Goal: Transaction & Acquisition: Purchase product/service

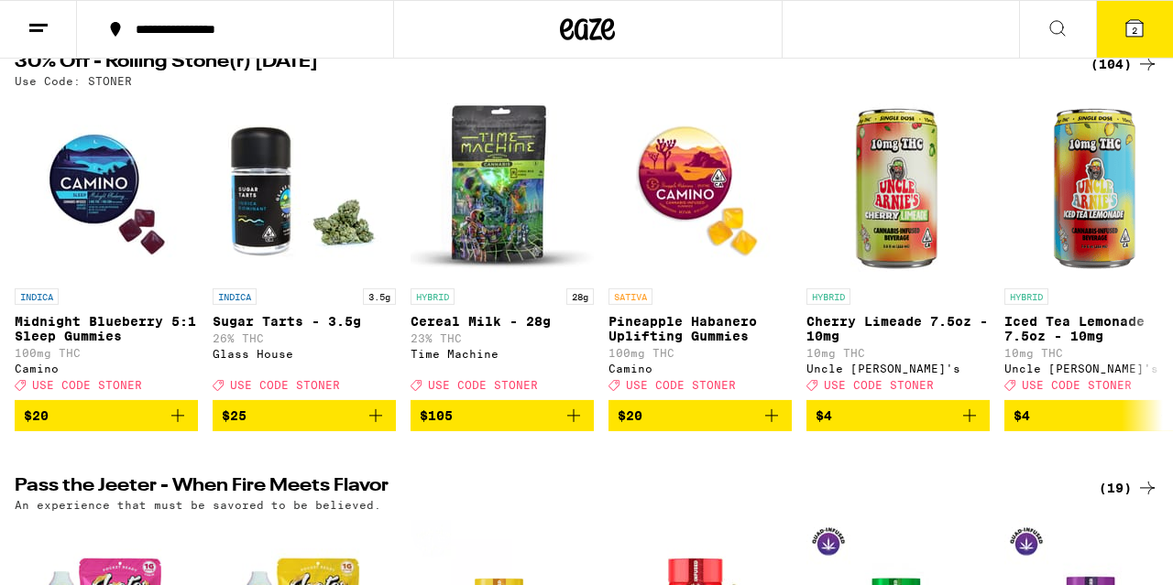
scroll to position [238, 0]
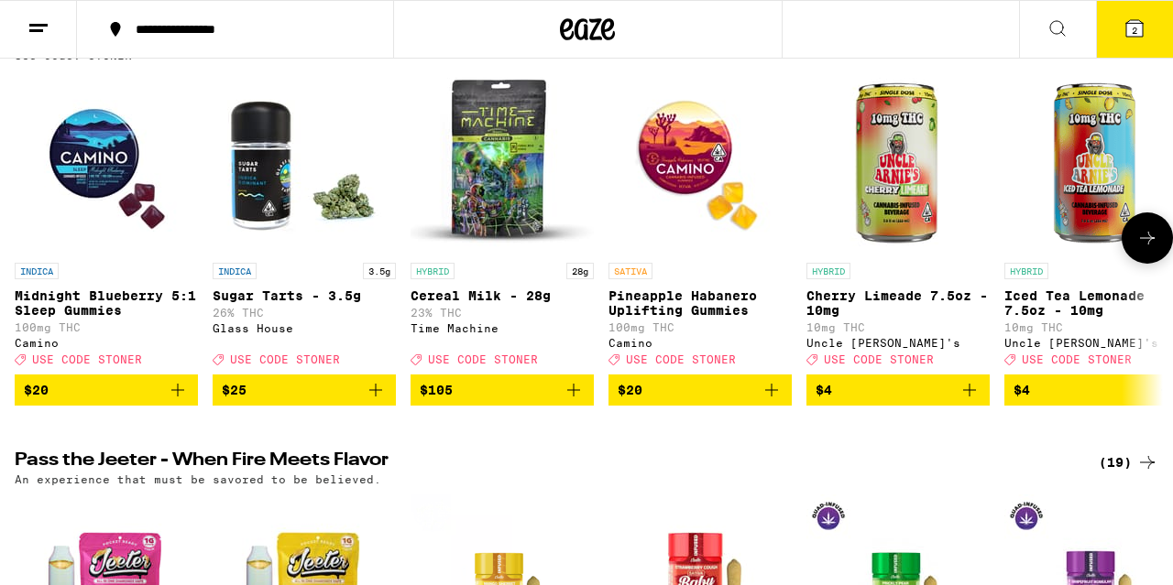
click at [1146, 247] on icon at bounding box center [1147, 238] width 22 height 22
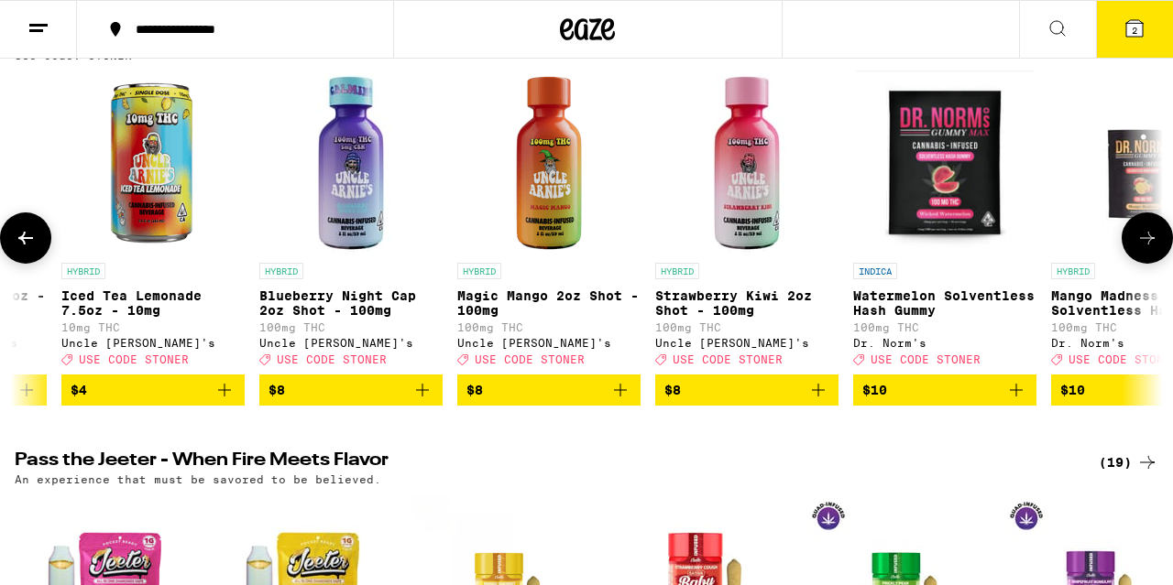
scroll to position [0, 944]
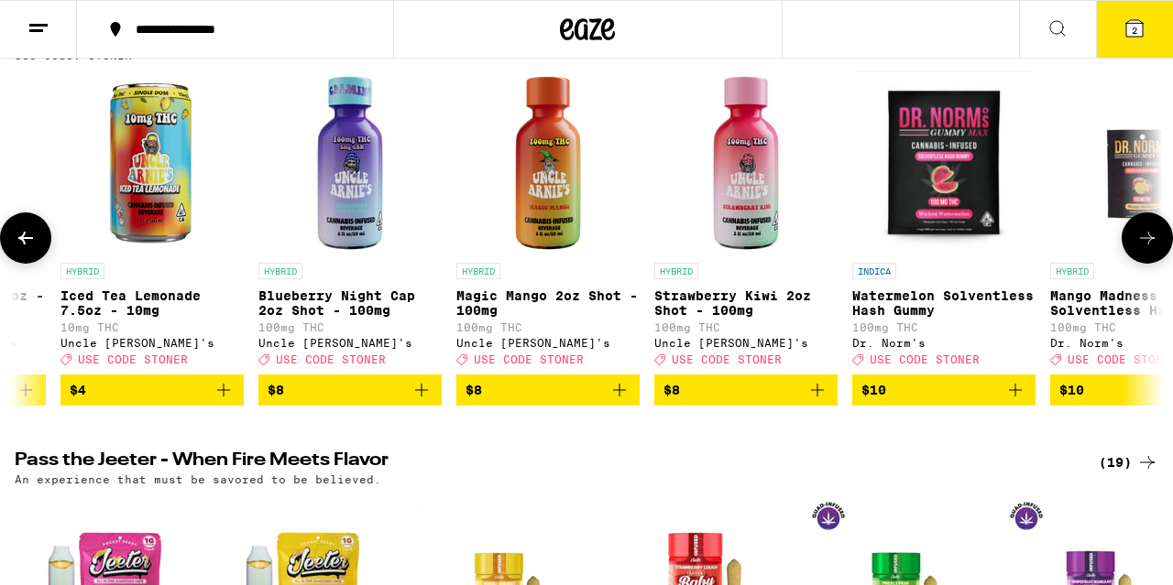
click at [1146, 247] on icon at bounding box center [1147, 238] width 22 height 22
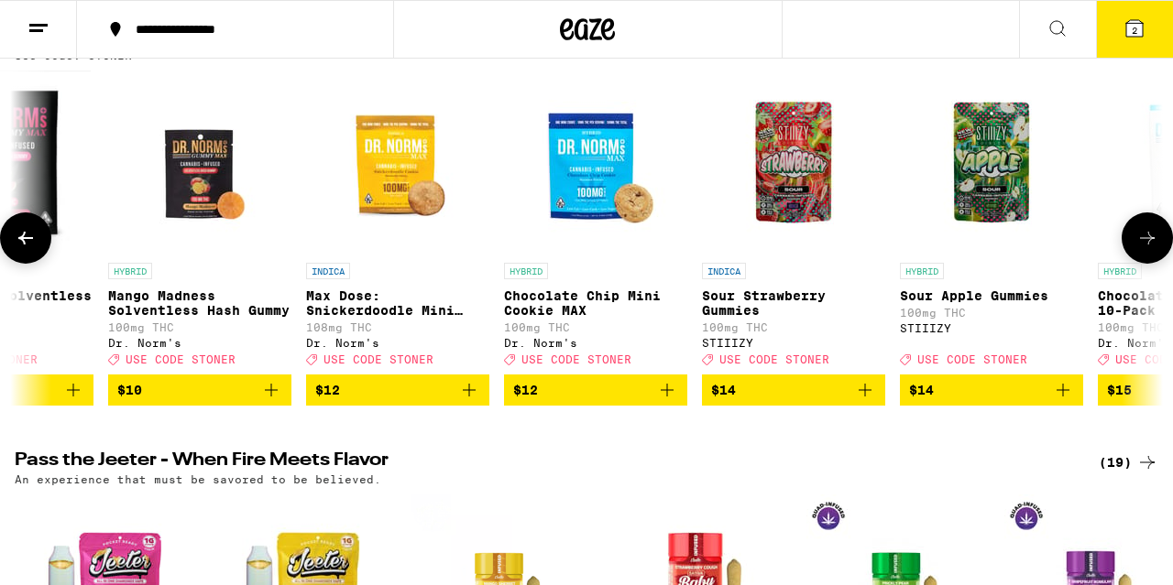
scroll to position [0, 1887]
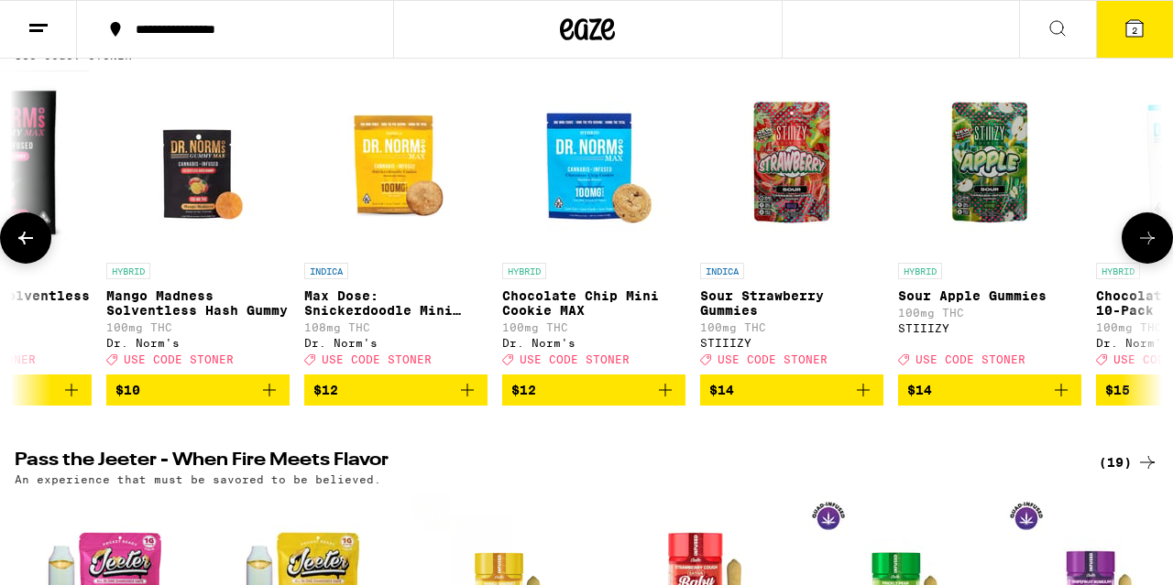
click at [1146, 247] on icon at bounding box center [1147, 238] width 22 height 22
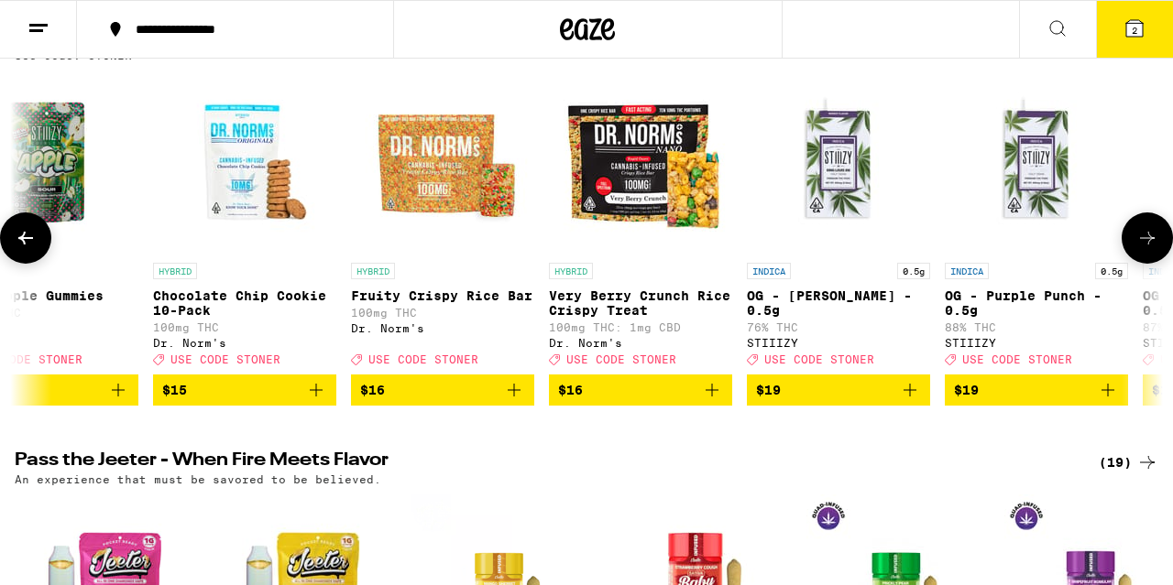
scroll to position [0, 2831]
click at [1146, 247] on icon at bounding box center [1147, 238] width 22 height 22
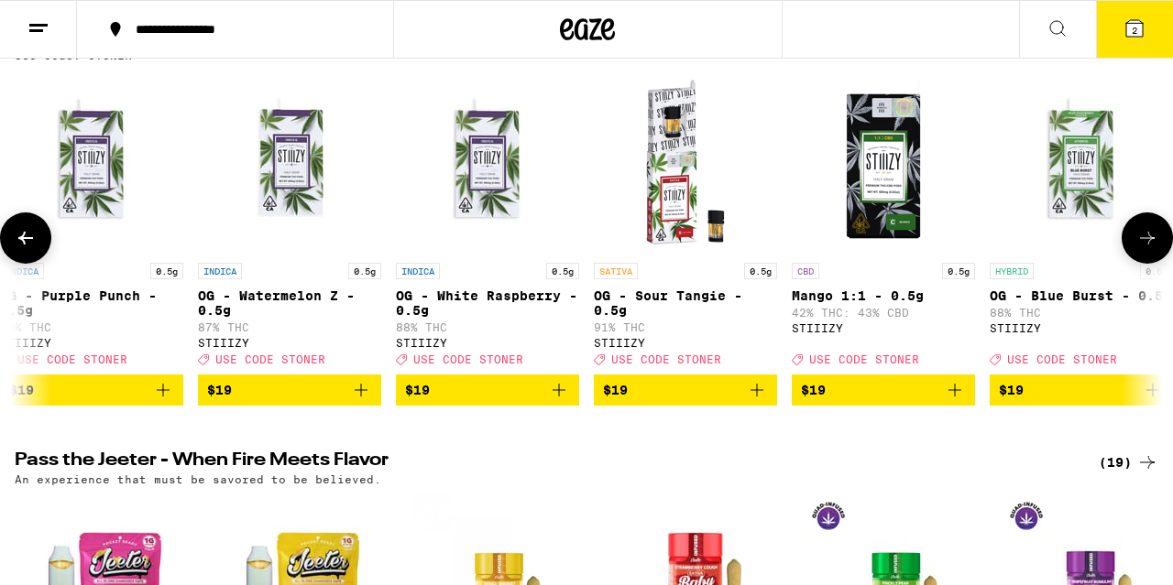
click at [1146, 247] on icon at bounding box center [1147, 238] width 22 height 22
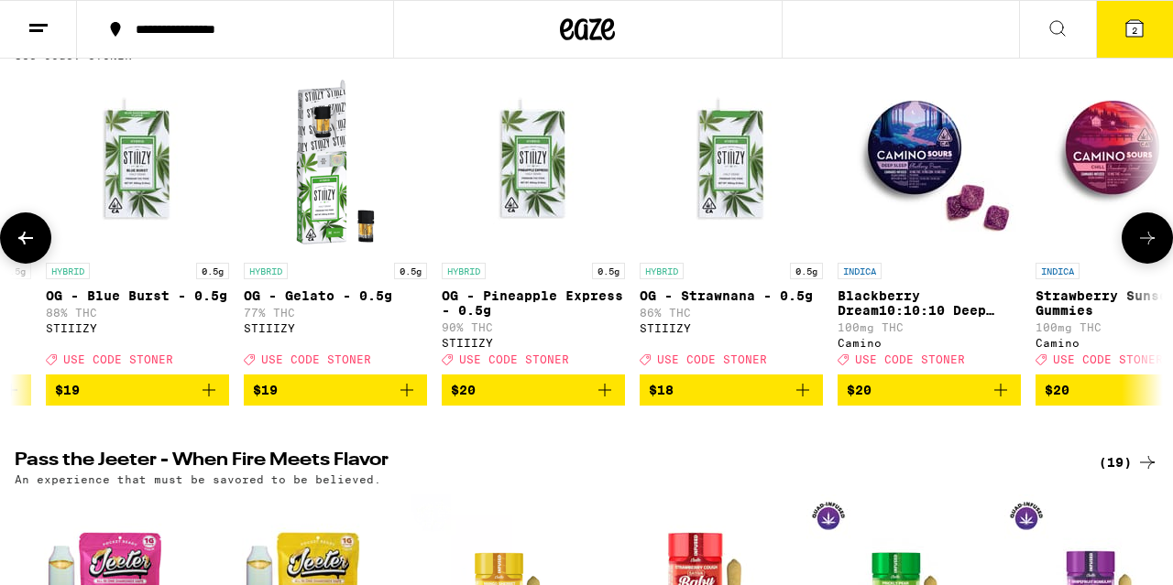
click at [1146, 247] on icon at bounding box center [1147, 238] width 22 height 22
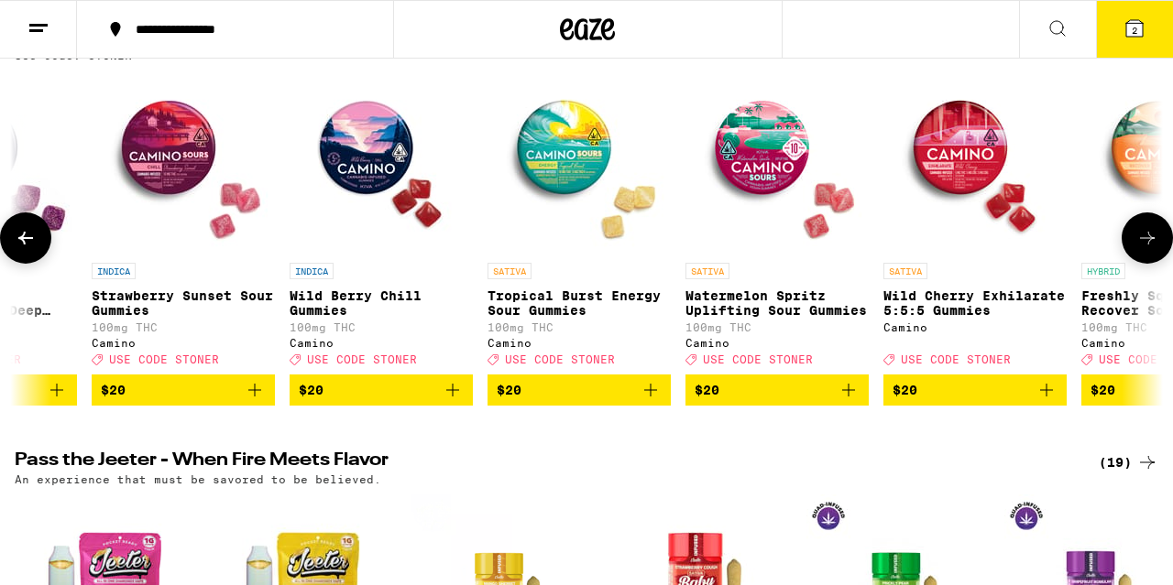
click at [1146, 247] on icon at bounding box center [1147, 238] width 22 height 22
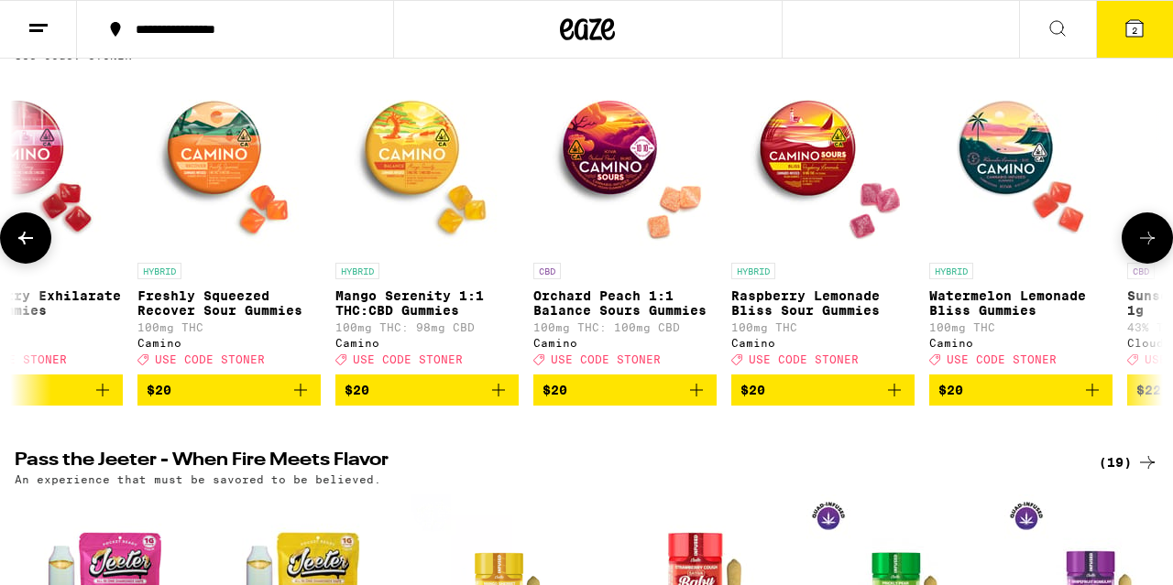
click at [1146, 247] on icon at bounding box center [1147, 238] width 22 height 22
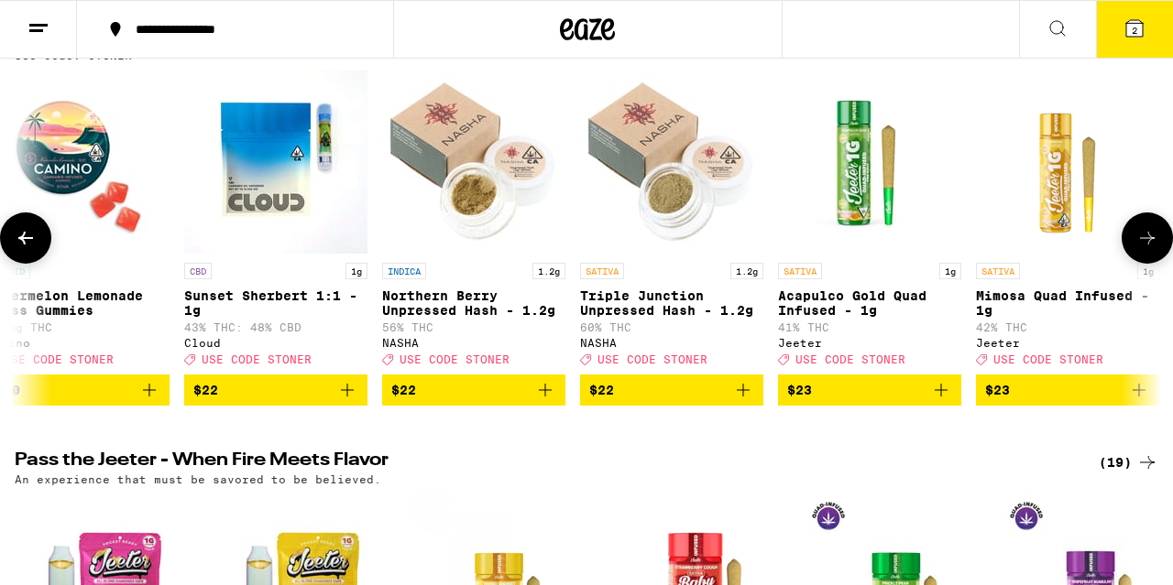
scroll to position [0, 7548]
click at [1146, 247] on icon at bounding box center [1147, 238] width 22 height 22
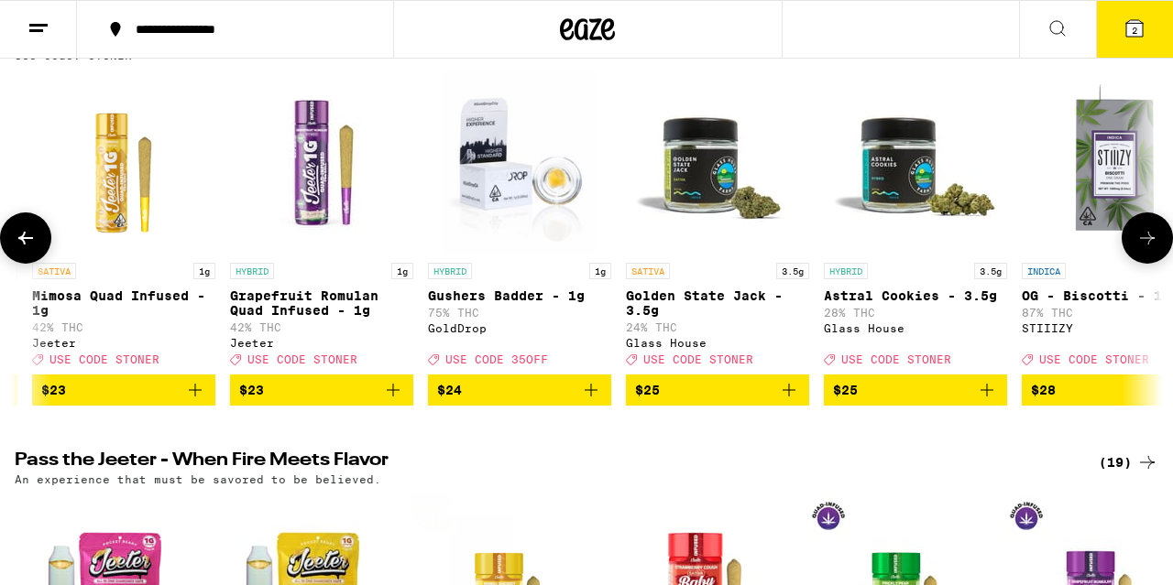
scroll to position [0, 8492]
click at [1146, 247] on icon at bounding box center [1147, 238] width 22 height 22
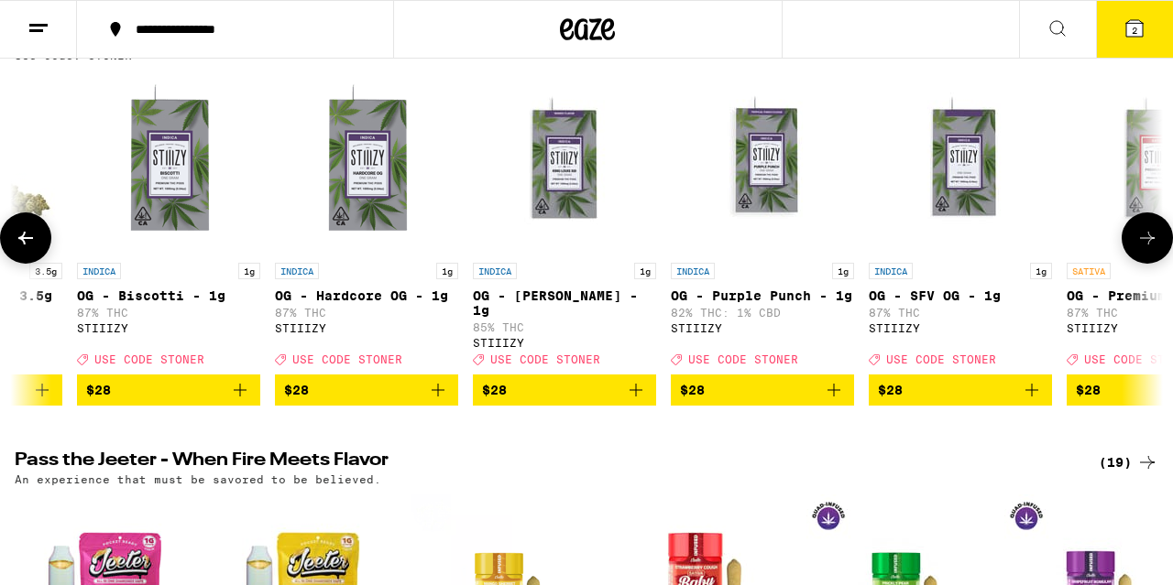
click at [1146, 247] on icon at bounding box center [1147, 238] width 22 height 22
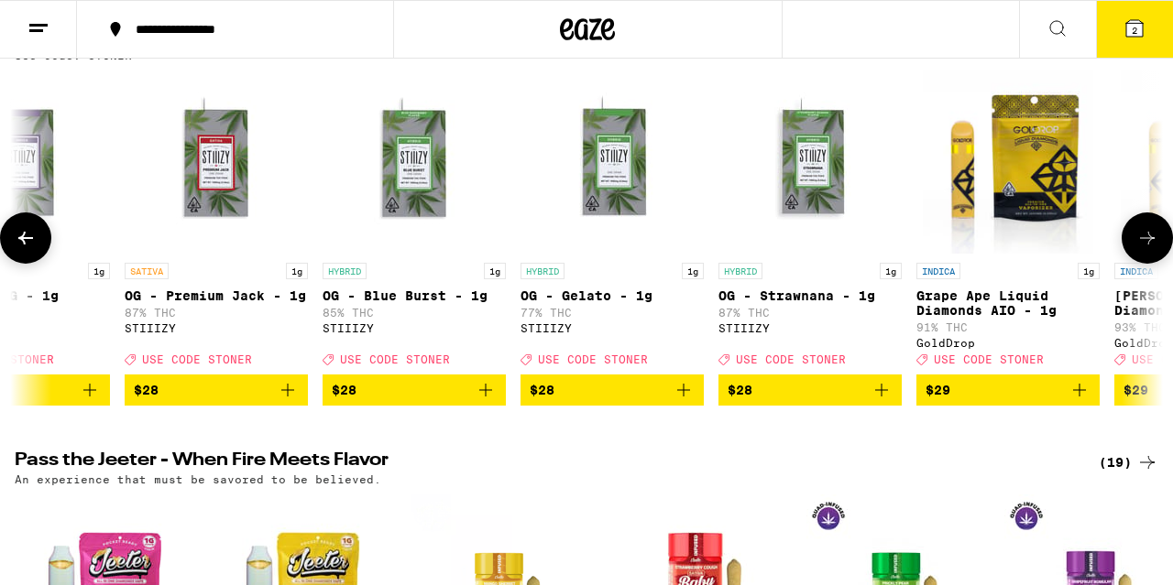
scroll to position [0, 10379]
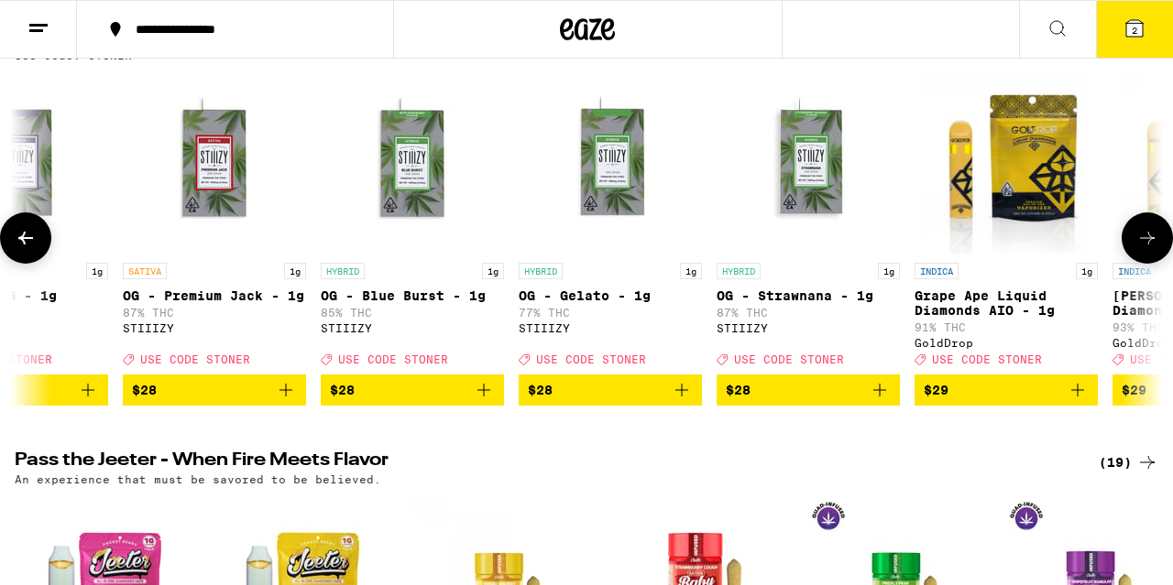
click at [1146, 247] on icon at bounding box center [1147, 238] width 22 height 22
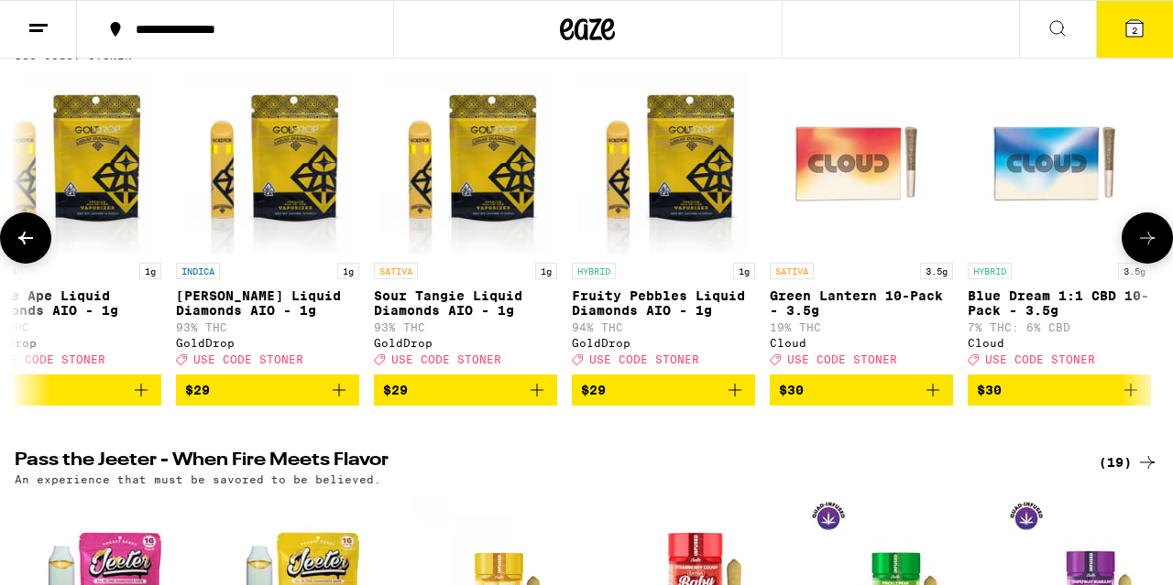
scroll to position [0, 11322]
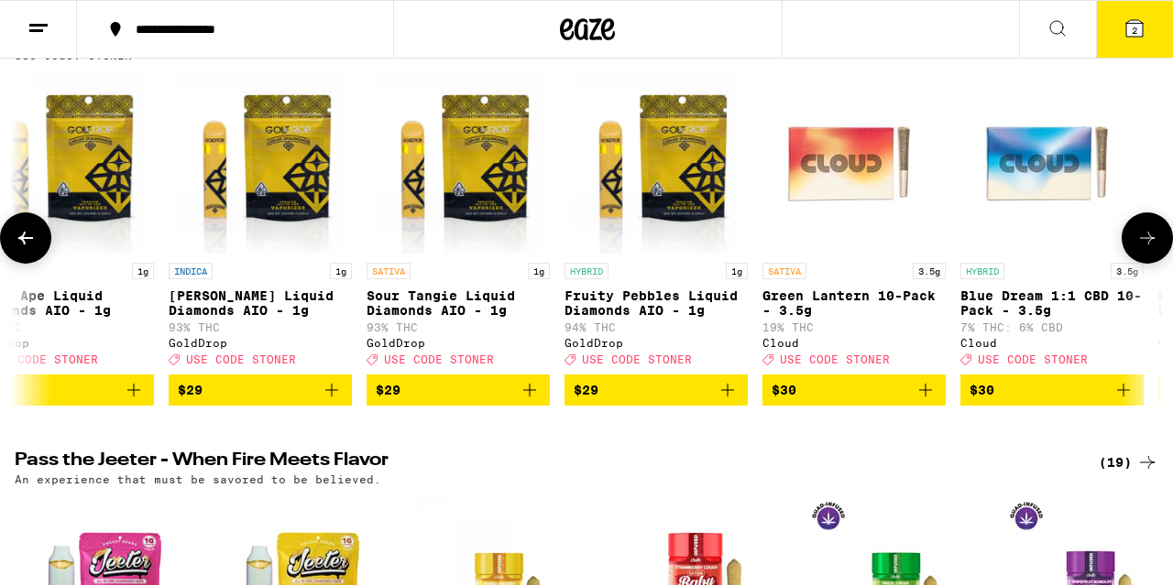
click at [1146, 247] on icon at bounding box center [1147, 238] width 22 height 22
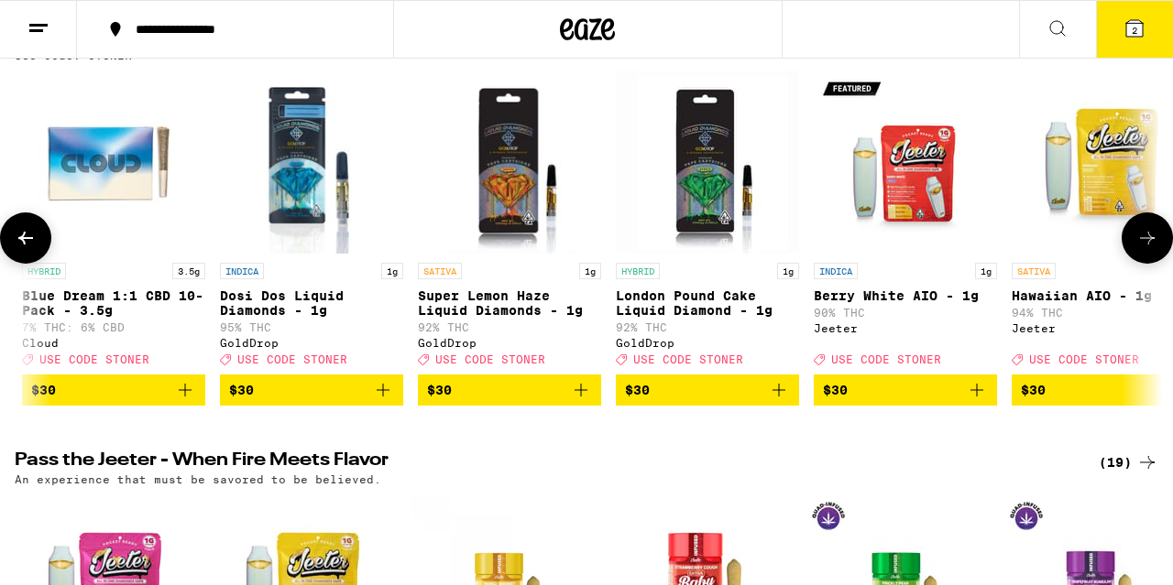
scroll to position [0, 12266]
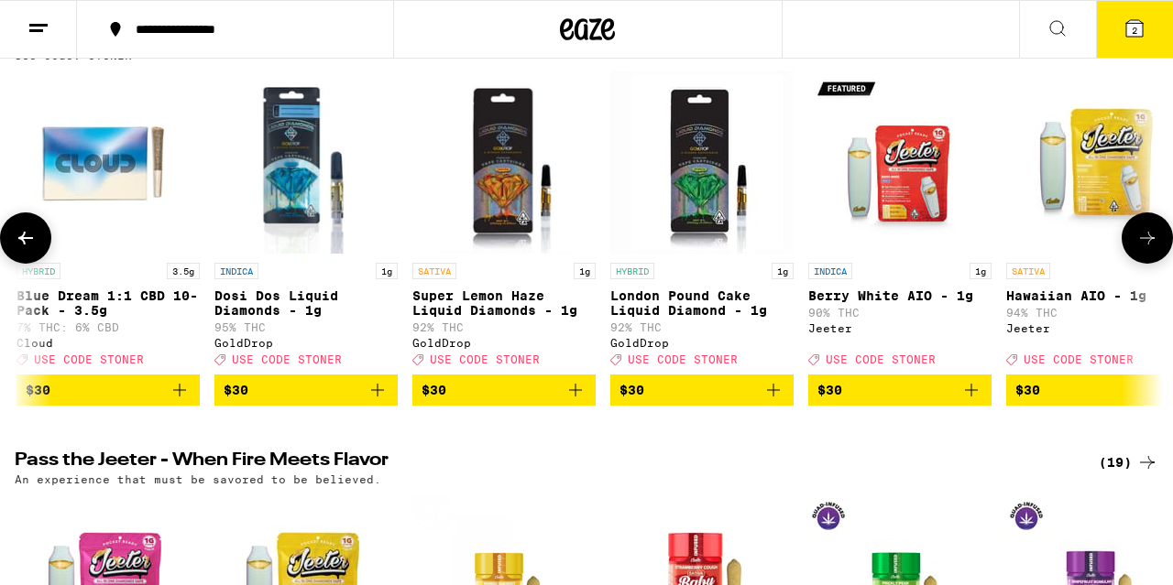
click at [1146, 247] on icon at bounding box center [1147, 238] width 22 height 22
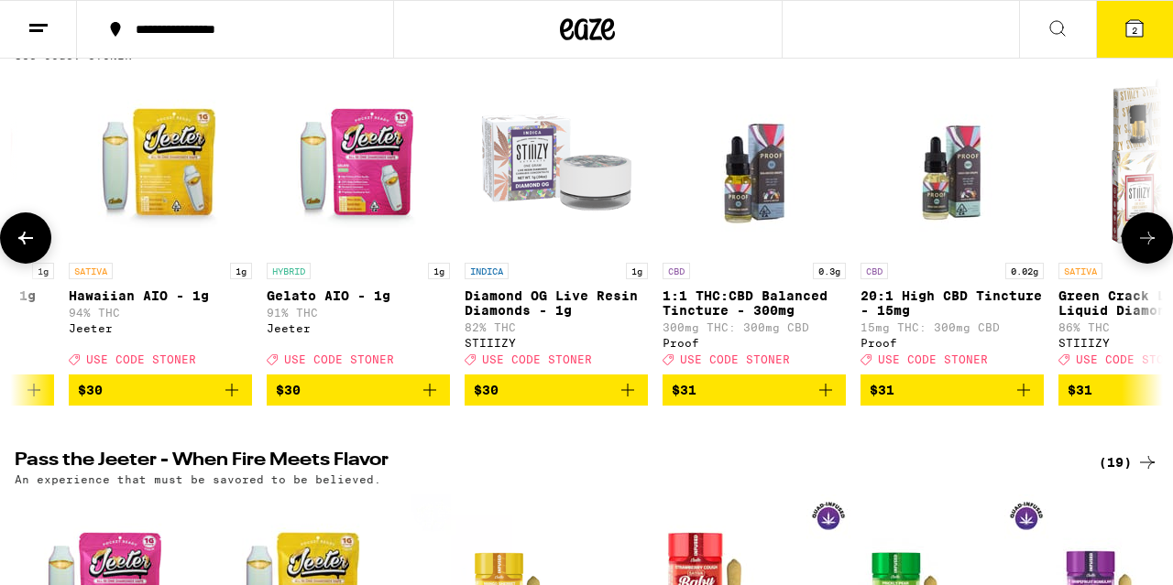
scroll to position [0, 13210]
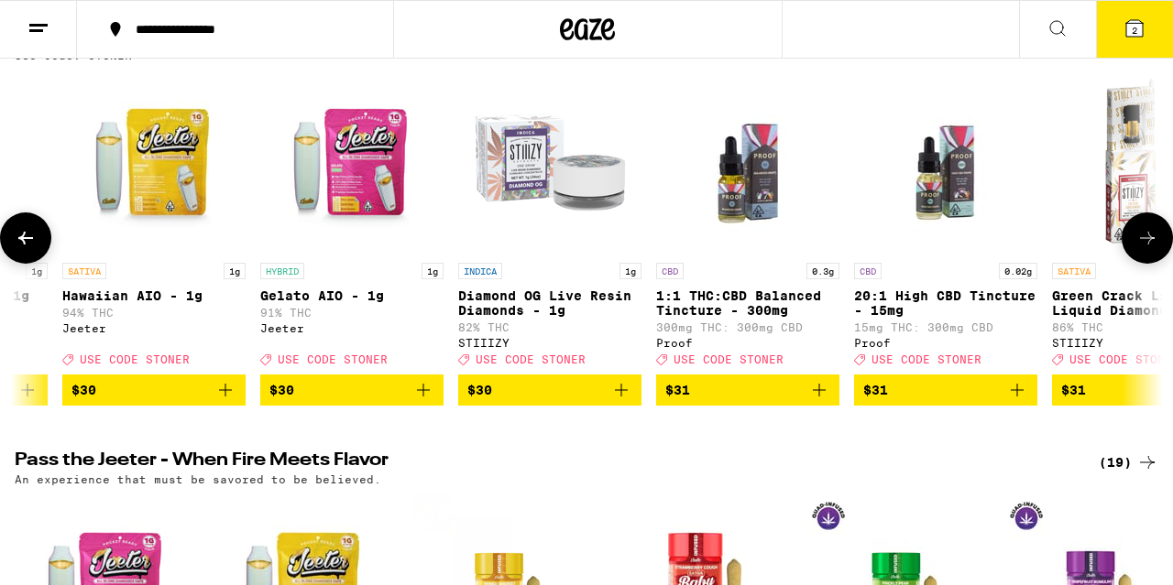
click at [1146, 247] on icon at bounding box center [1147, 238] width 22 height 22
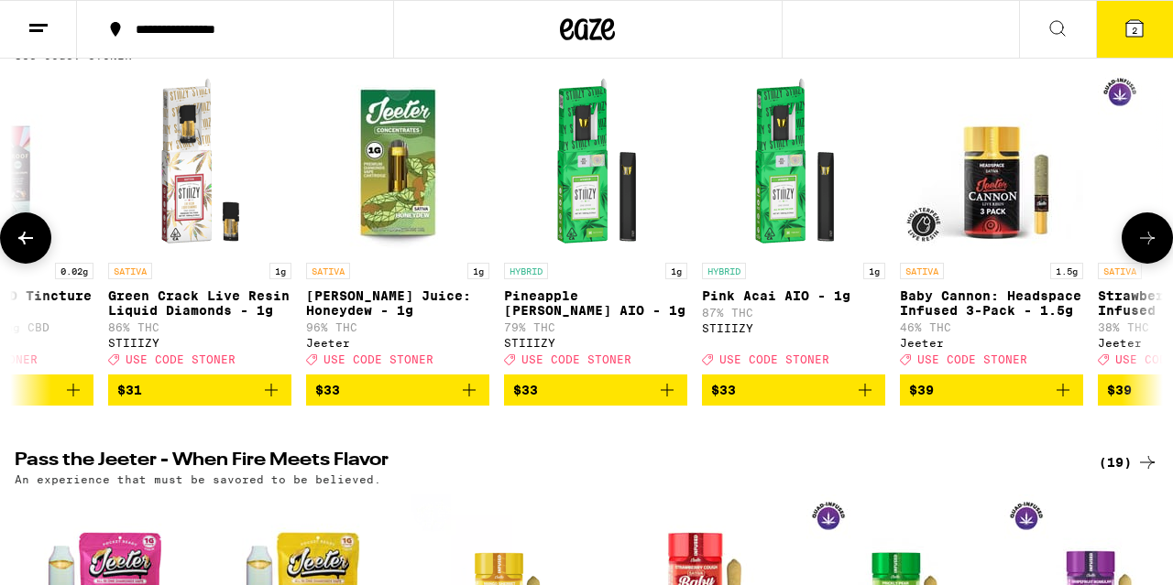
click at [1146, 247] on icon at bounding box center [1147, 238] width 22 height 22
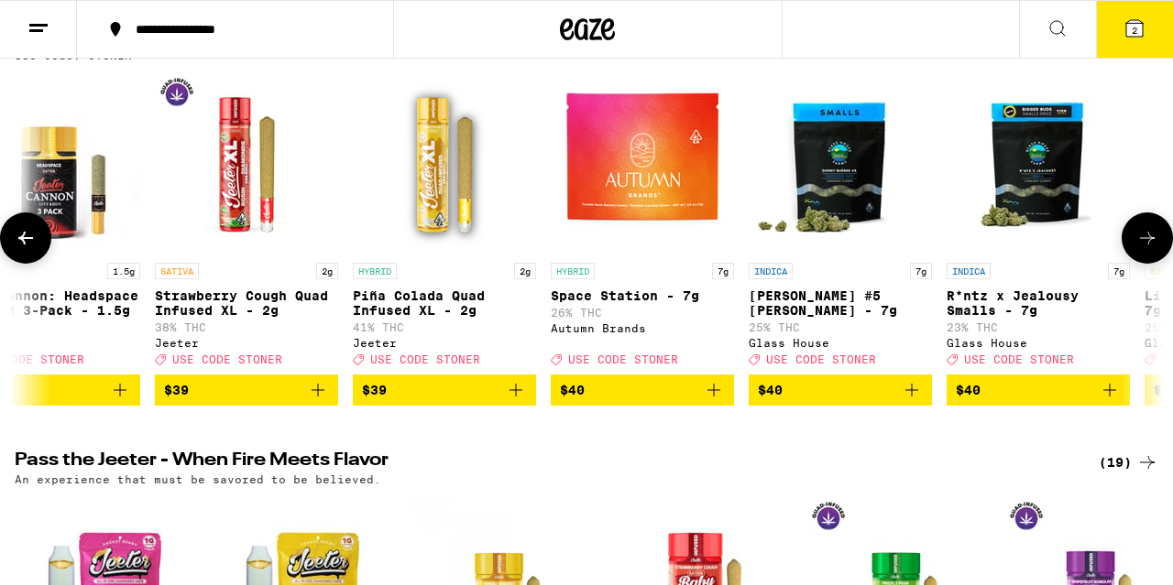
scroll to position [0, 15097]
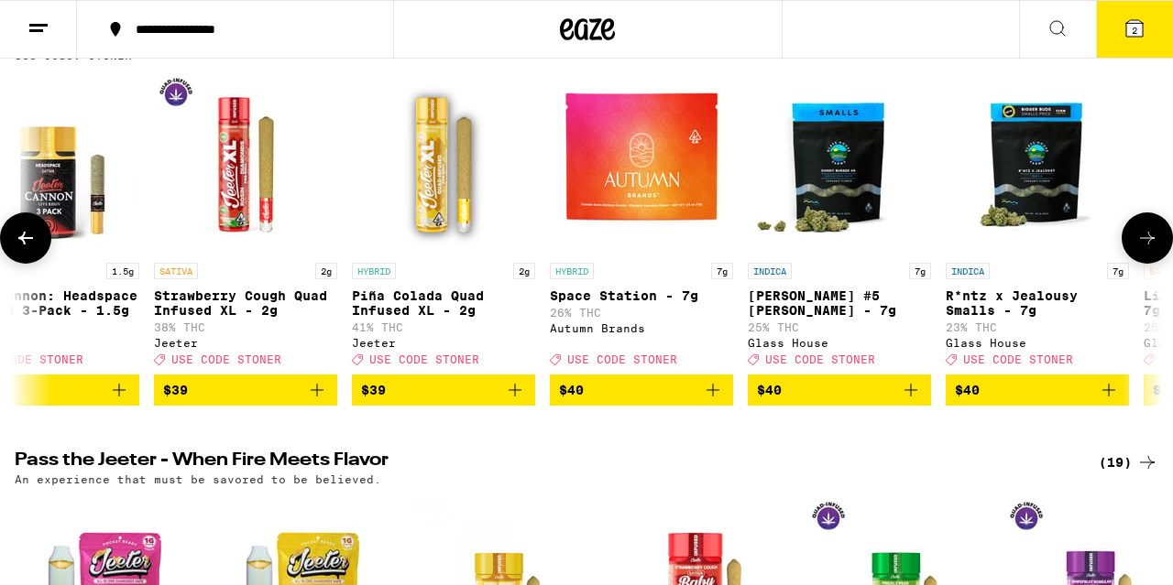
click at [1146, 247] on icon at bounding box center [1147, 238] width 22 height 22
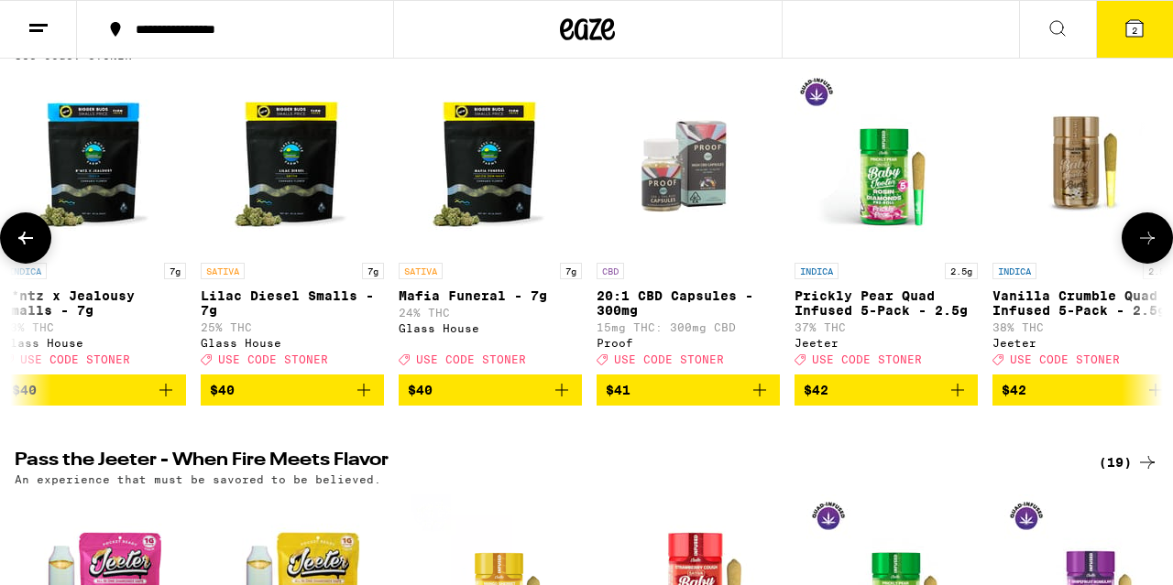
scroll to position [0, 16040]
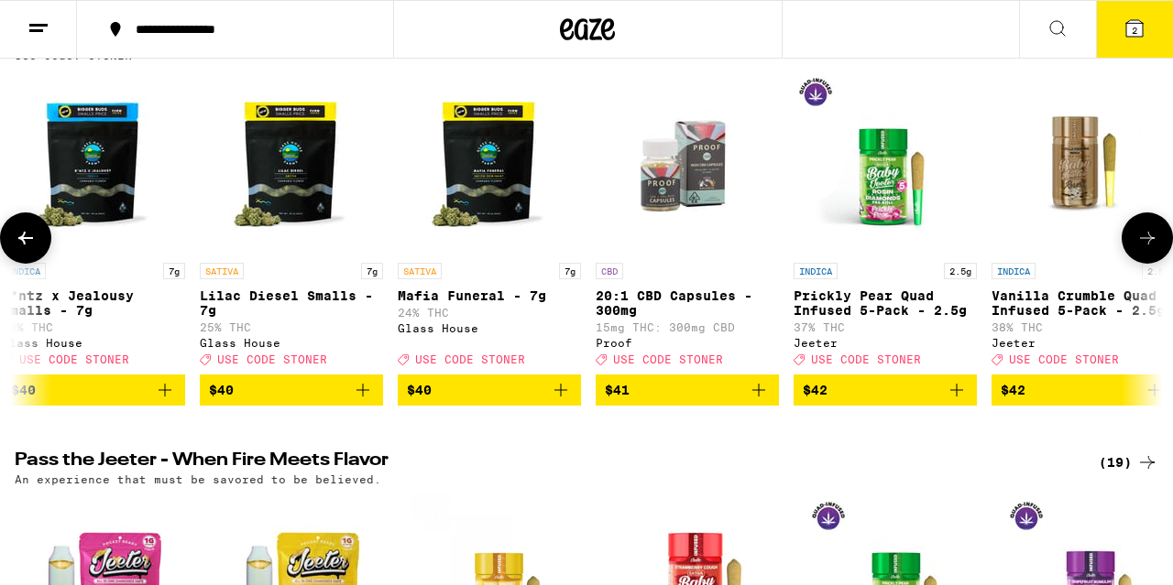
click at [1146, 247] on icon at bounding box center [1147, 238] width 22 height 22
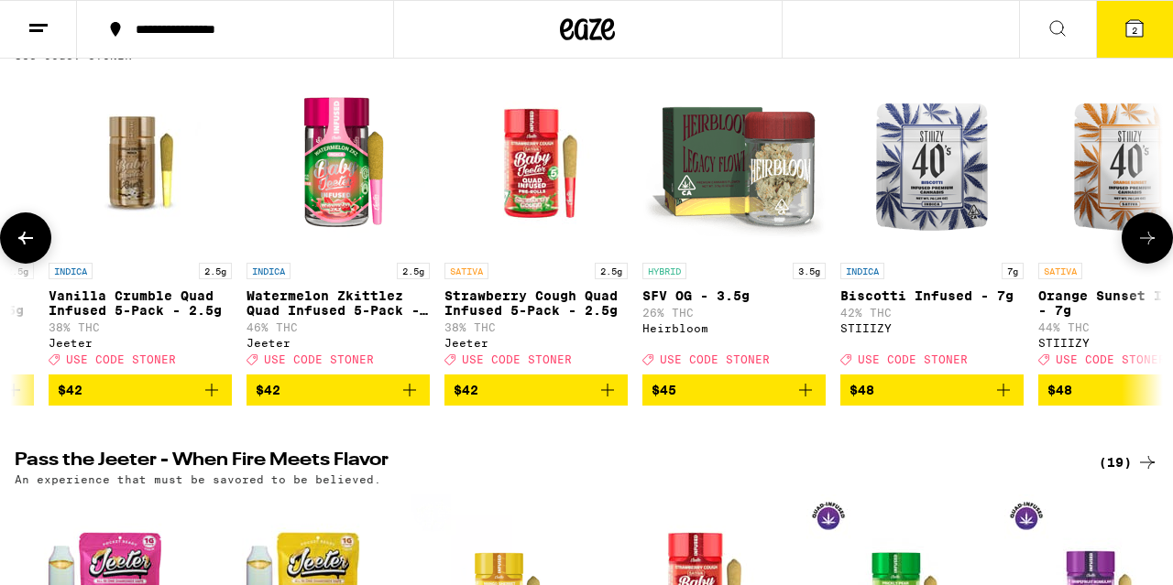
scroll to position [0, 16984]
click at [1146, 247] on icon at bounding box center [1147, 238] width 22 height 22
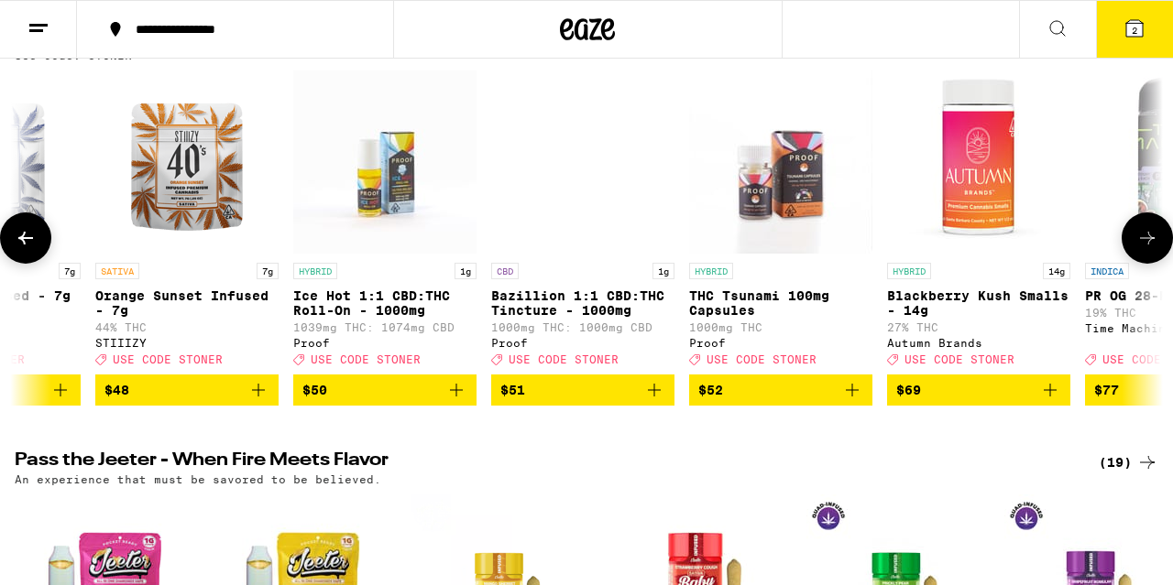
scroll to position [0, 17927]
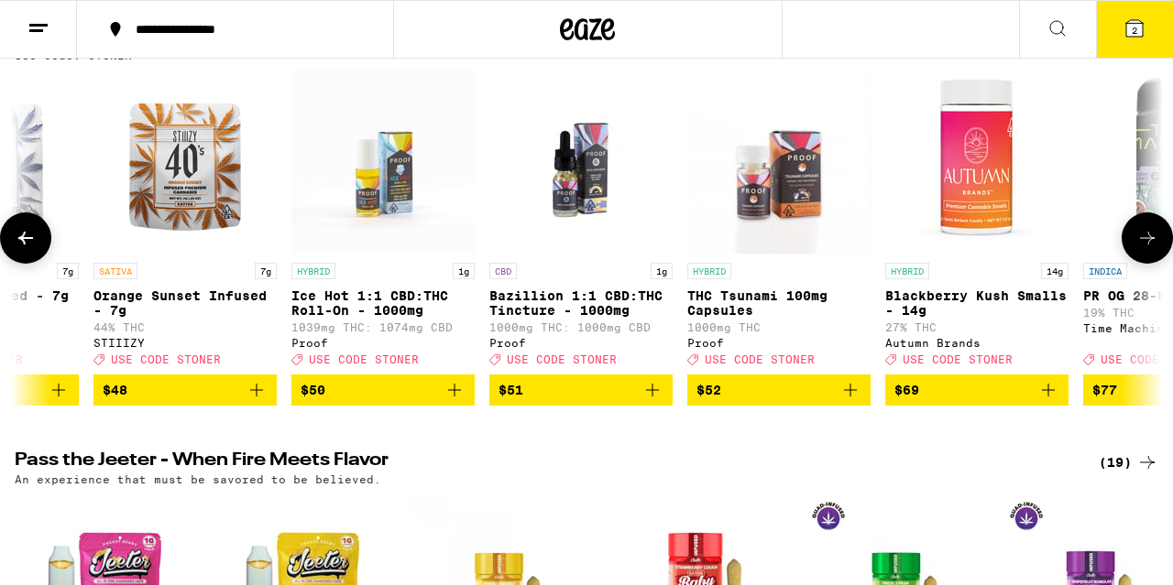
click at [1146, 247] on icon at bounding box center [1147, 238] width 22 height 22
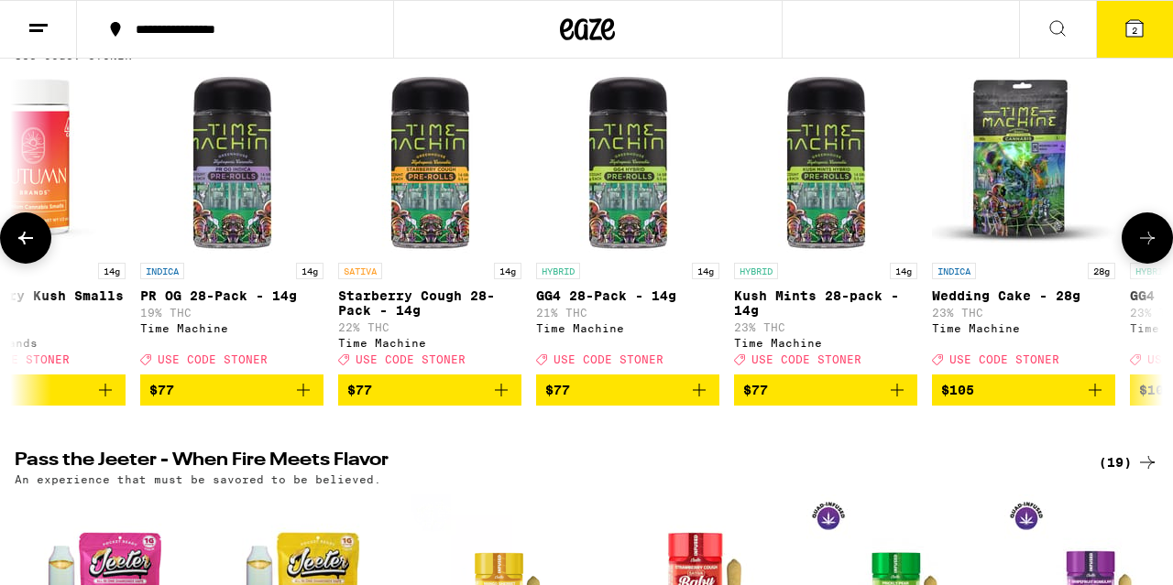
scroll to position [0, 18871]
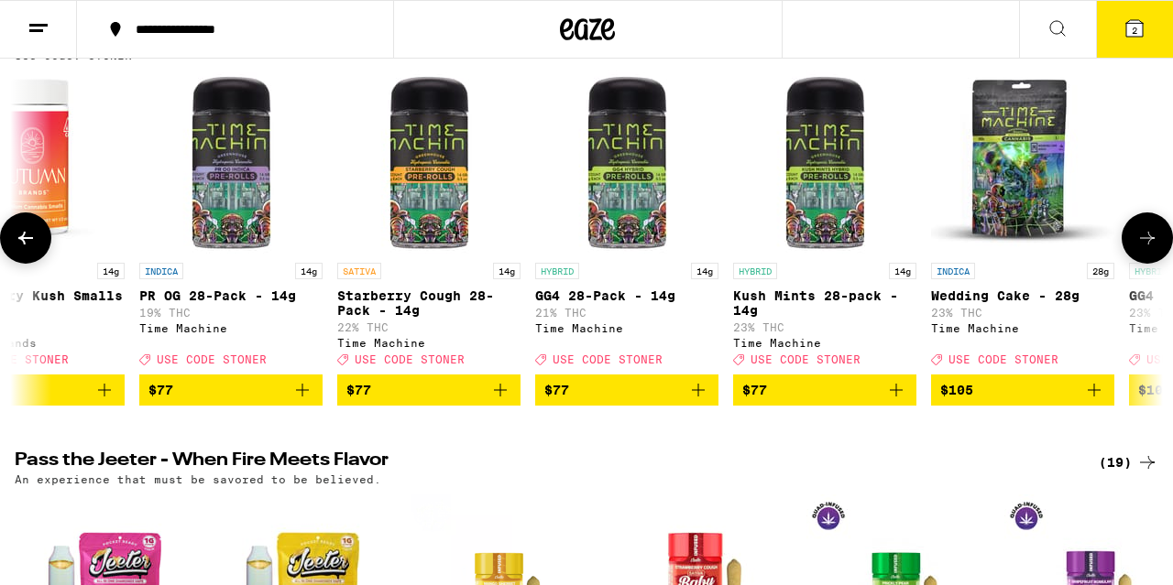
click at [1146, 247] on icon at bounding box center [1147, 238] width 22 height 22
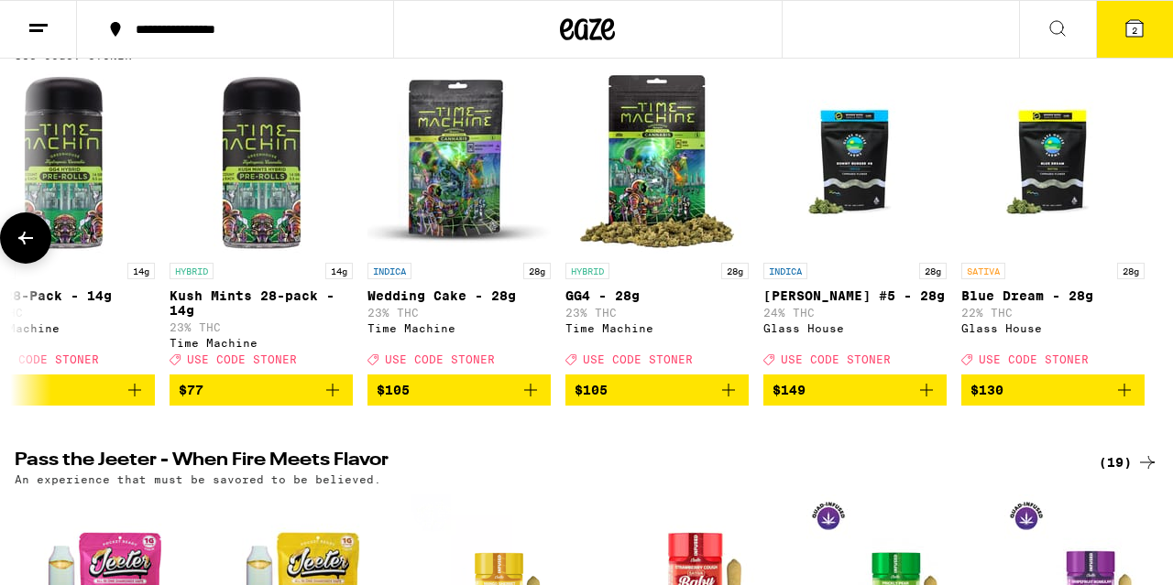
scroll to position [0, 19435]
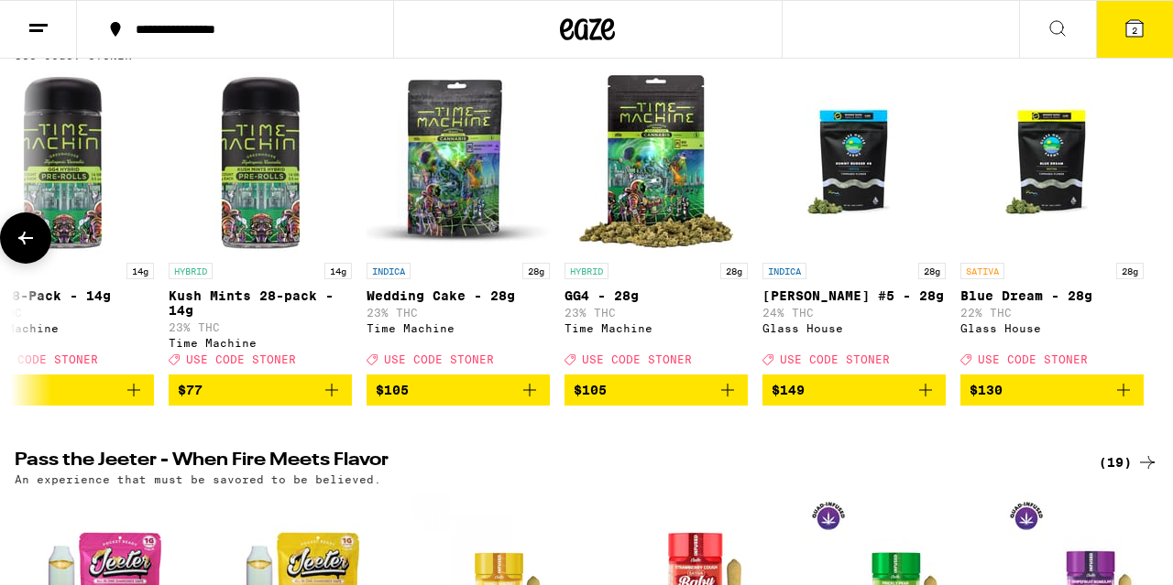
click at [34, 236] on button at bounding box center [25, 238] width 51 height 51
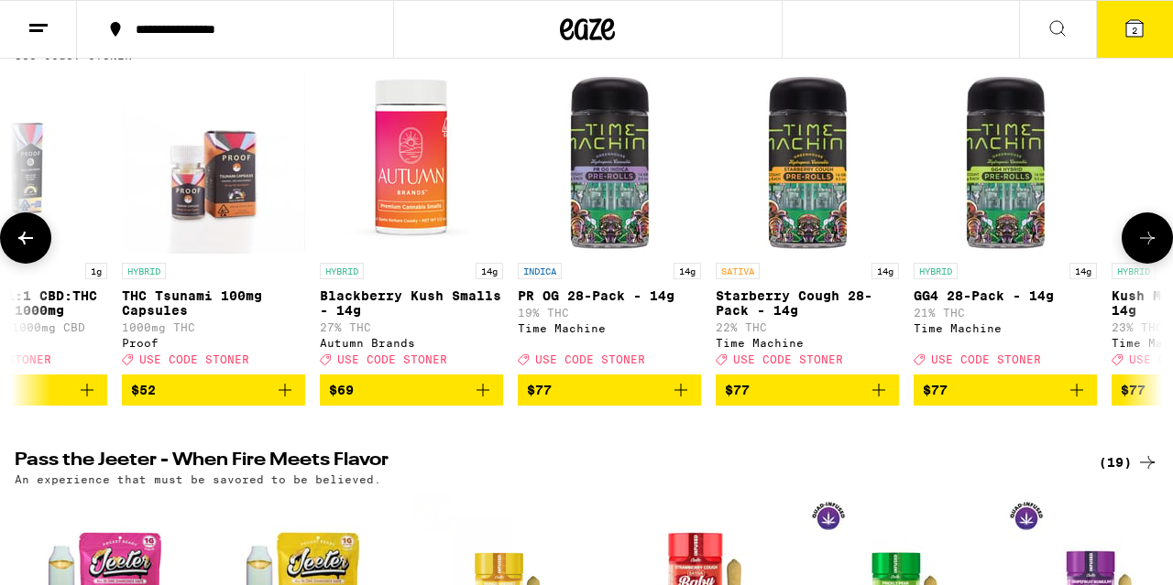
scroll to position [0, 18492]
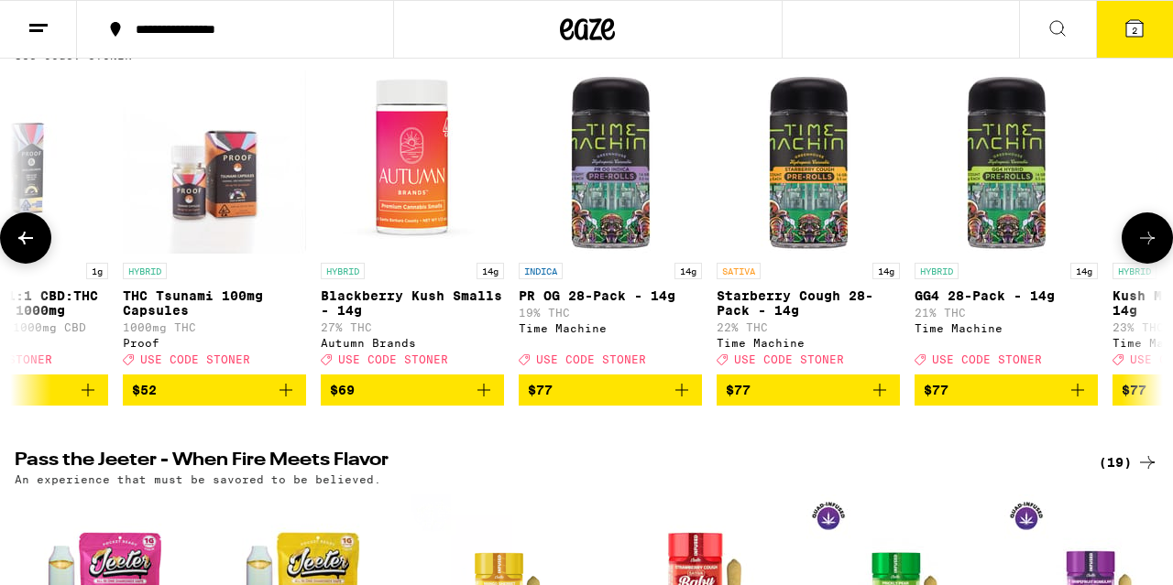
click at [426, 178] on img "Open page for Blackberry Kush Smalls - 14g from Autumn Brands" at bounding box center [412, 162] width 183 height 183
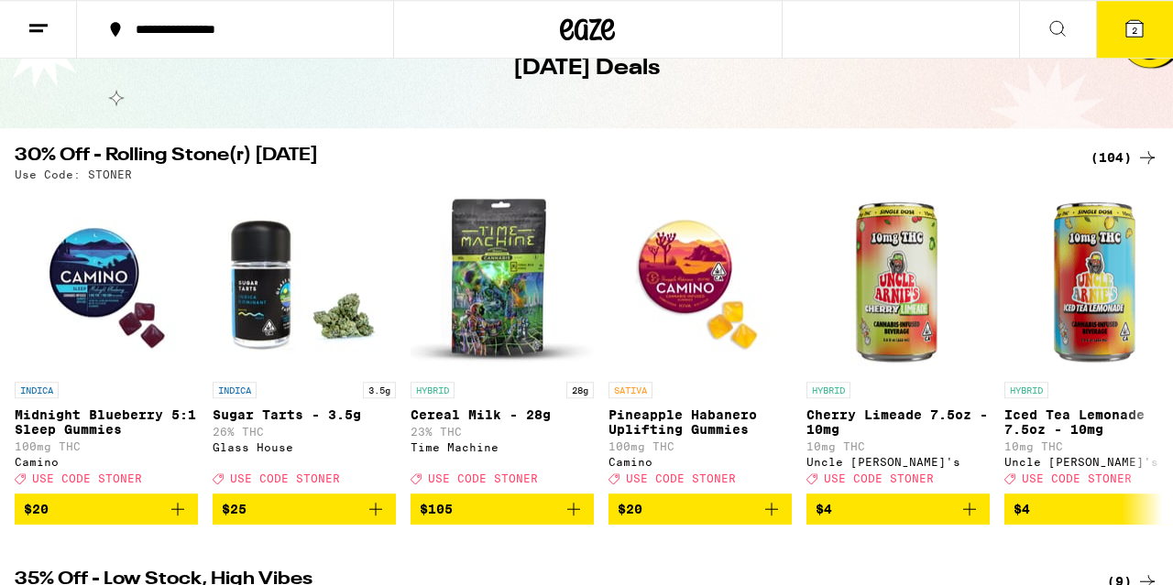
scroll to position [143, 0]
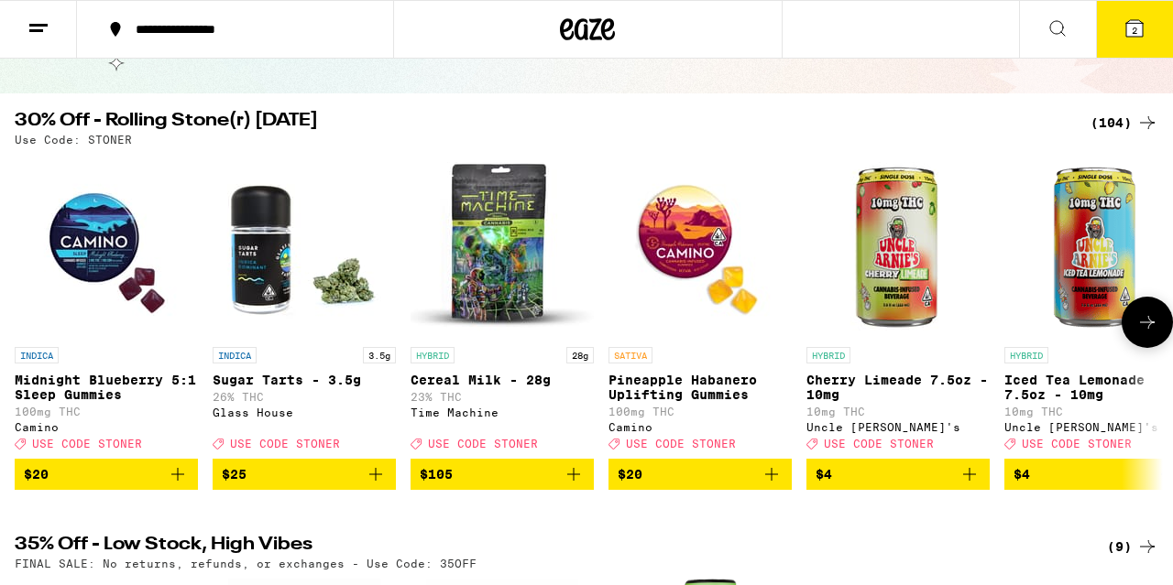
click at [292, 486] on span "$25" at bounding box center [304, 475] width 165 height 22
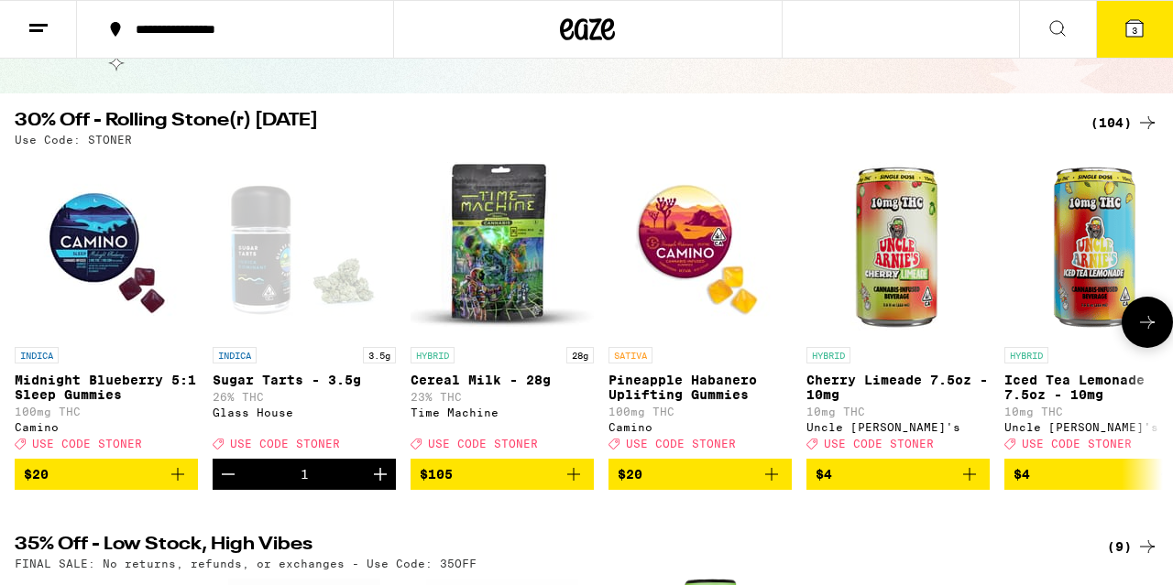
click at [1153, 329] on icon at bounding box center [1147, 322] width 22 height 22
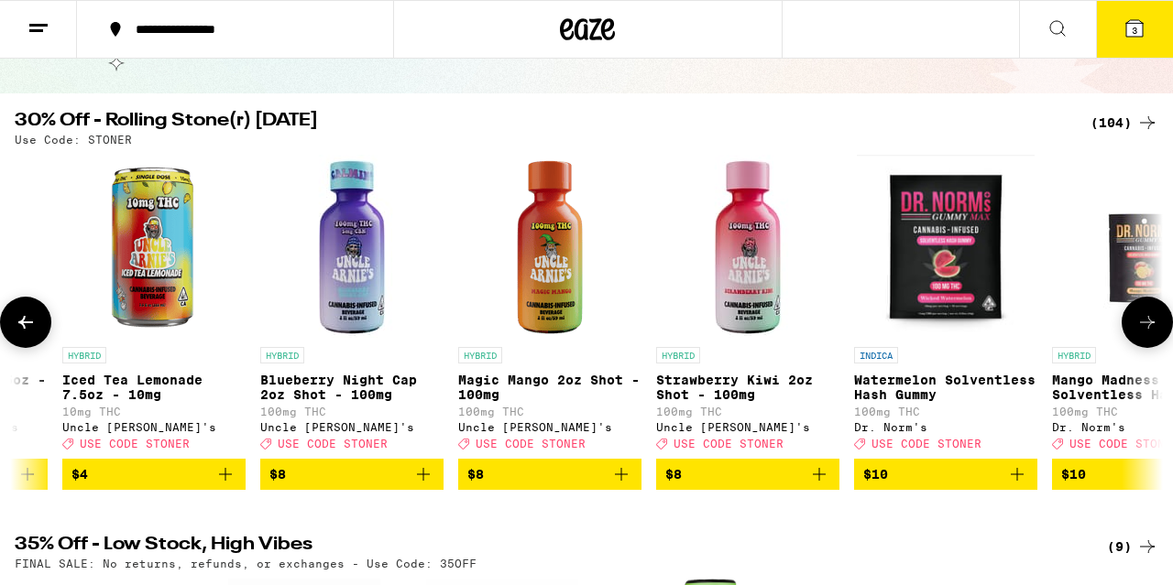
scroll to position [0, 944]
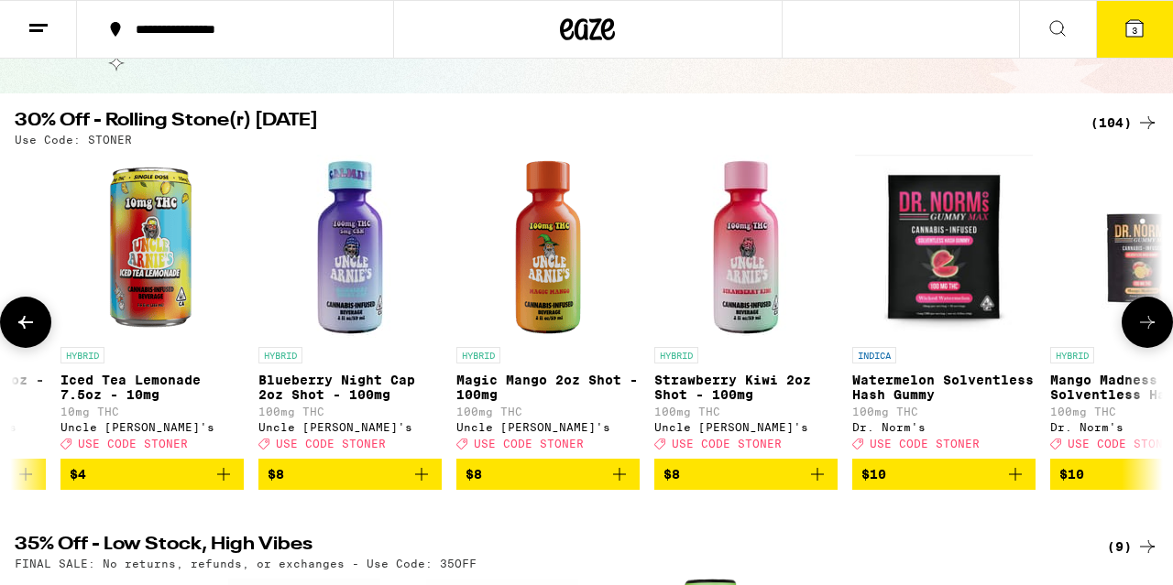
click at [1153, 329] on icon at bounding box center [1147, 322] width 22 height 22
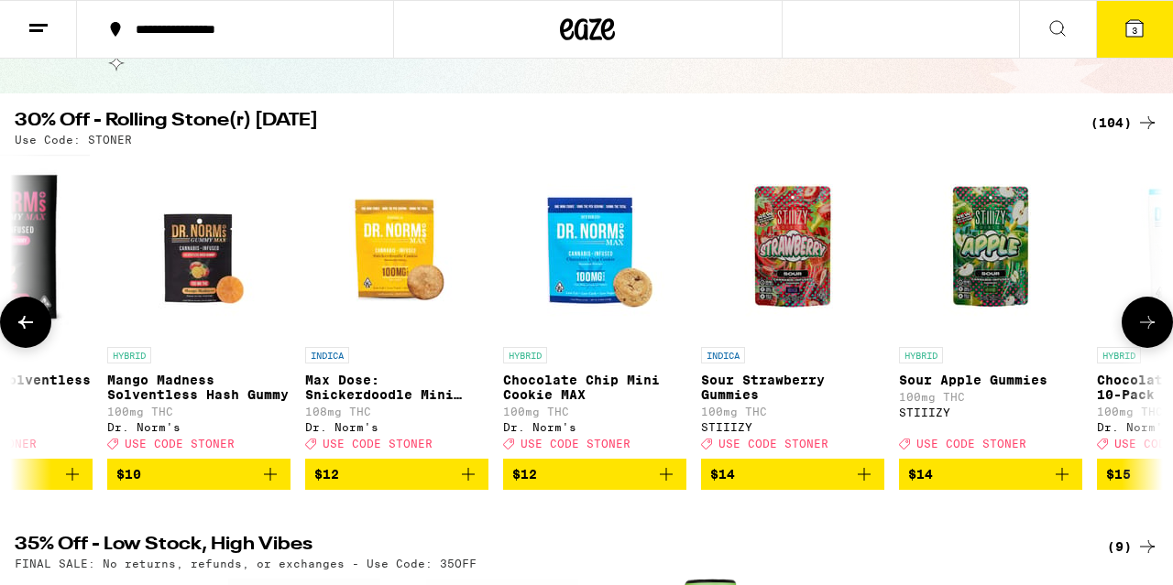
scroll to position [0, 1887]
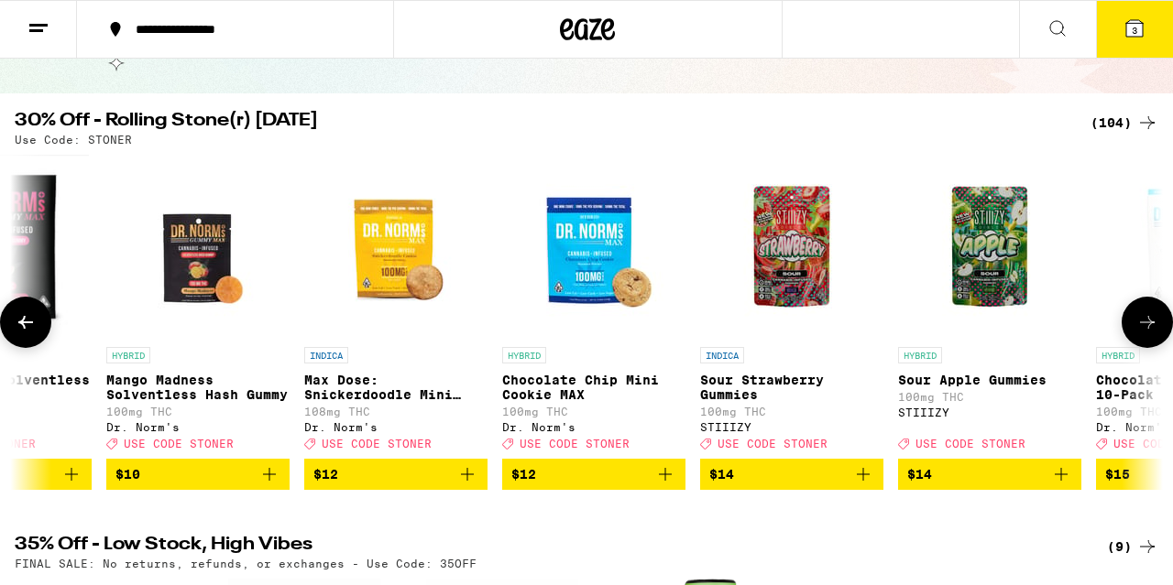
click at [1153, 329] on icon at bounding box center [1147, 322] width 22 height 22
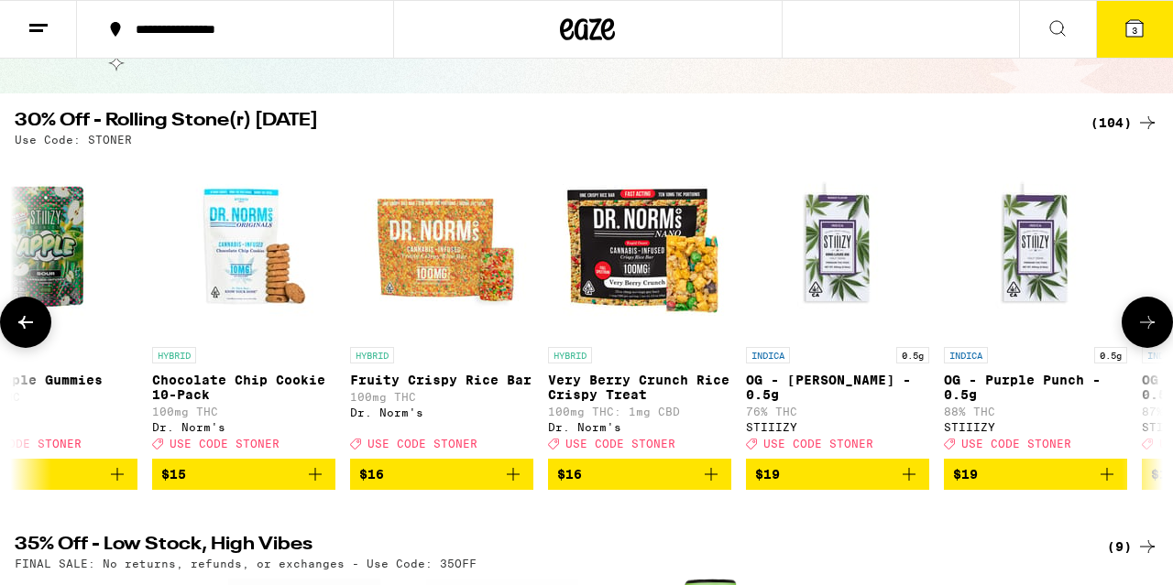
click at [1153, 329] on icon at bounding box center [1147, 322] width 22 height 22
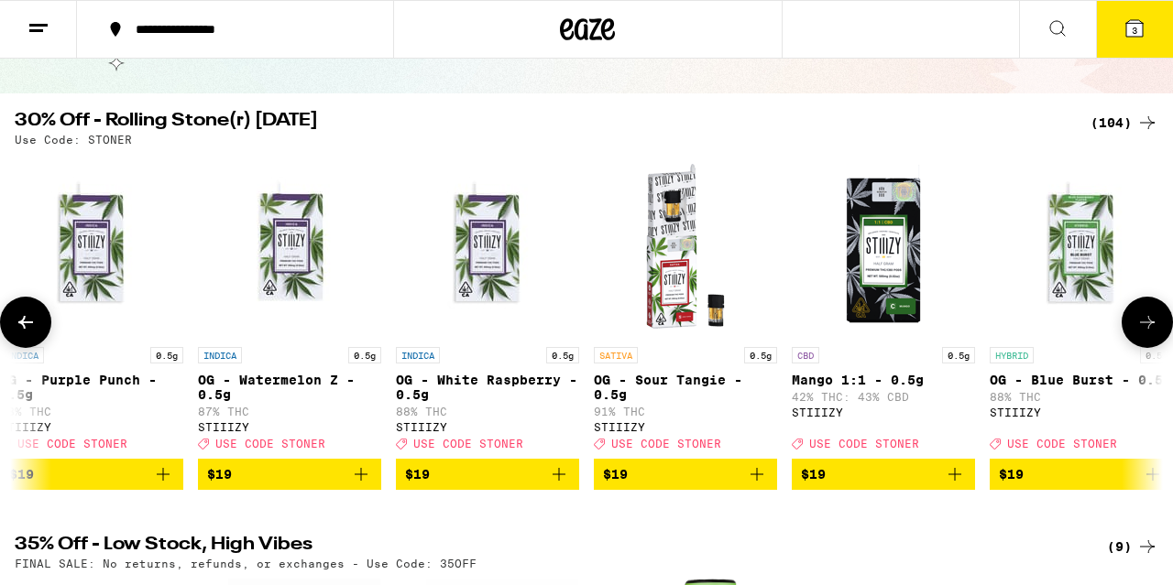
click at [1153, 329] on icon at bounding box center [1147, 322] width 22 height 22
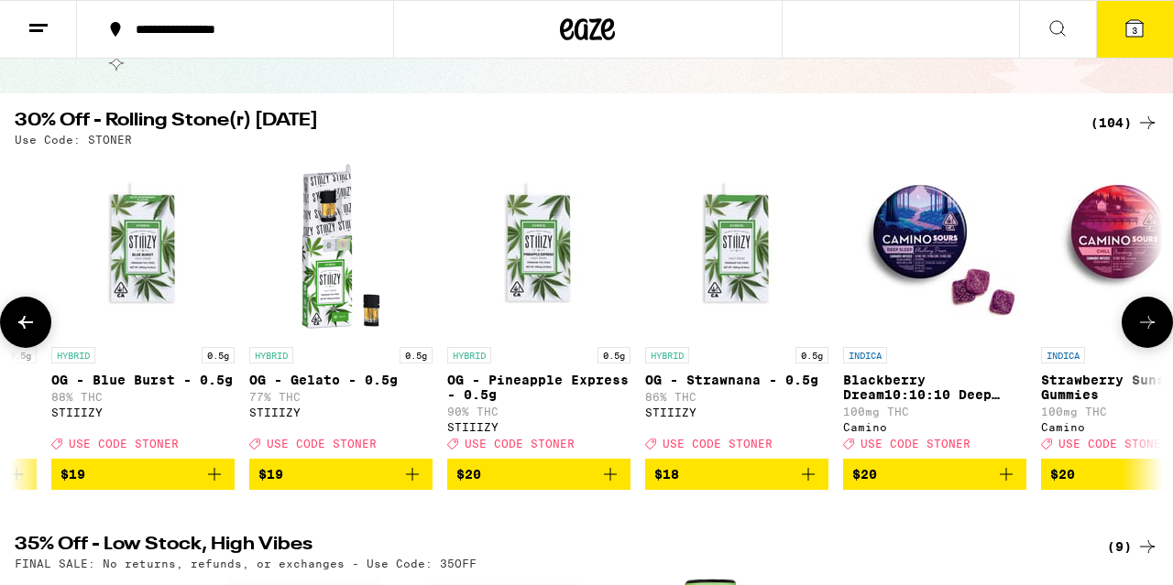
scroll to position [0, 4718]
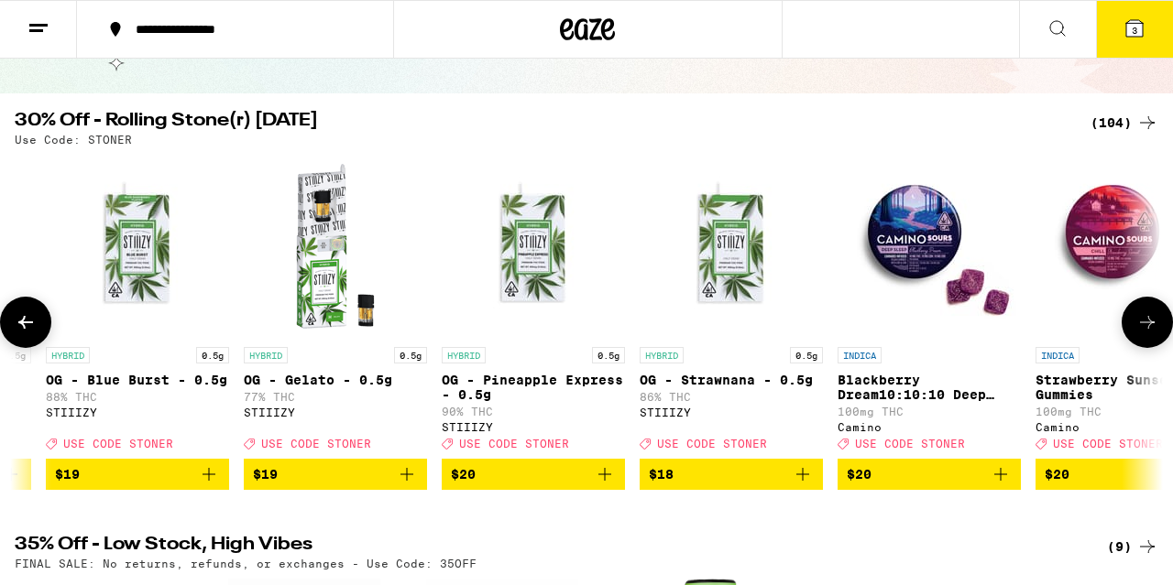
click at [1153, 329] on icon at bounding box center [1147, 322] width 22 height 22
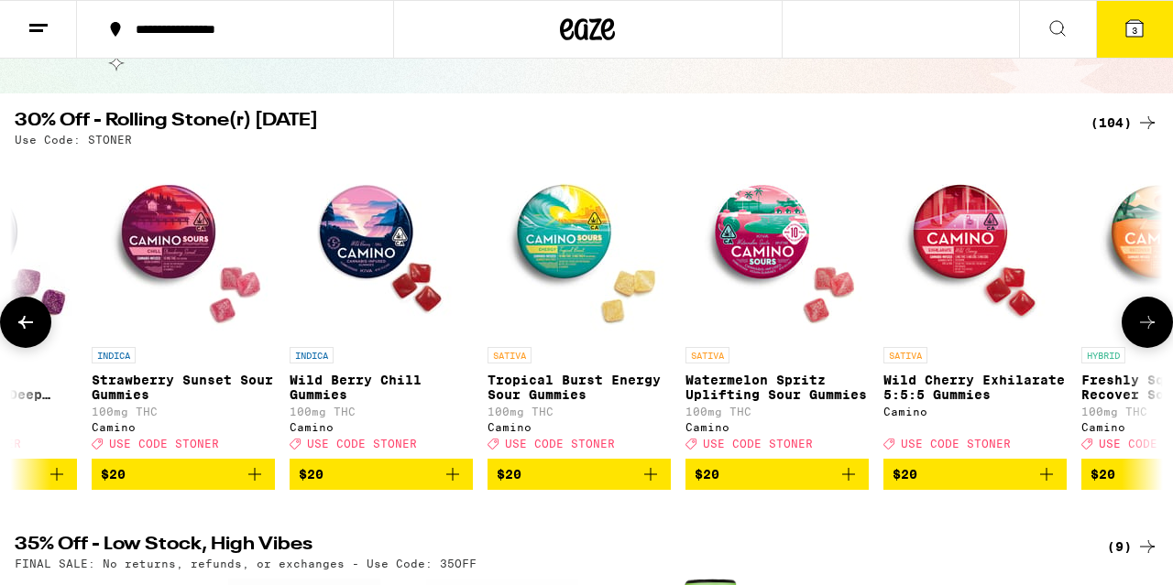
click at [1153, 329] on icon at bounding box center [1147, 322] width 22 height 22
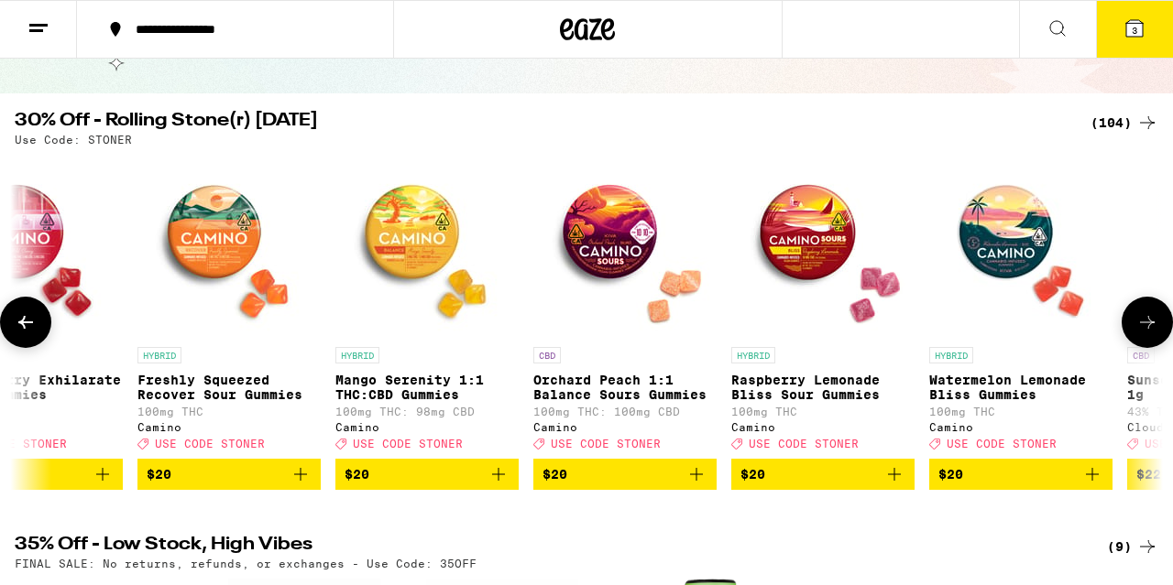
click at [1153, 329] on icon at bounding box center [1147, 322] width 22 height 22
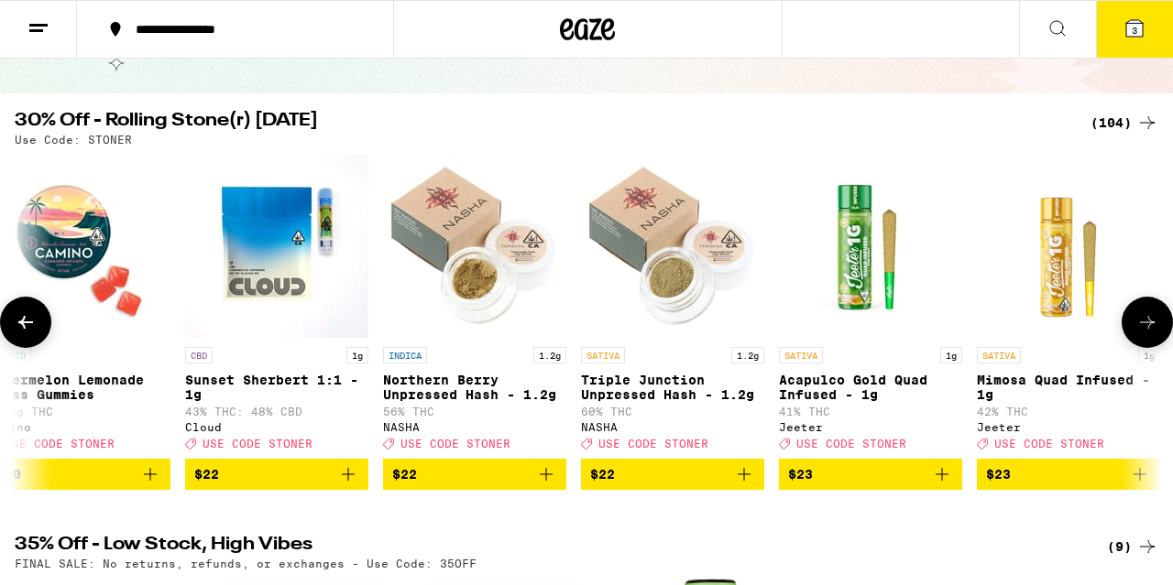
scroll to position [0, 7548]
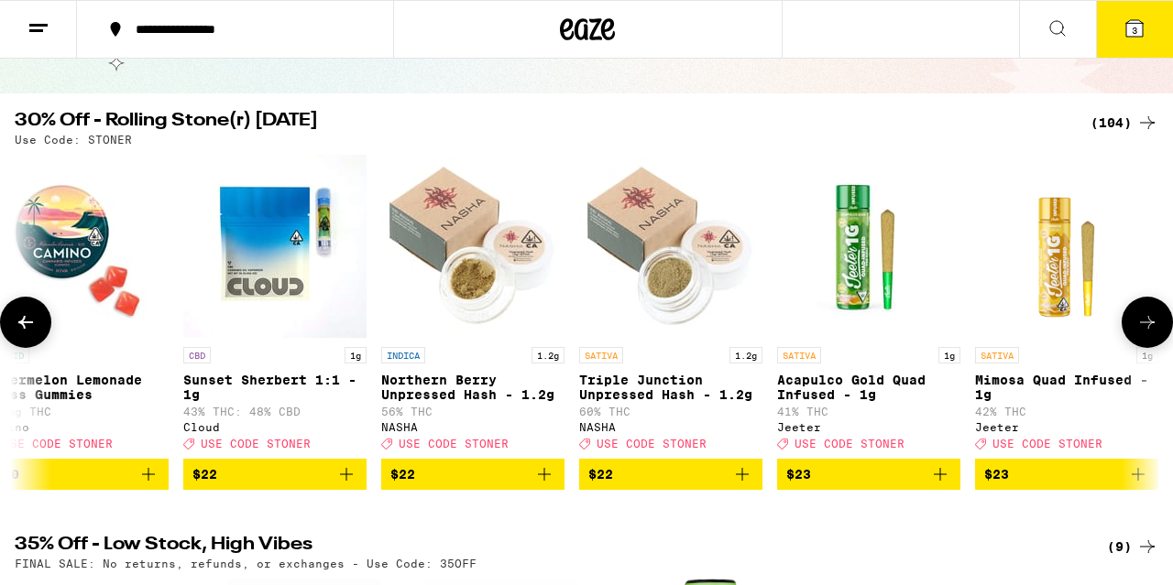
click at [1153, 329] on icon at bounding box center [1147, 322] width 22 height 22
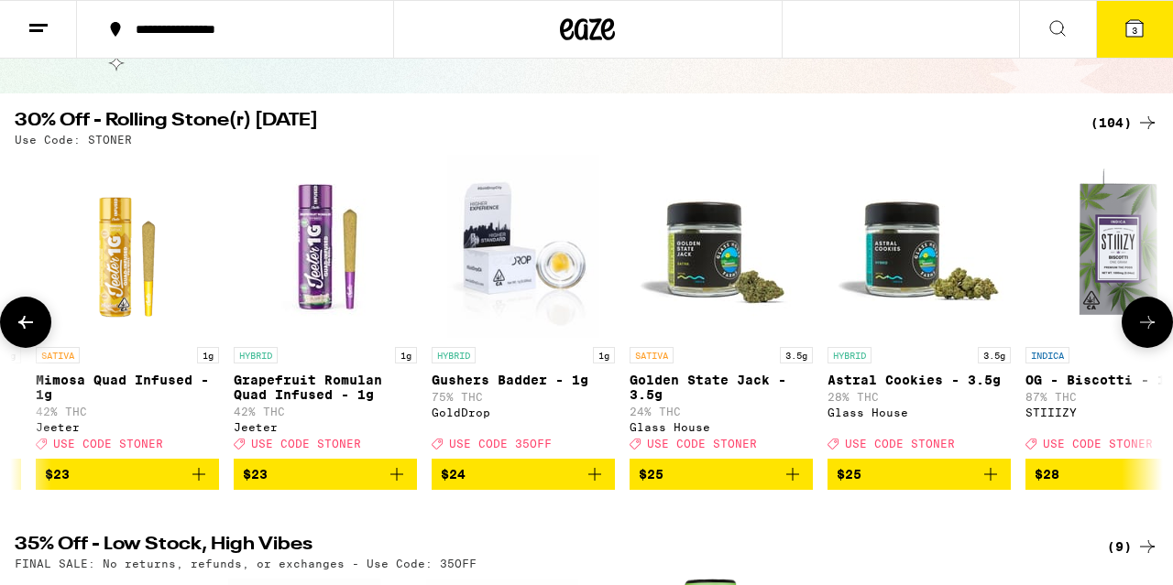
scroll to position [0, 8492]
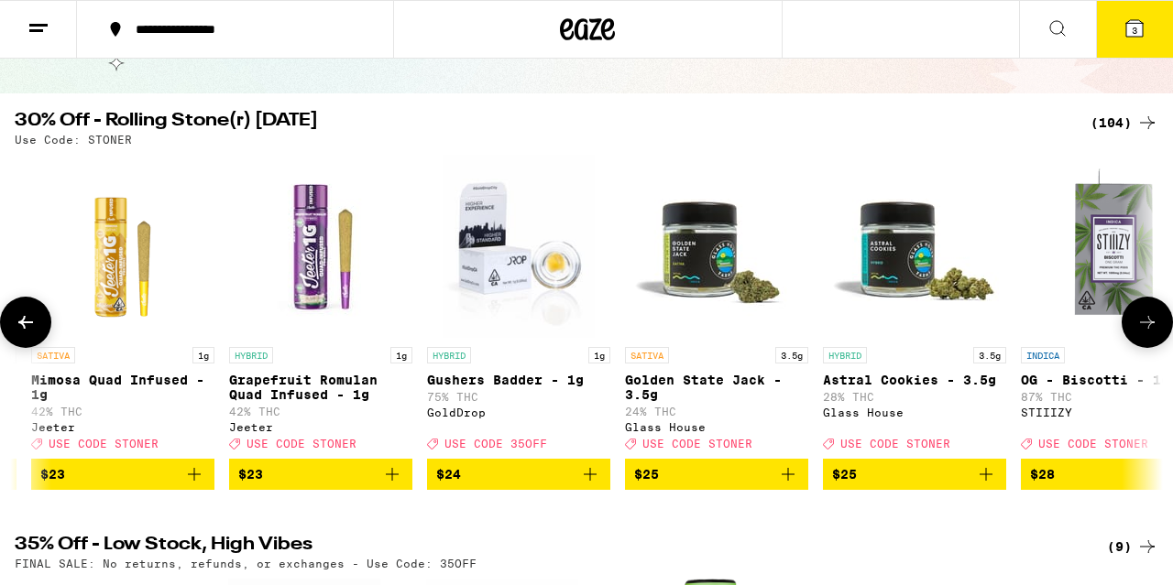
click at [1153, 329] on icon at bounding box center [1147, 322] width 22 height 22
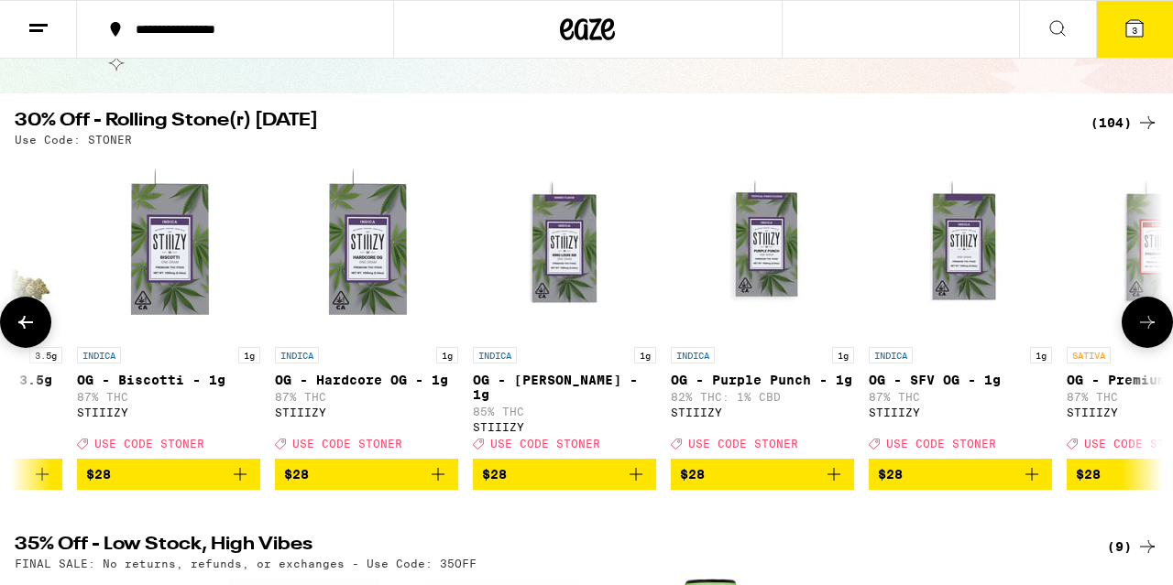
click at [1153, 329] on icon at bounding box center [1147, 322] width 22 height 22
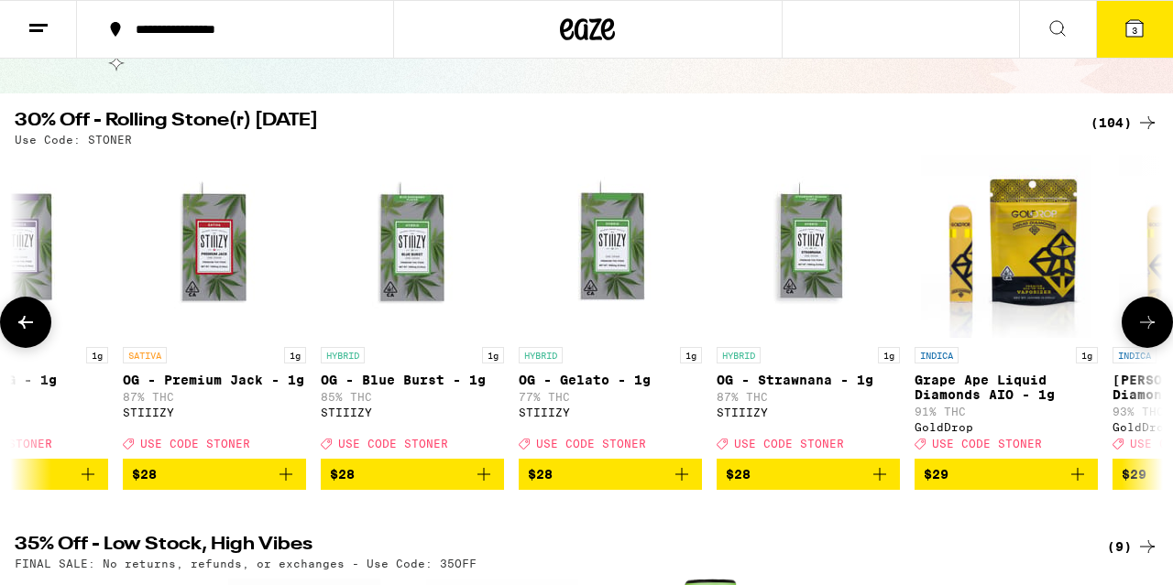
click at [1153, 329] on icon at bounding box center [1147, 322] width 22 height 22
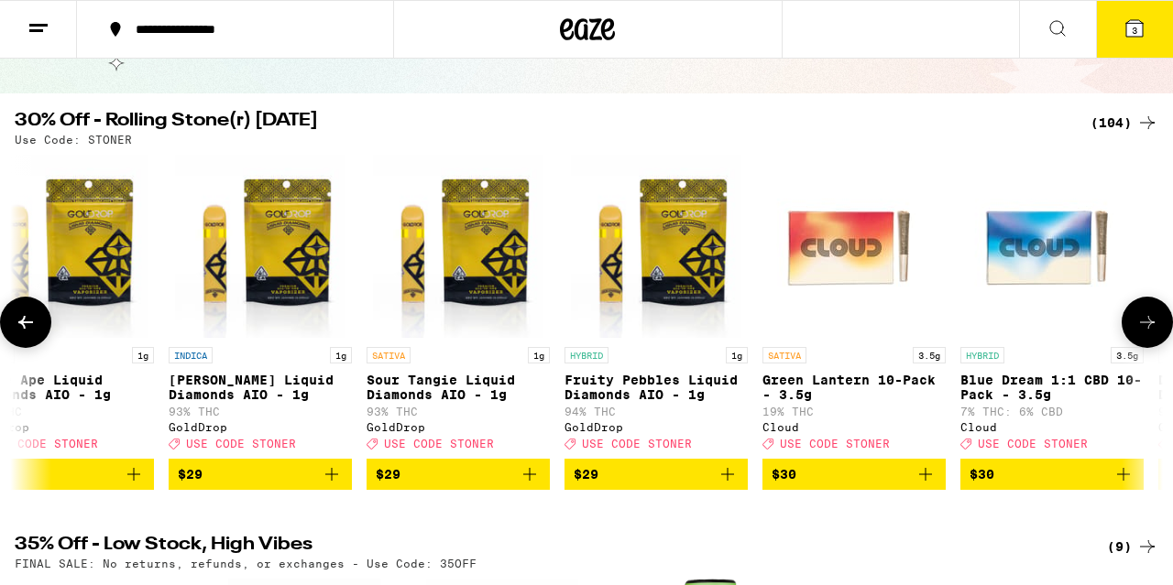
click at [1153, 329] on icon at bounding box center [1147, 322] width 22 height 22
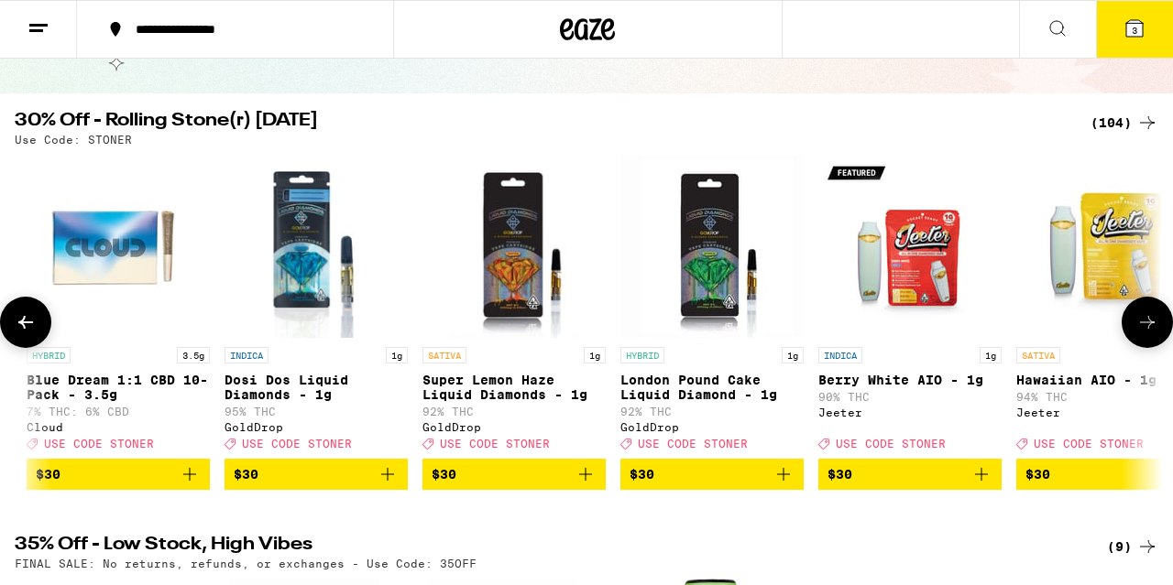
scroll to position [0, 12266]
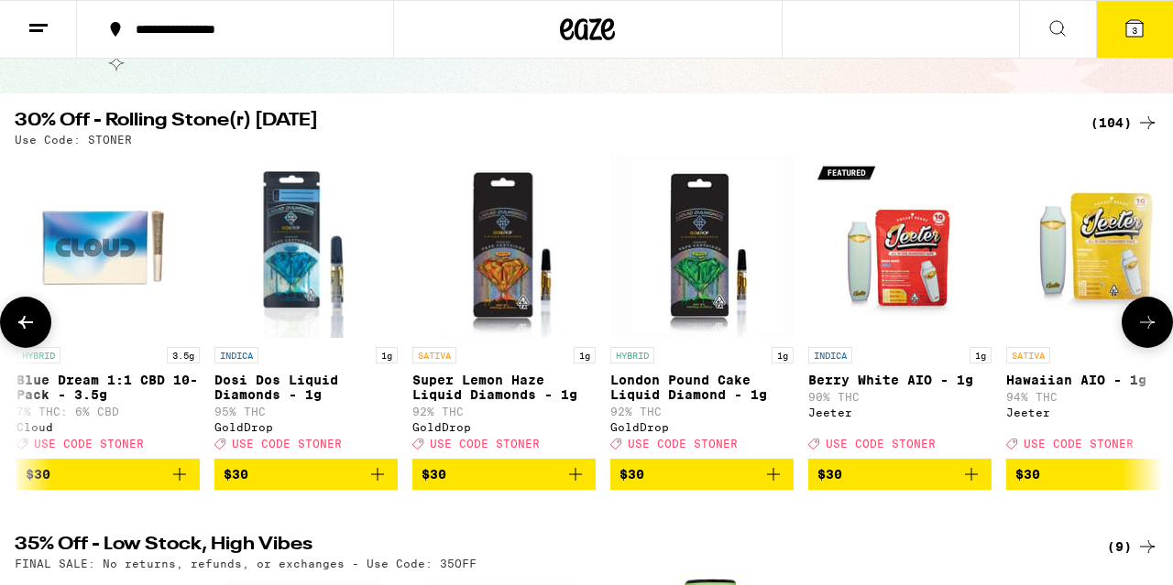
click at [1153, 329] on icon at bounding box center [1147, 322] width 22 height 22
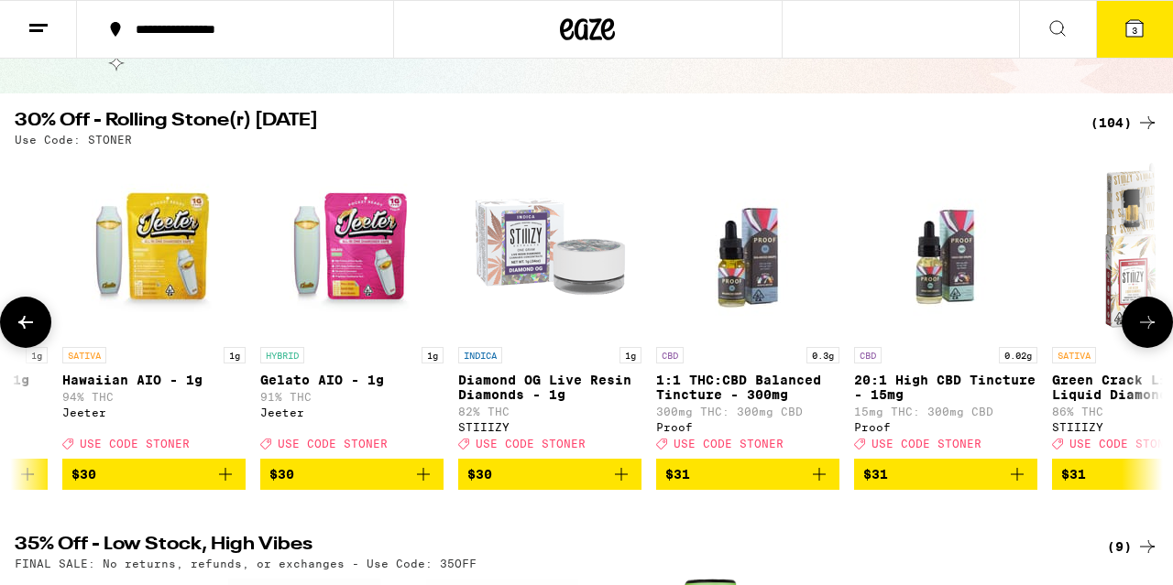
click at [1153, 329] on icon at bounding box center [1147, 322] width 22 height 22
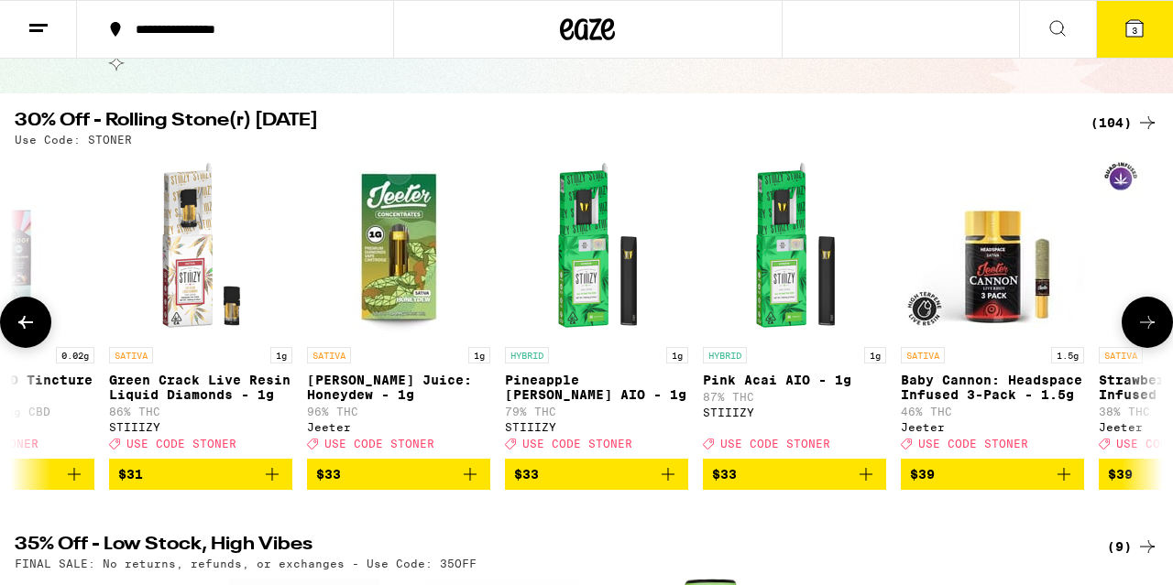
scroll to position [0, 14153]
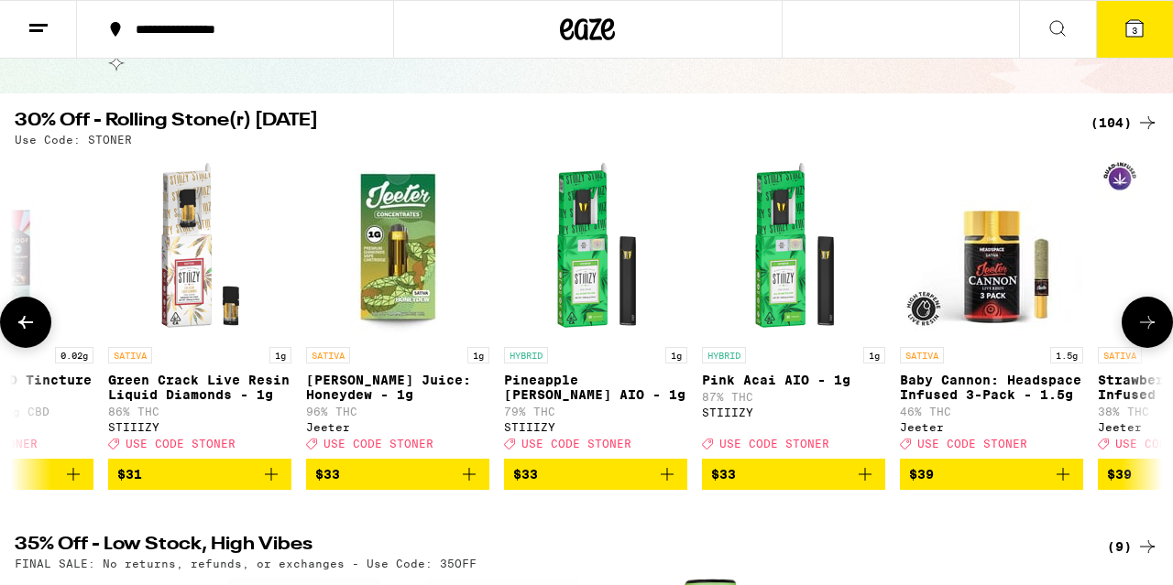
click at [1153, 329] on icon at bounding box center [1147, 322] width 22 height 22
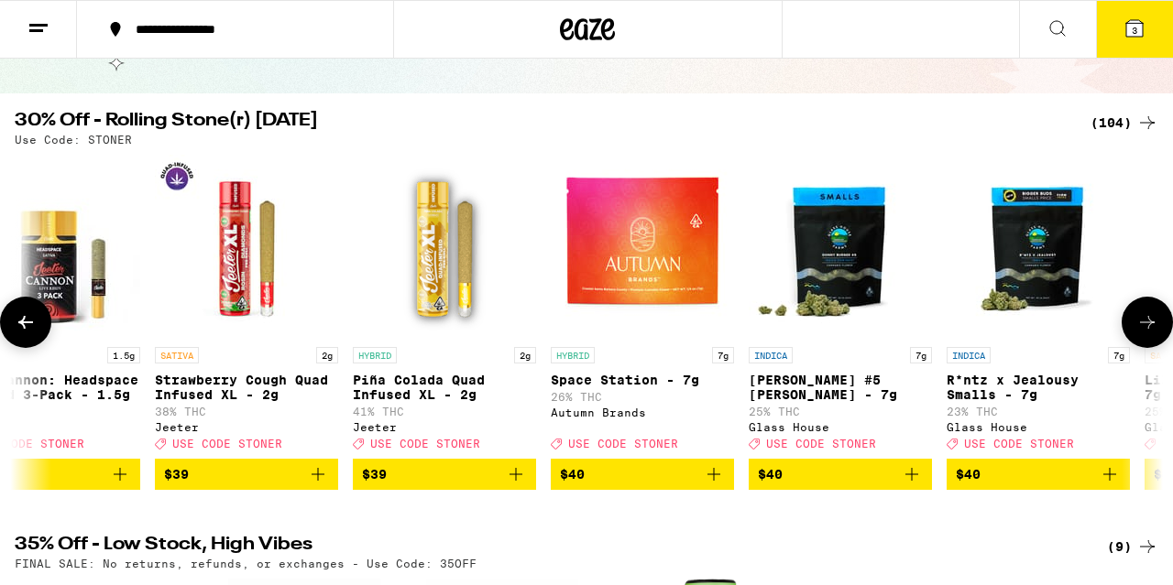
scroll to position [0, 15097]
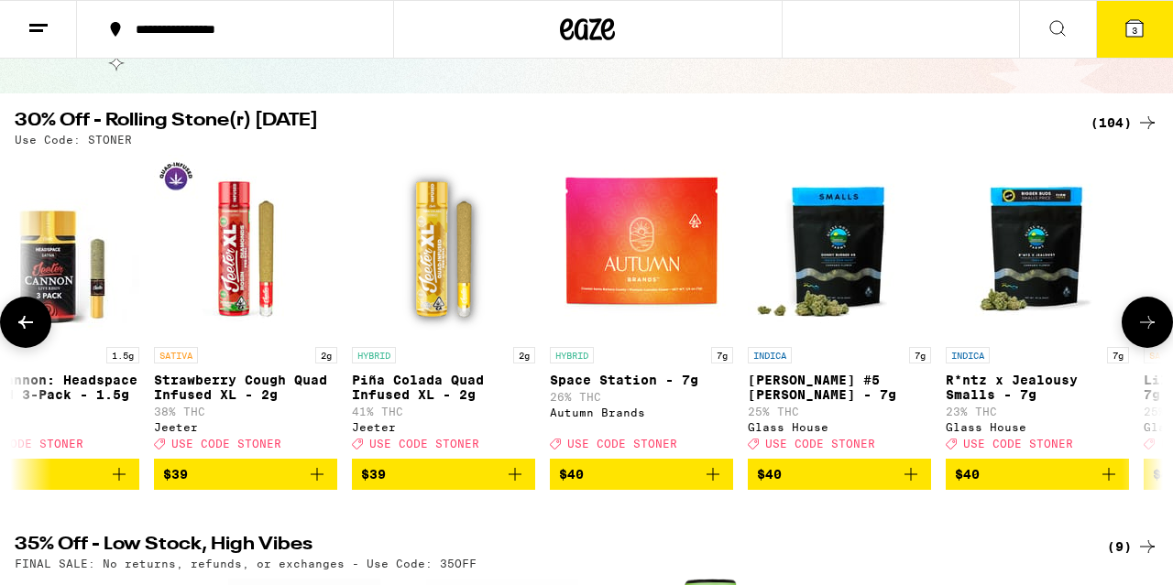
click at [1153, 329] on icon at bounding box center [1147, 322] width 22 height 22
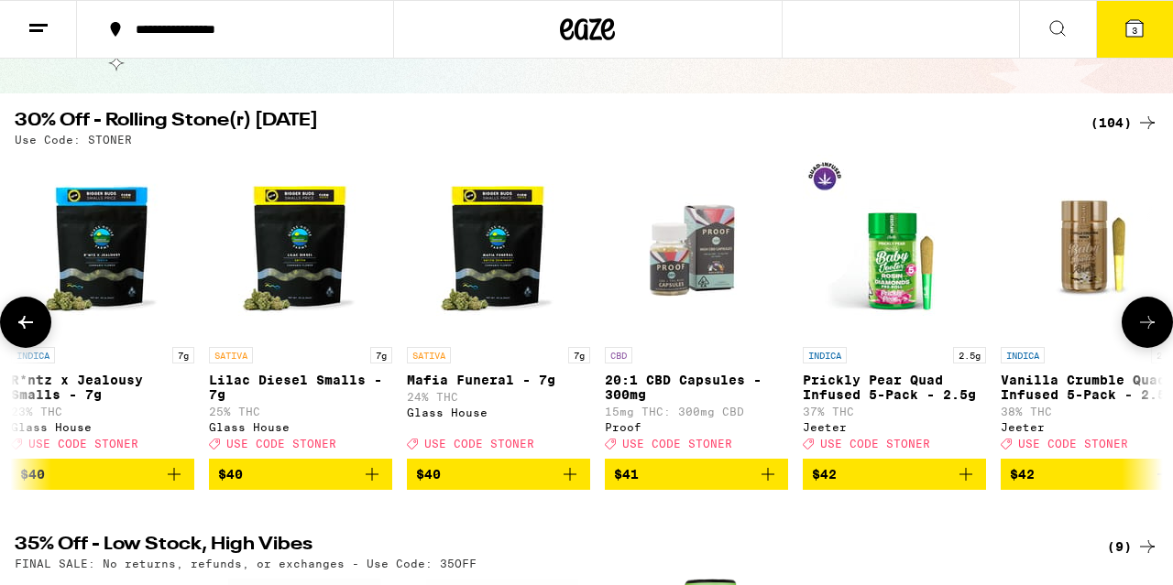
scroll to position [0, 16040]
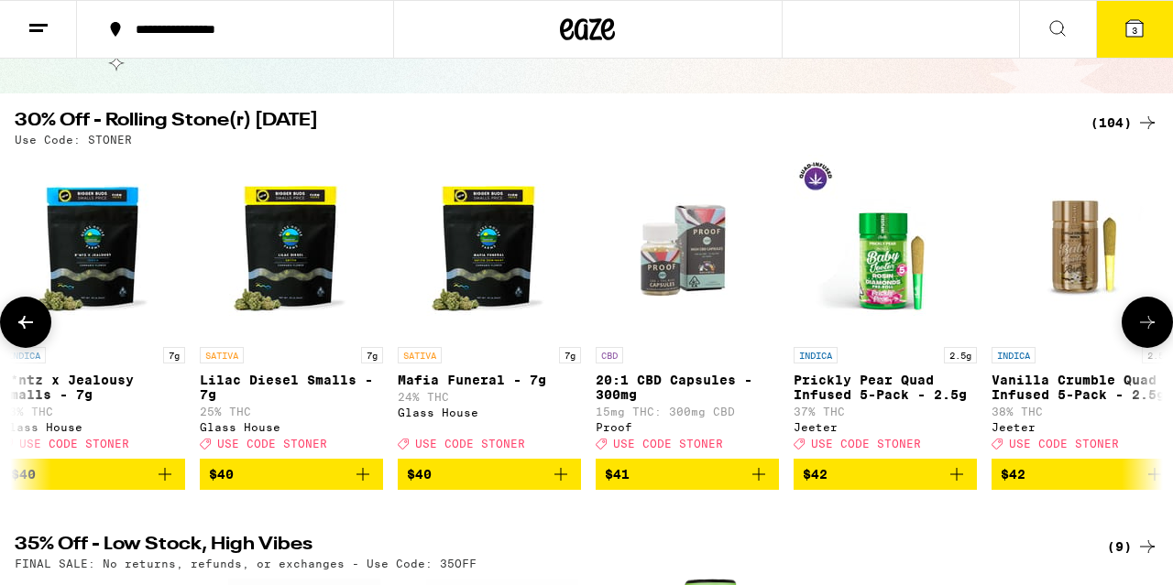
click at [1153, 329] on icon at bounding box center [1147, 322] width 22 height 22
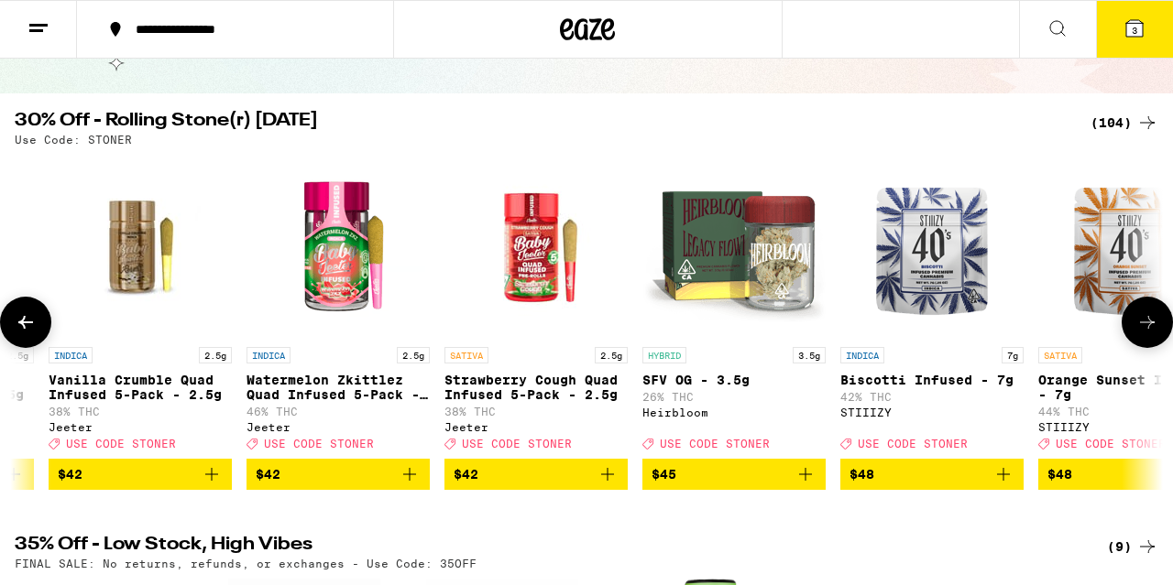
scroll to position [0, 16984]
click at [1153, 329] on icon at bounding box center [1147, 322] width 22 height 22
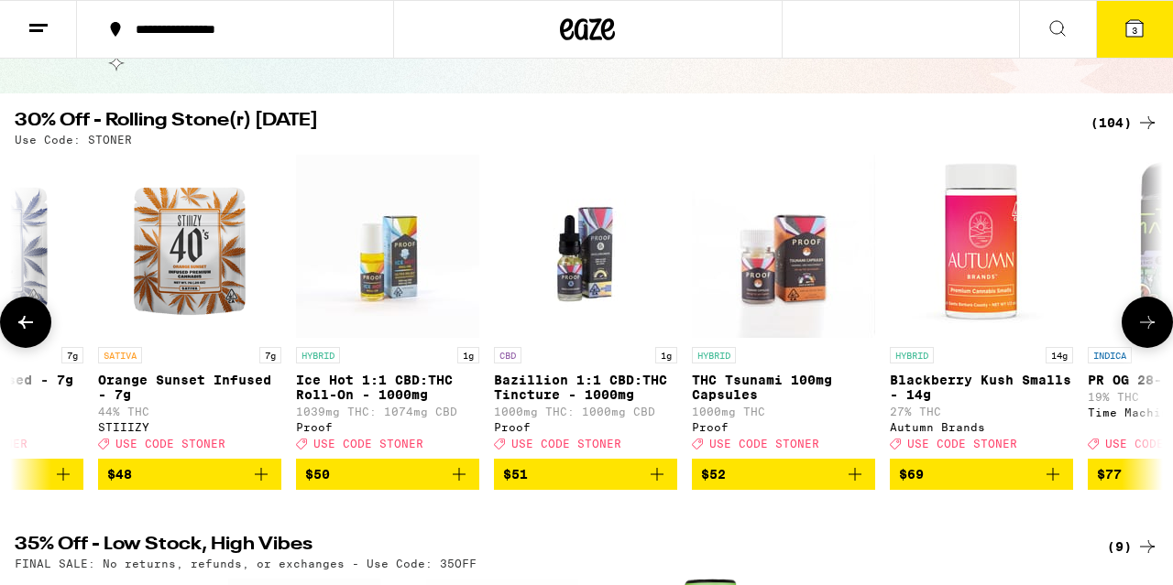
scroll to position [0, 17927]
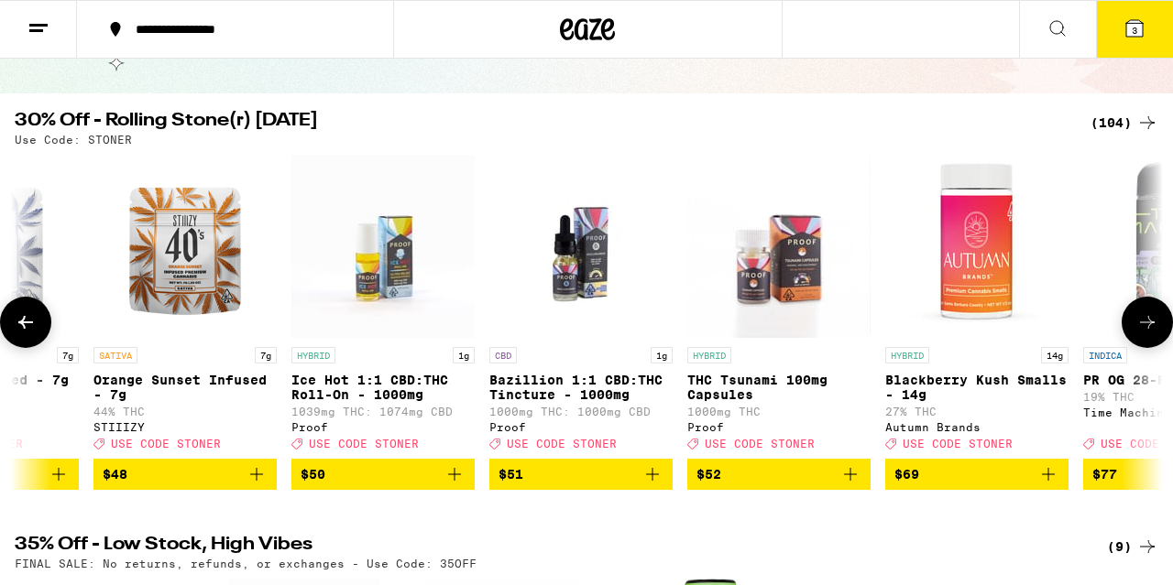
click at [975, 486] on span "$69" at bounding box center [976, 475] width 165 height 22
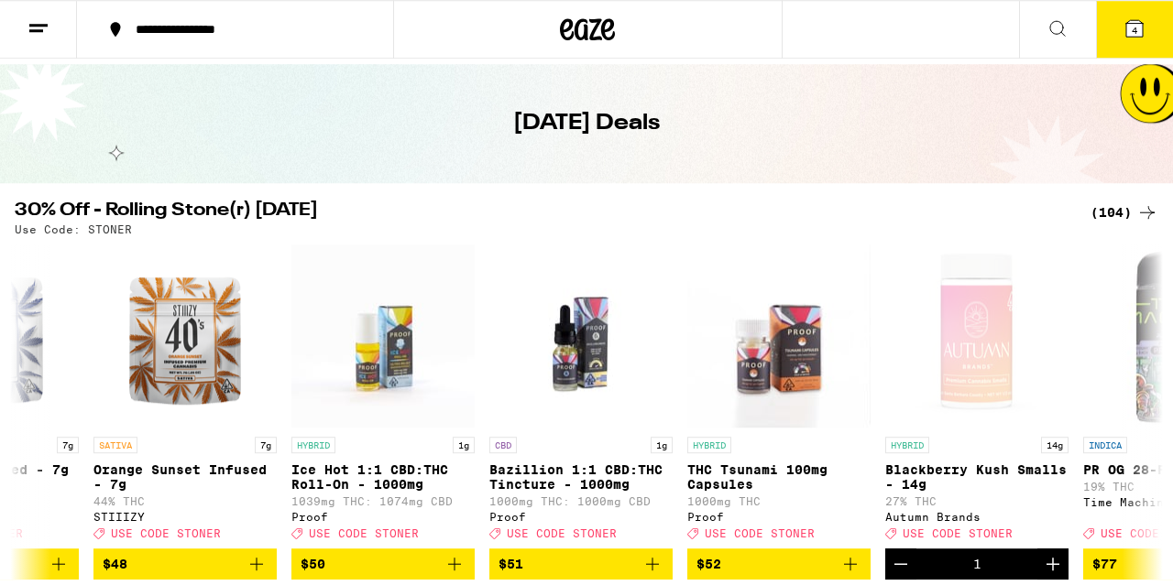
scroll to position [0, 0]
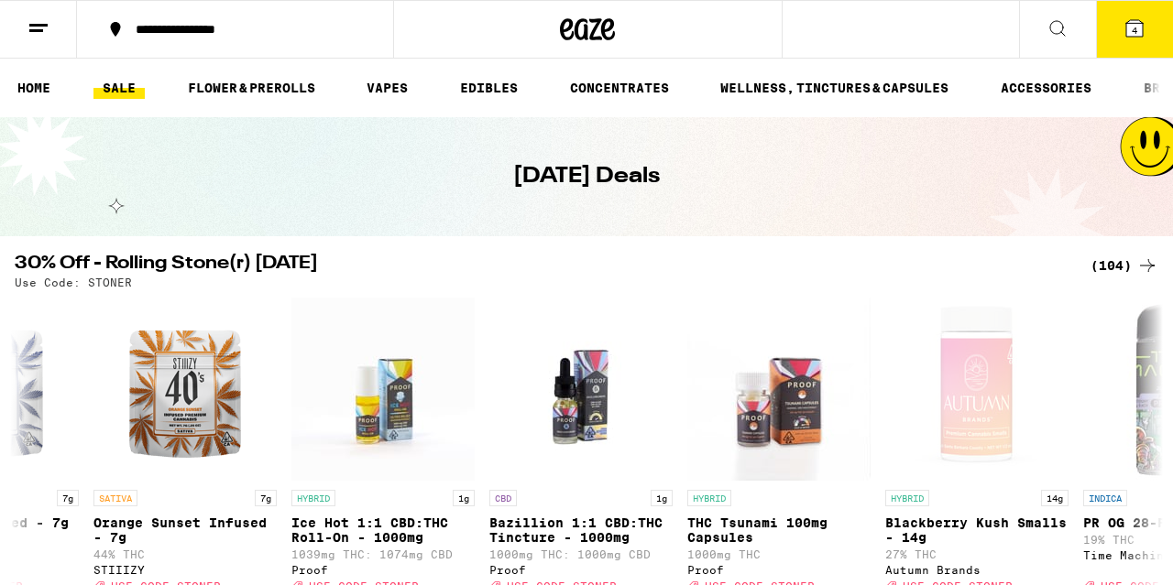
click at [1132, 23] on icon at bounding box center [1134, 28] width 16 height 16
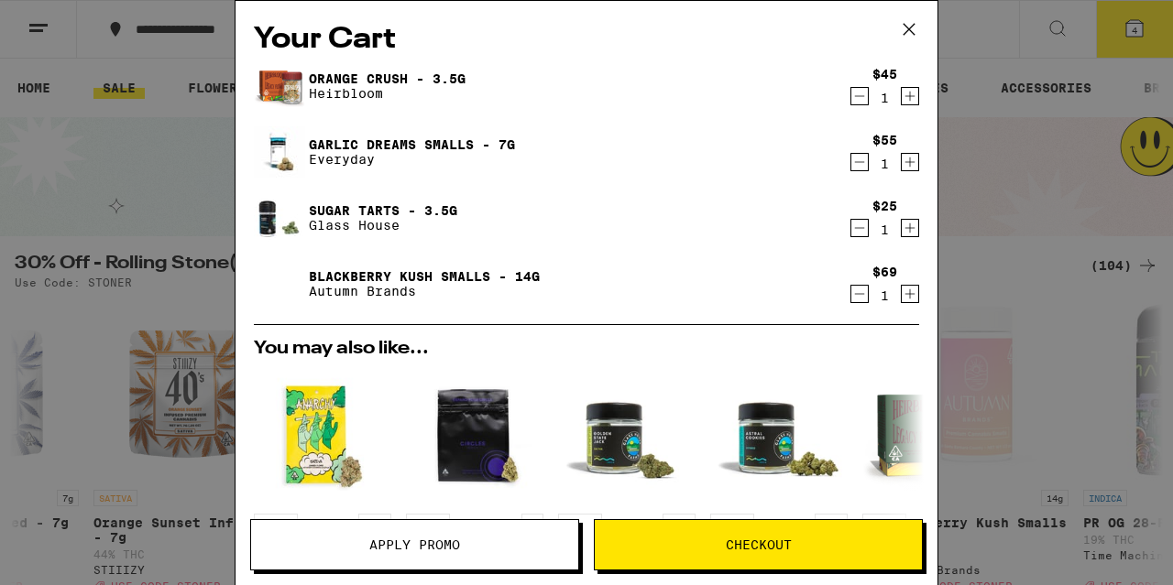
click at [862, 162] on icon "Decrement" at bounding box center [859, 162] width 16 height 22
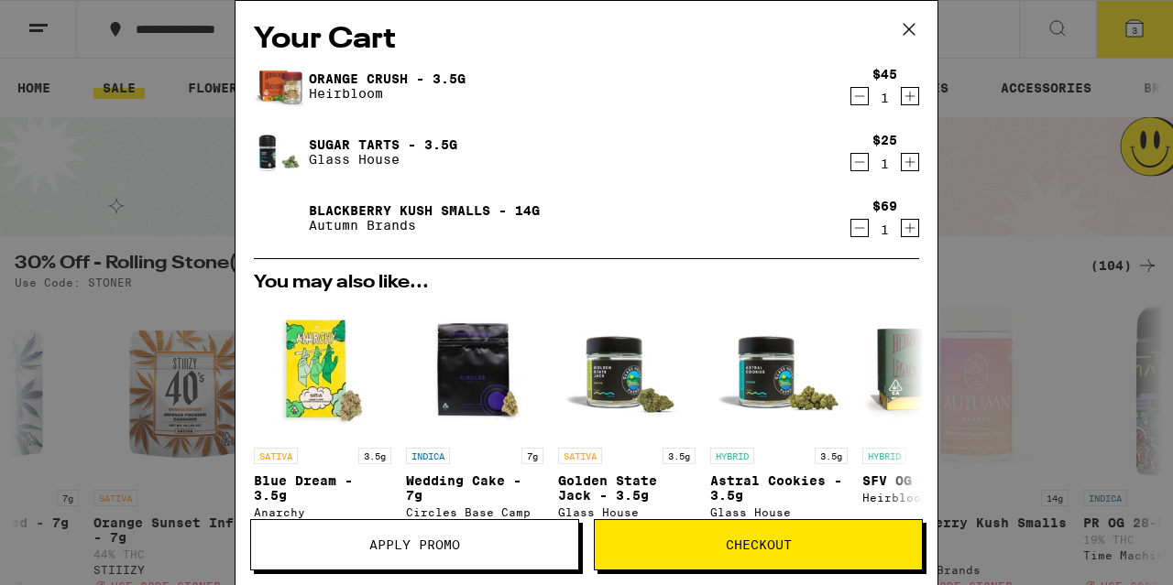
click at [860, 96] on icon "Decrement" at bounding box center [859, 96] width 16 height 22
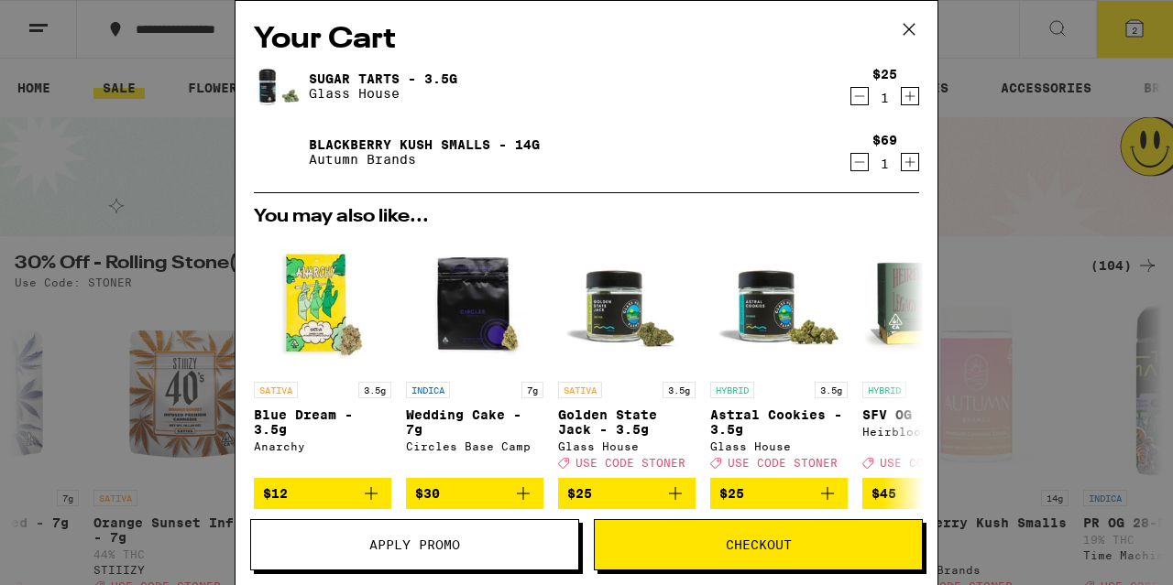
click at [860, 96] on icon "Decrement" at bounding box center [859, 96] width 16 height 22
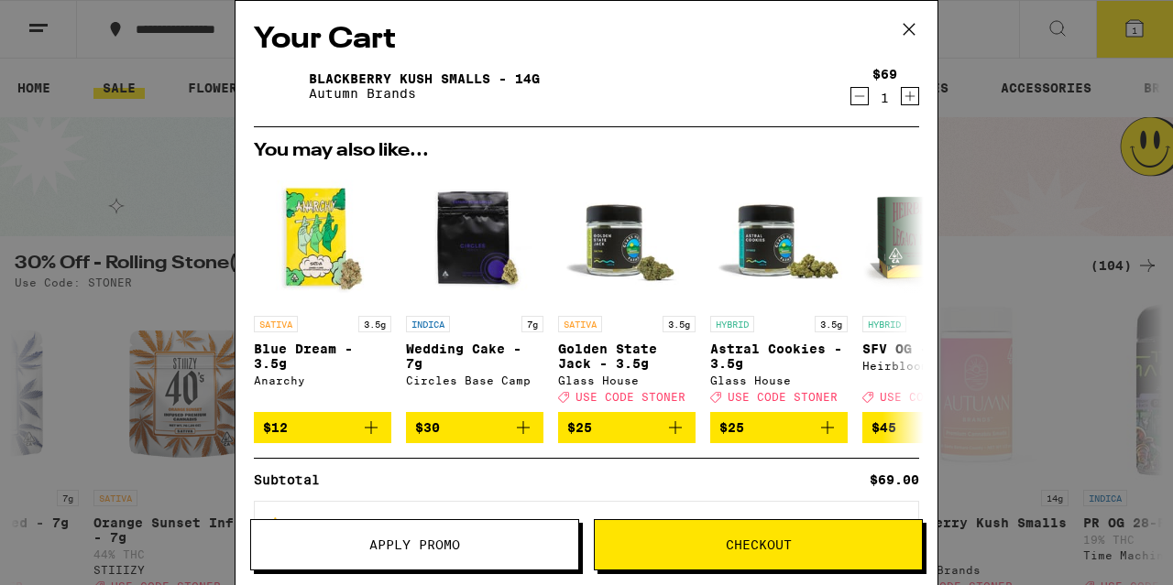
click at [917, 25] on icon at bounding box center [908, 29] width 27 height 27
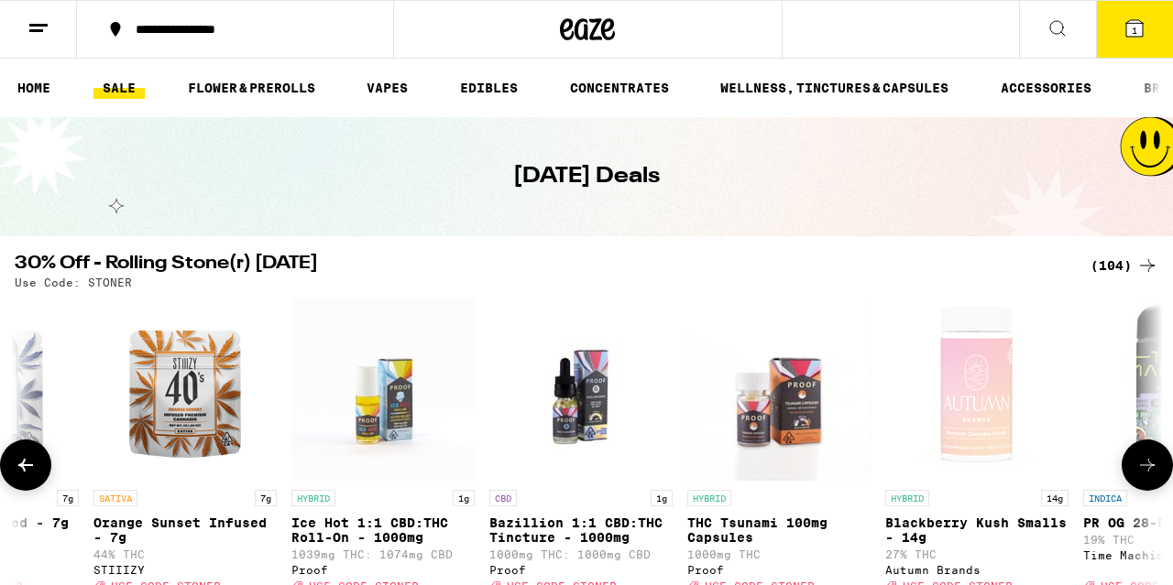
click at [17, 465] on icon at bounding box center [26, 465] width 22 height 22
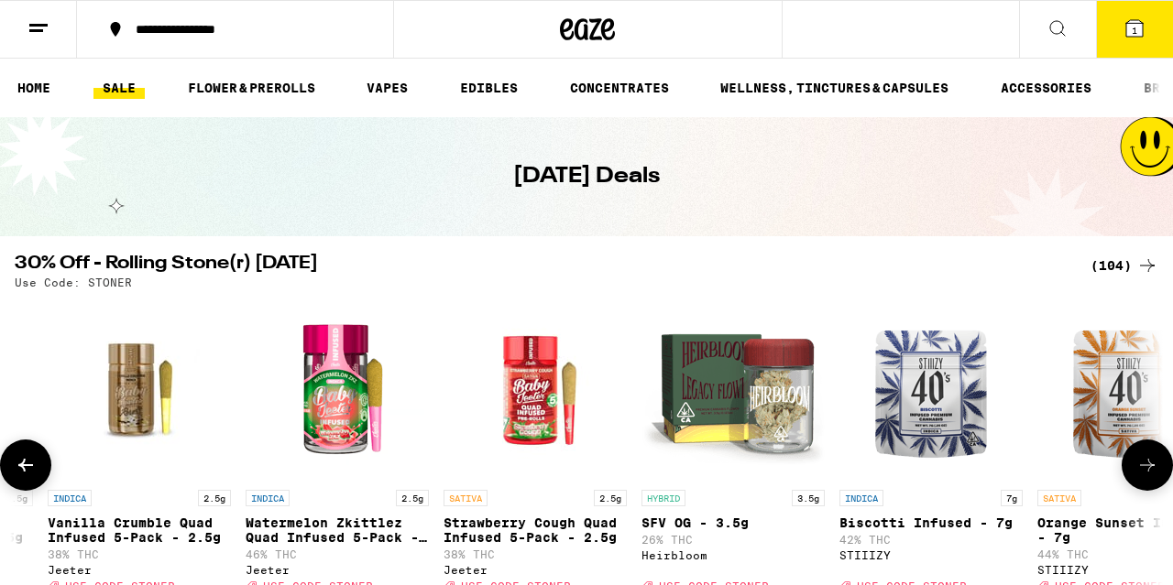
click at [17, 465] on icon at bounding box center [26, 465] width 22 height 22
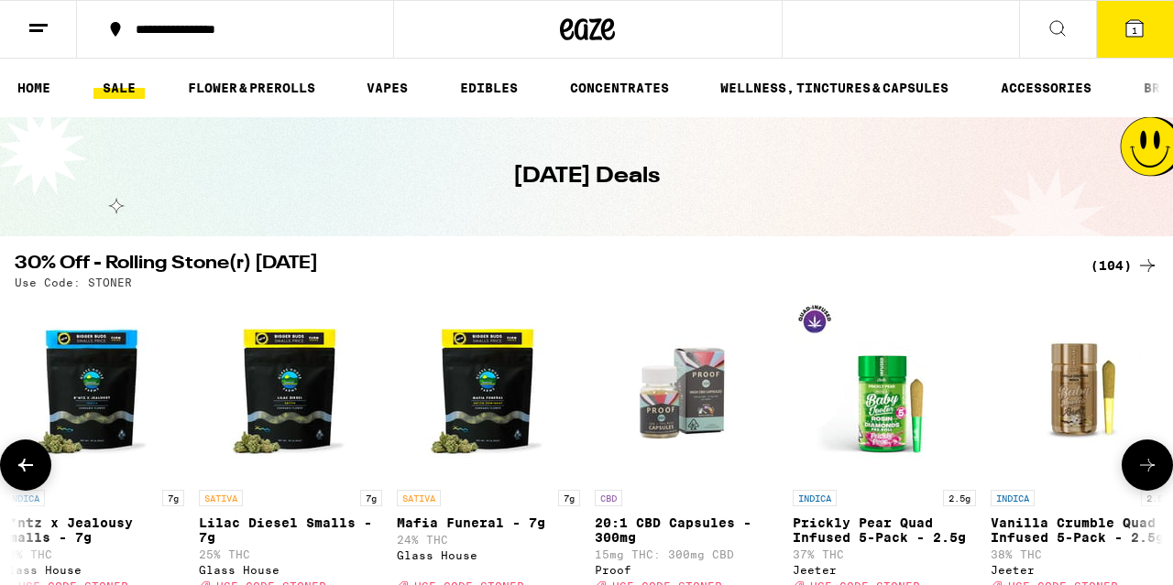
scroll to position [0, 16040]
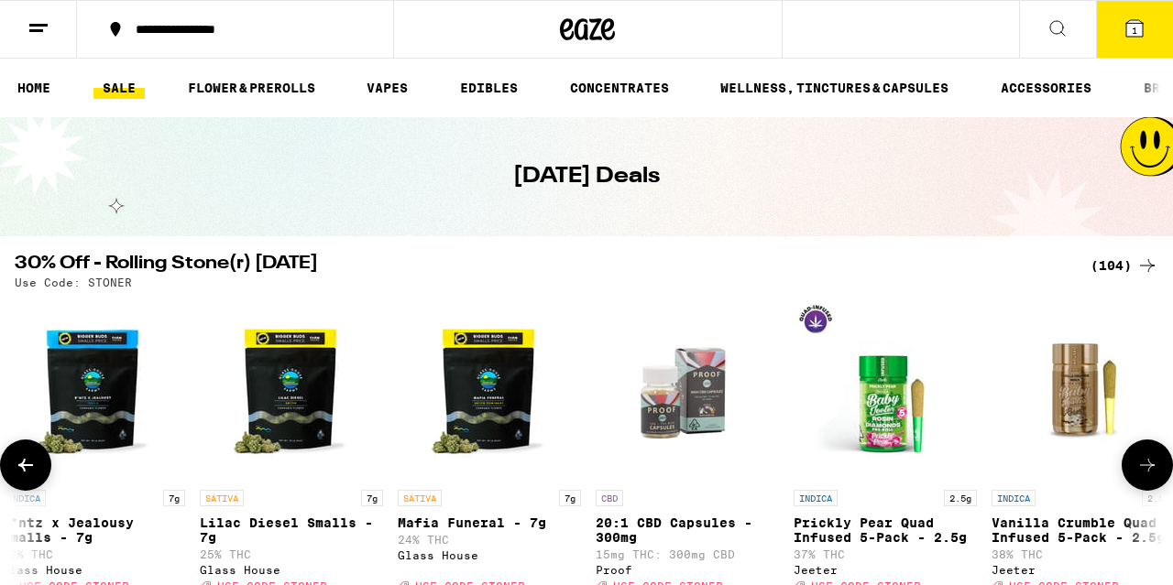
click at [17, 465] on icon at bounding box center [26, 465] width 22 height 22
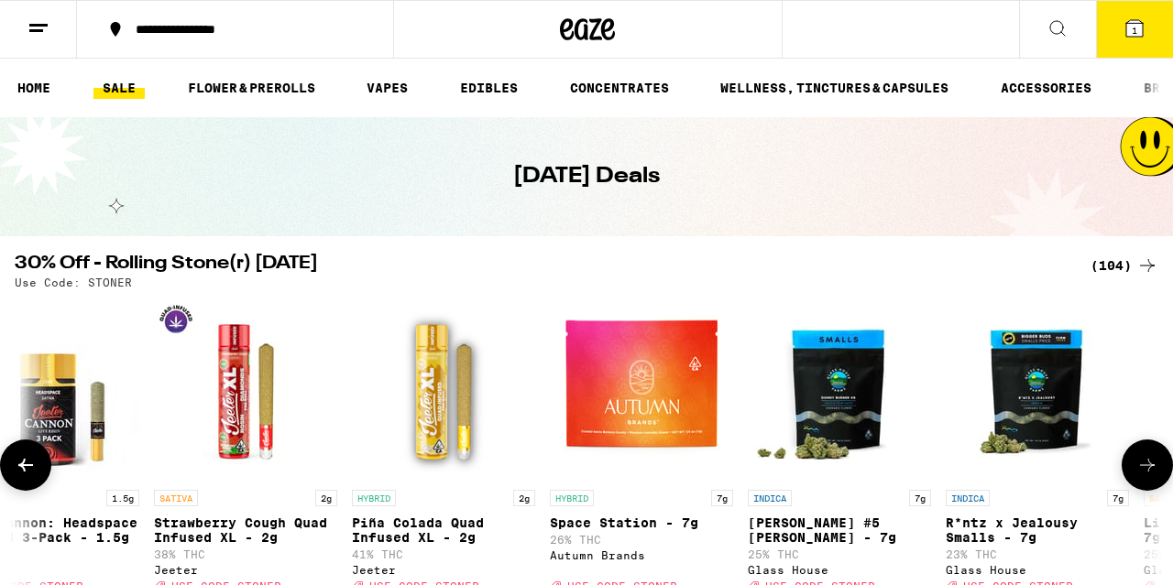
scroll to position [0, 15097]
click at [17, 465] on icon at bounding box center [26, 465] width 22 height 22
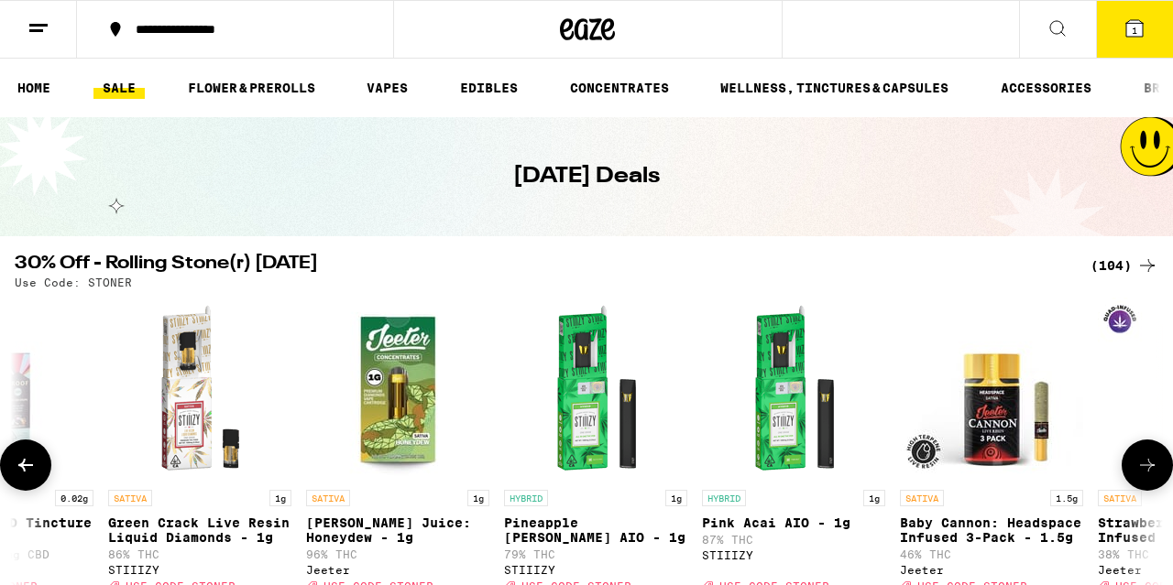
scroll to position [0, 14153]
click at [17, 465] on icon at bounding box center [26, 465] width 22 height 22
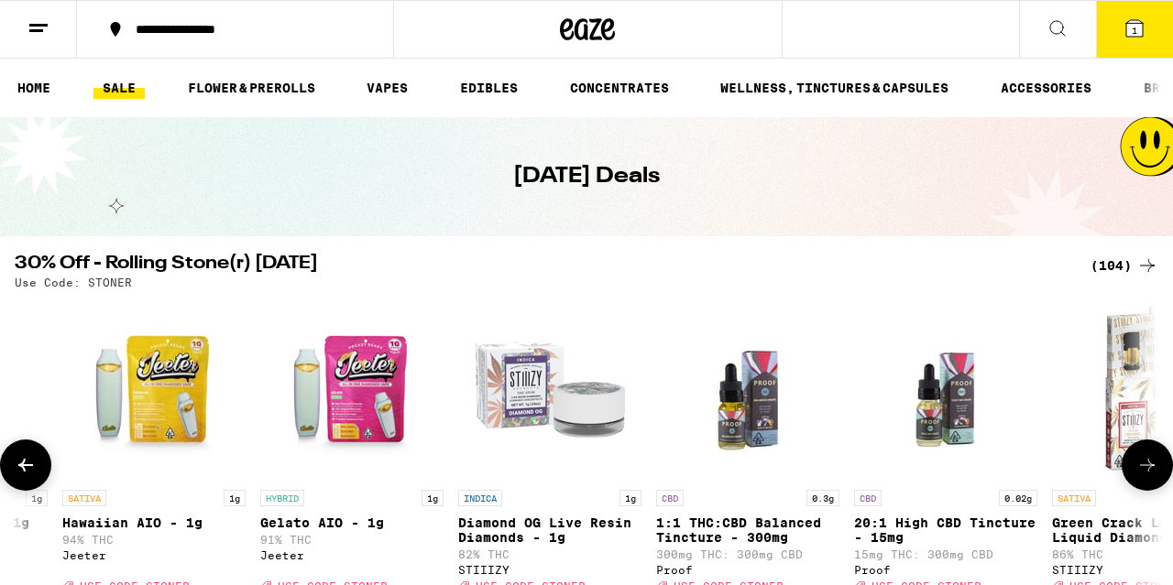
scroll to position [0, 13210]
click at [17, 465] on icon at bounding box center [26, 465] width 22 height 22
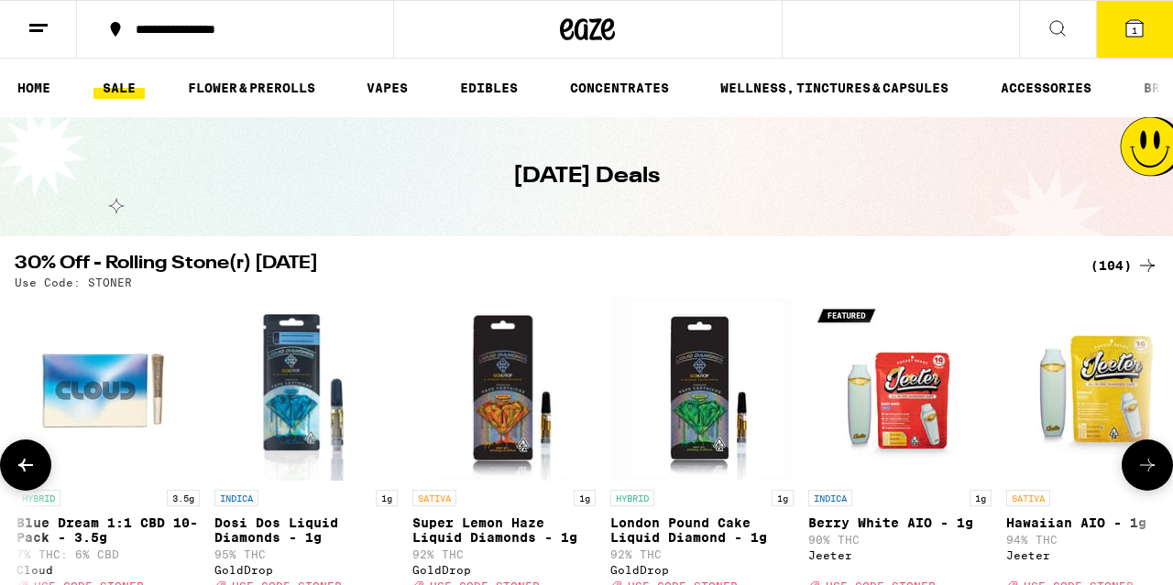
click at [17, 465] on icon at bounding box center [26, 465] width 22 height 22
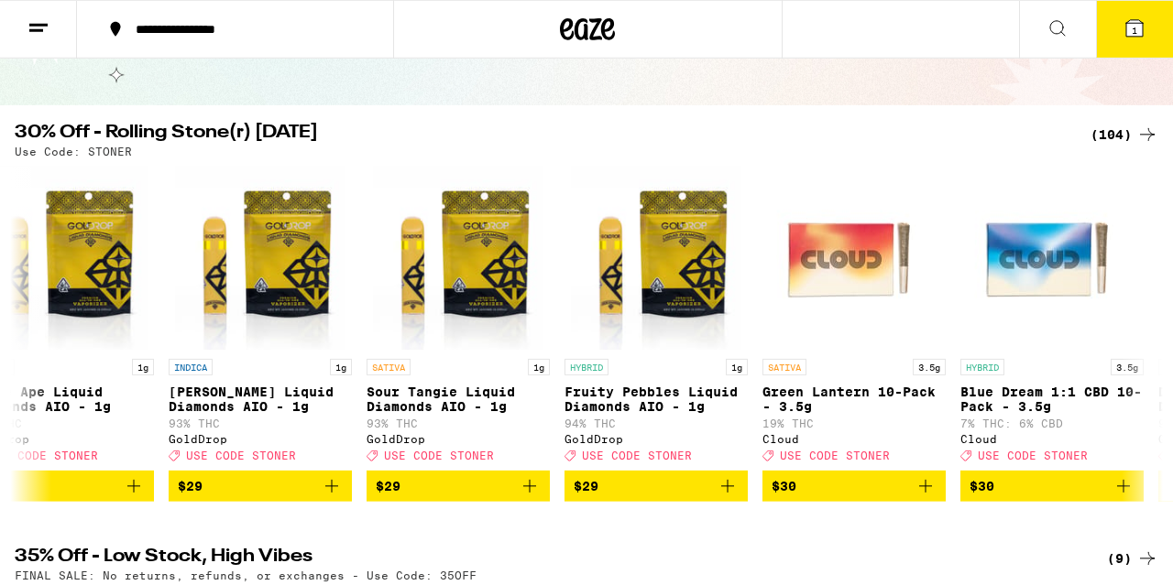
scroll to position [136, 0]
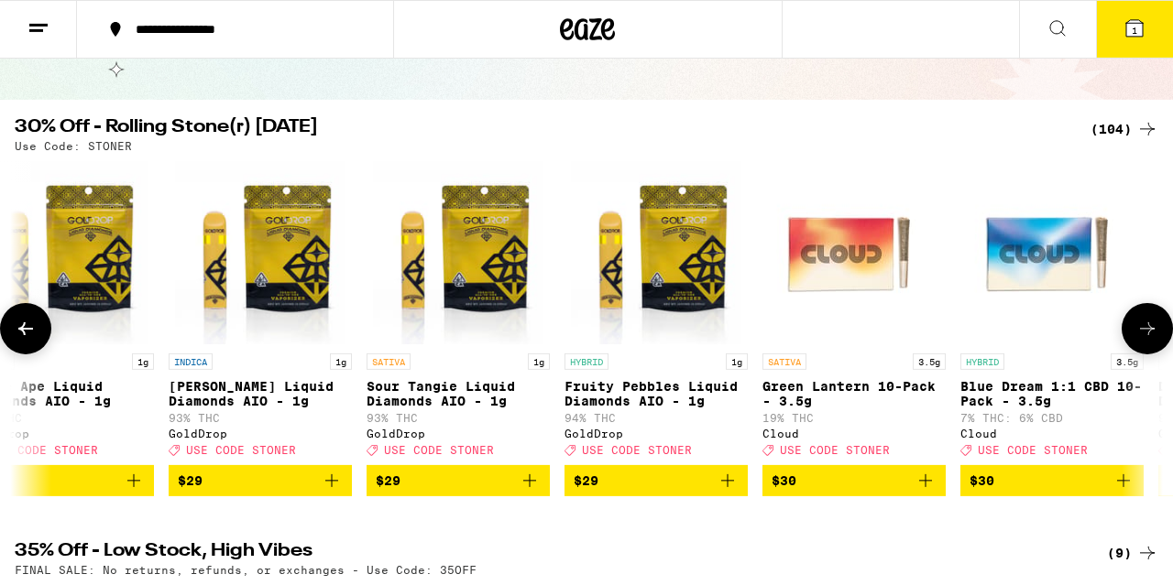
click at [42, 344] on button at bounding box center [25, 328] width 51 height 51
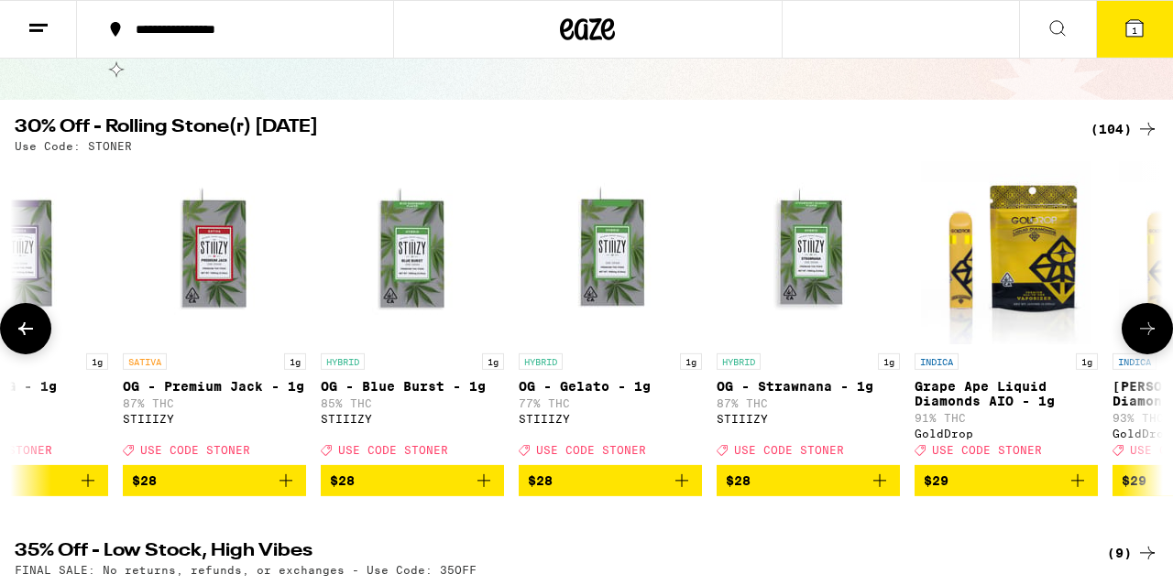
click at [28, 335] on icon at bounding box center [25, 328] width 15 height 13
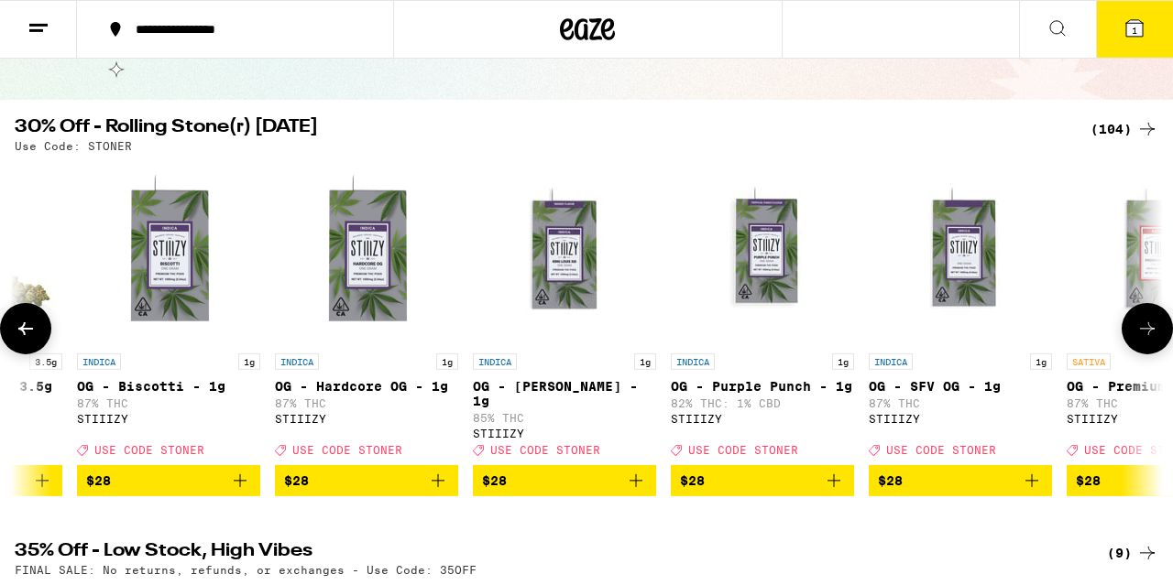
click at [28, 335] on icon at bounding box center [25, 328] width 15 height 13
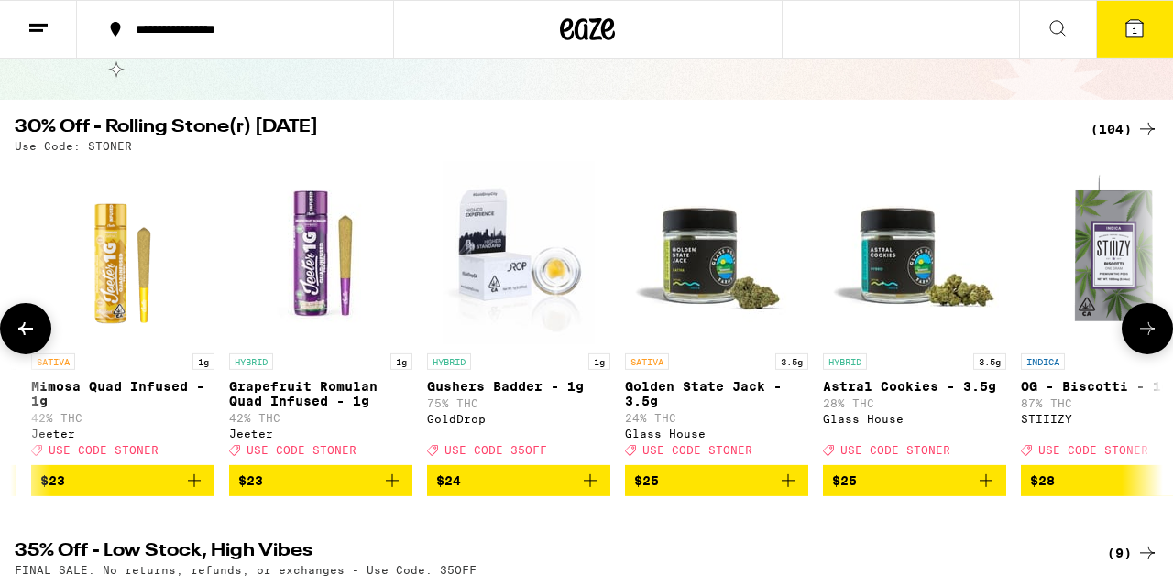
click at [28, 335] on icon at bounding box center [25, 328] width 15 height 13
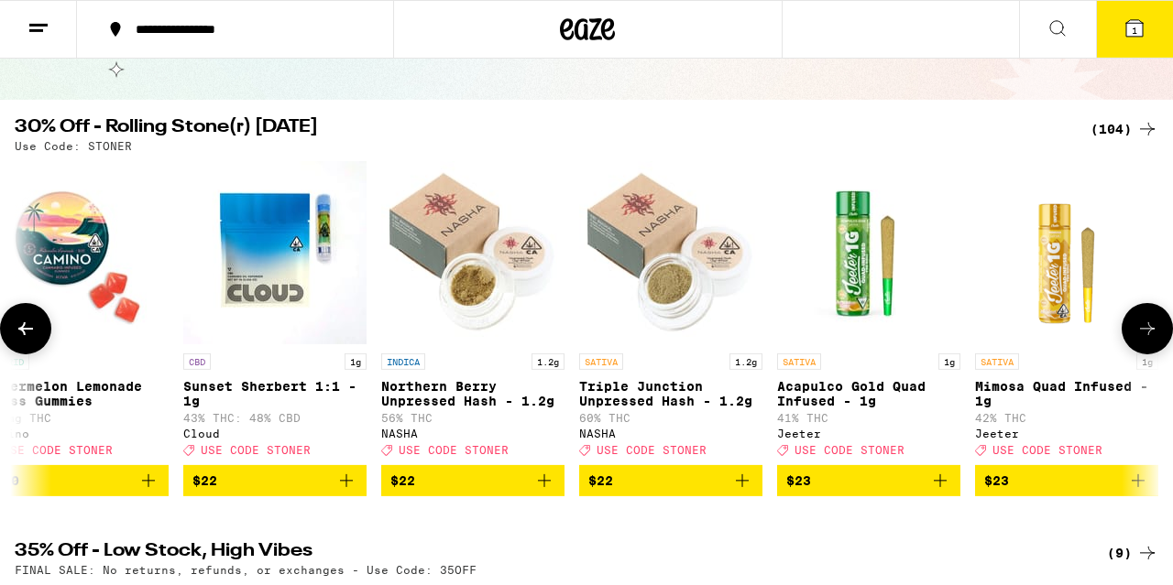
scroll to position [0, 7548]
click at [28, 335] on icon at bounding box center [25, 328] width 15 height 13
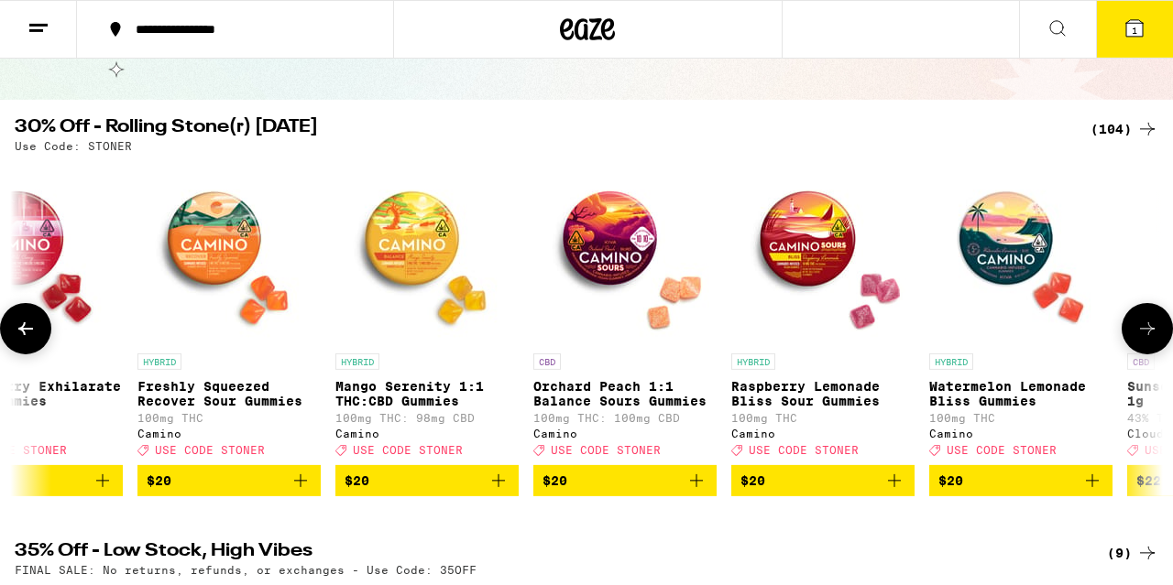
scroll to position [0, 6605]
click at [28, 335] on icon at bounding box center [25, 328] width 15 height 13
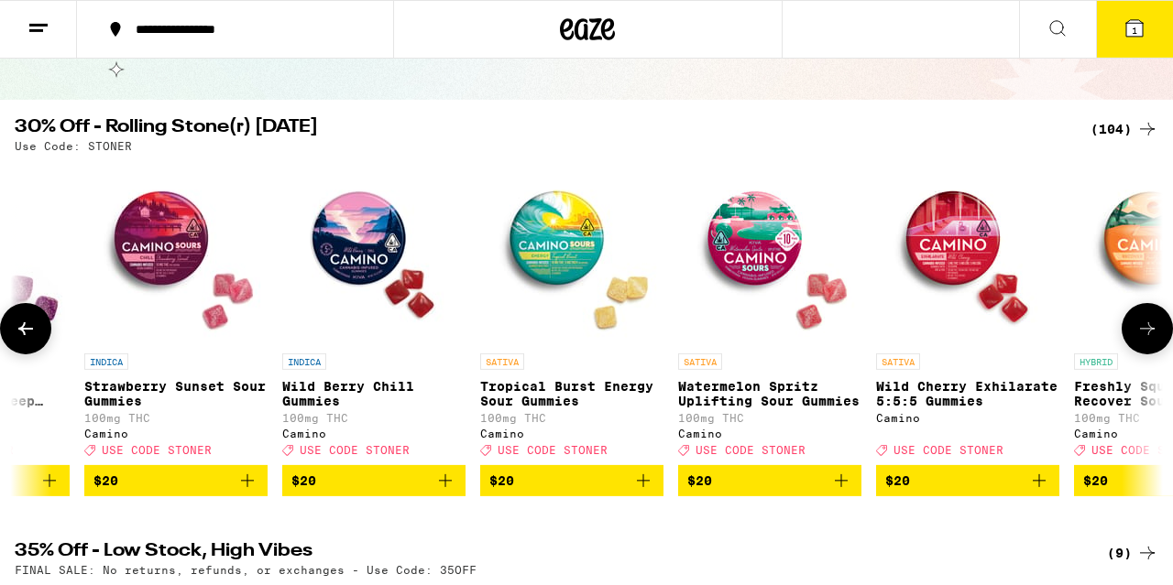
scroll to position [0, 5661]
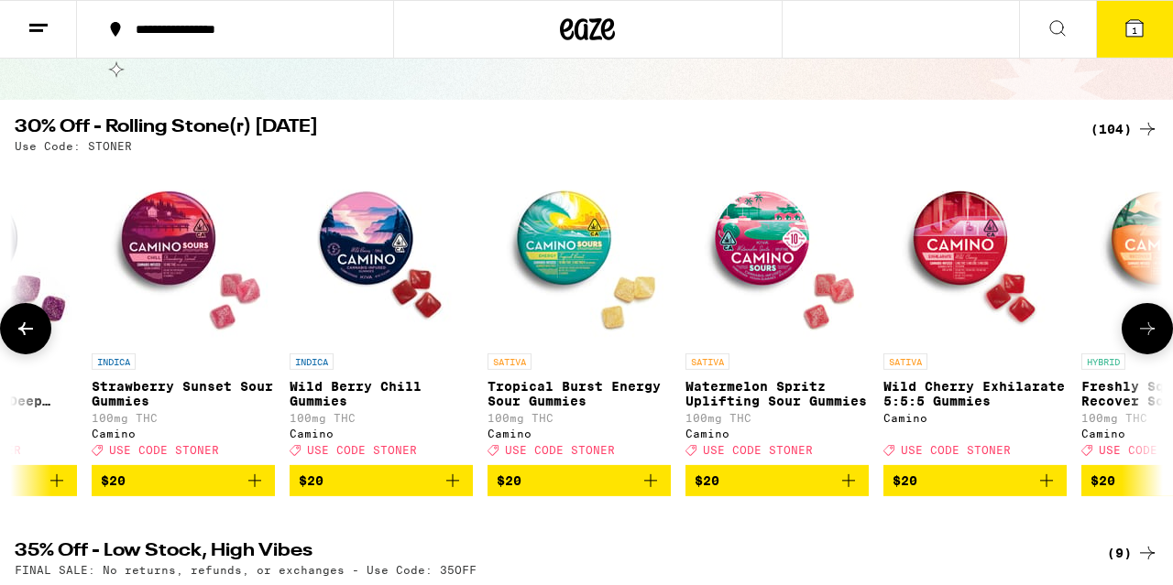
click at [28, 335] on icon at bounding box center [25, 328] width 15 height 13
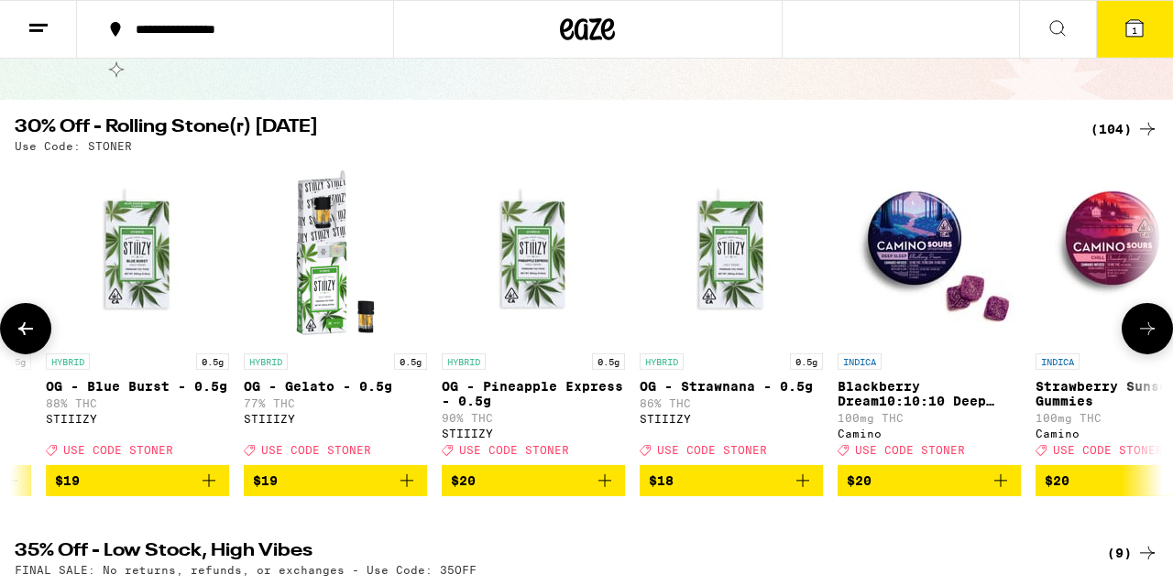
scroll to position [0, 4718]
click at [28, 335] on icon at bounding box center [25, 328] width 15 height 13
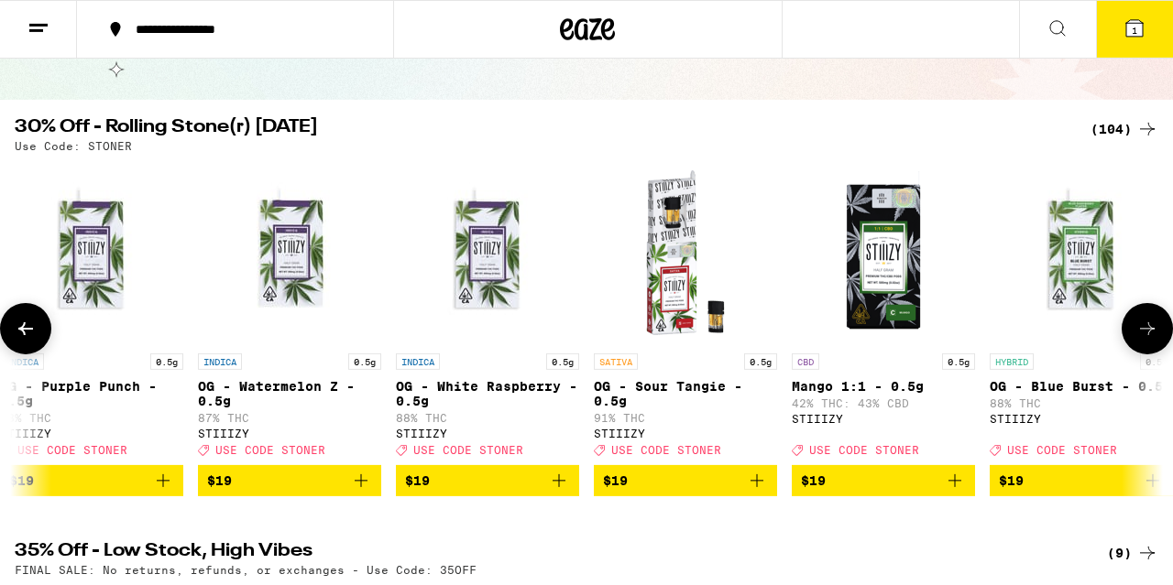
click at [32, 335] on icon at bounding box center [25, 328] width 15 height 13
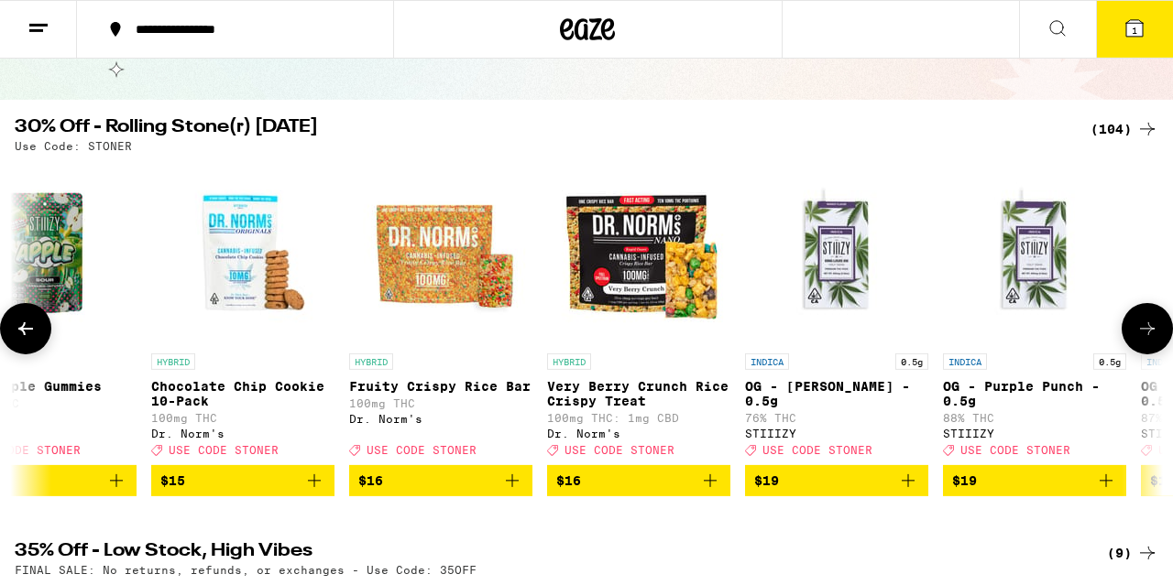
scroll to position [0, 2831]
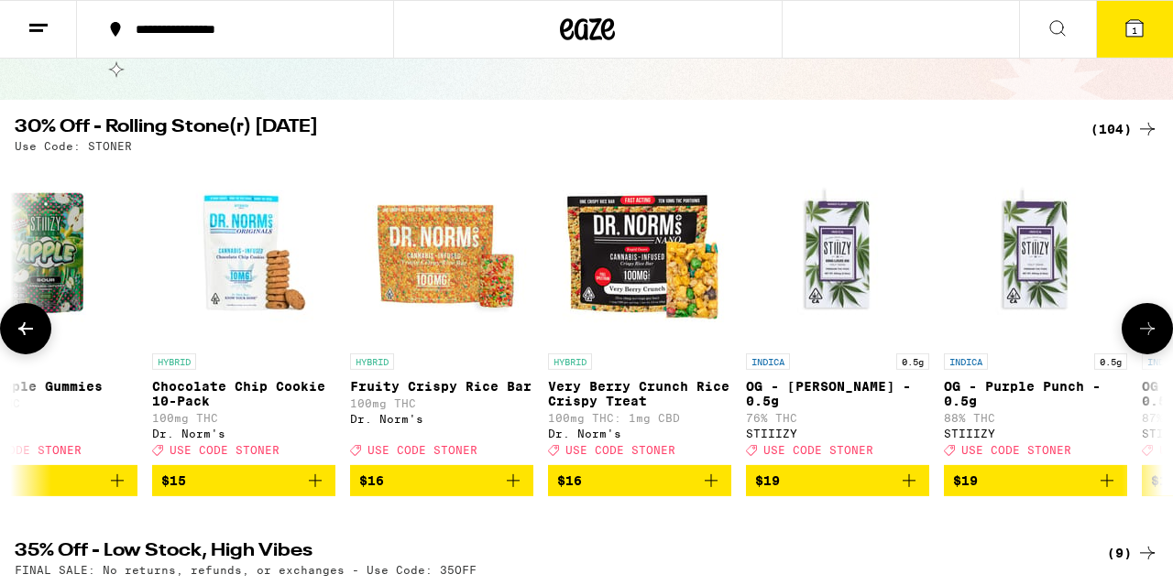
click at [32, 335] on icon at bounding box center [25, 328] width 15 height 13
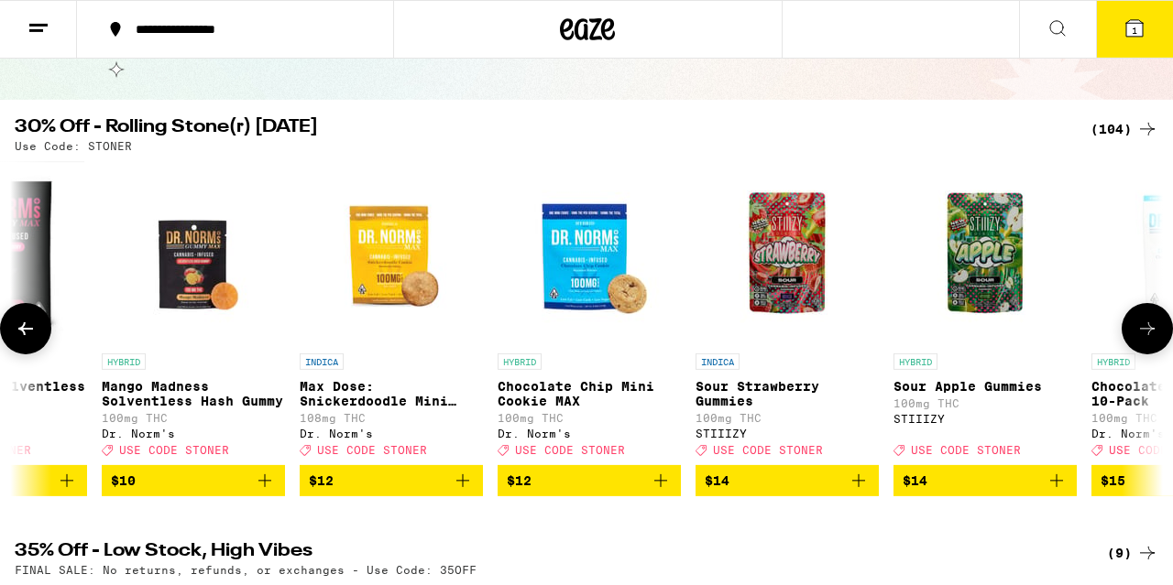
scroll to position [0, 1887]
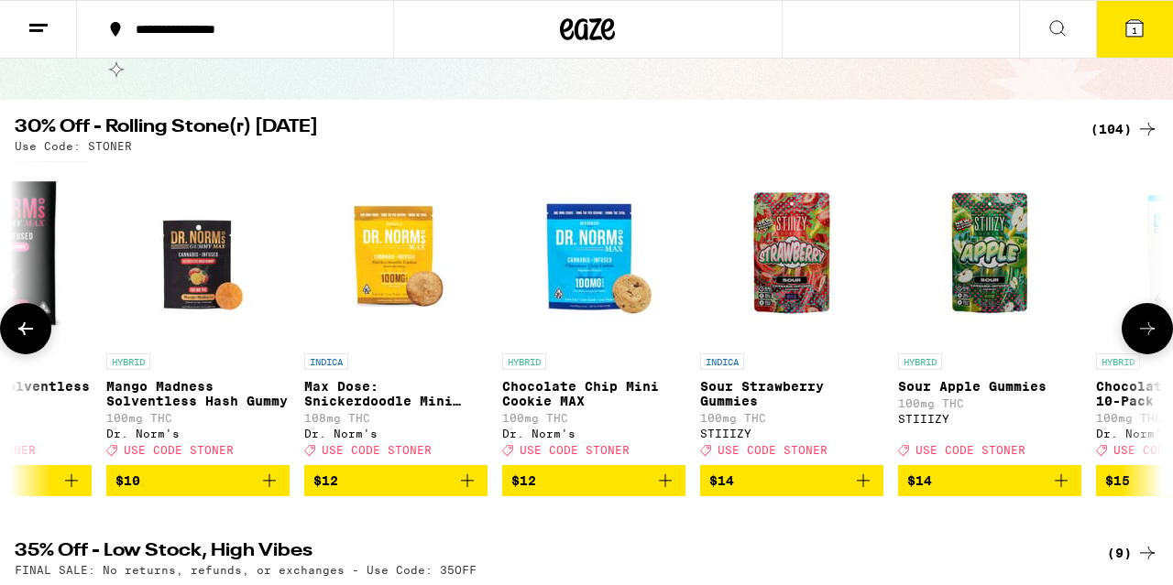
click at [32, 335] on icon at bounding box center [25, 328] width 15 height 13
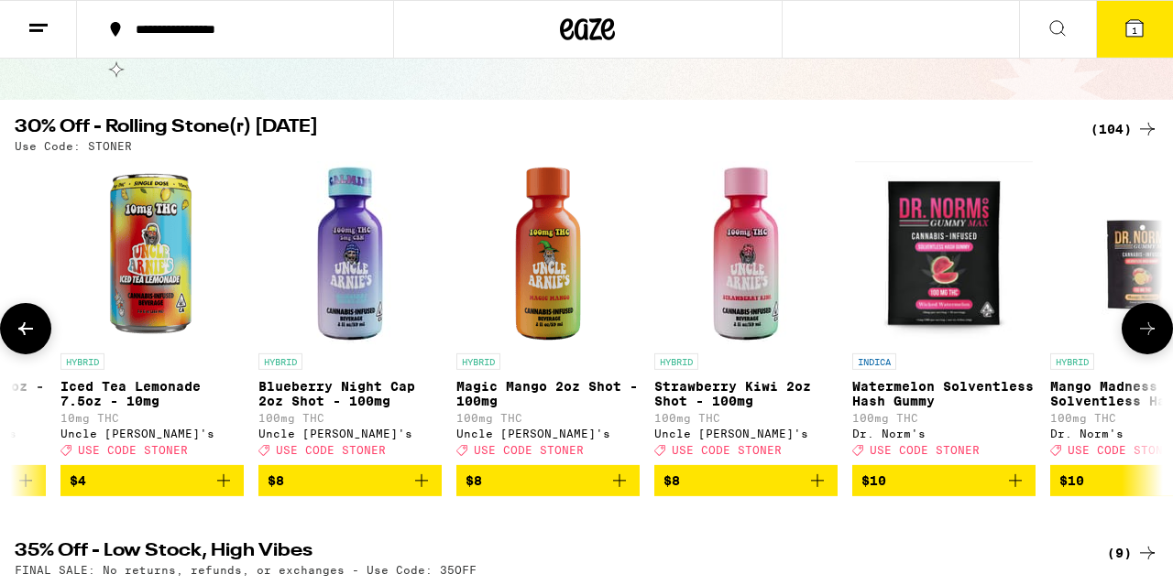
scroll to position [0, 944]
click at [32, 335] on icon at bounding box center [25, 328] width 15 height 13
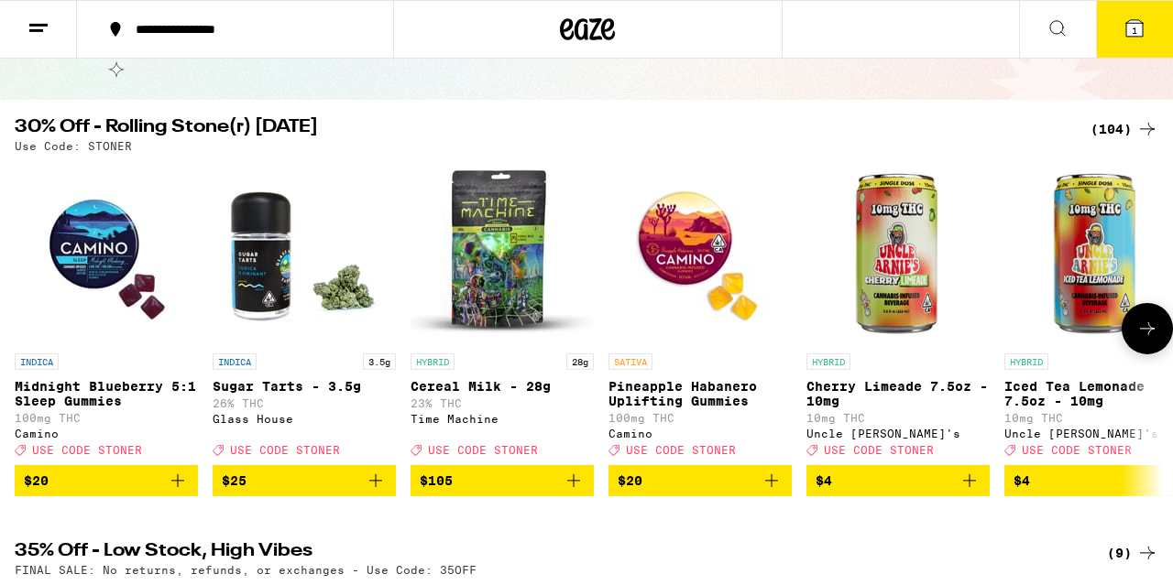
scroll to position [0, 0]
click at [1147, 335] on icon at bounding box center [1147, 328] width 15 height 13
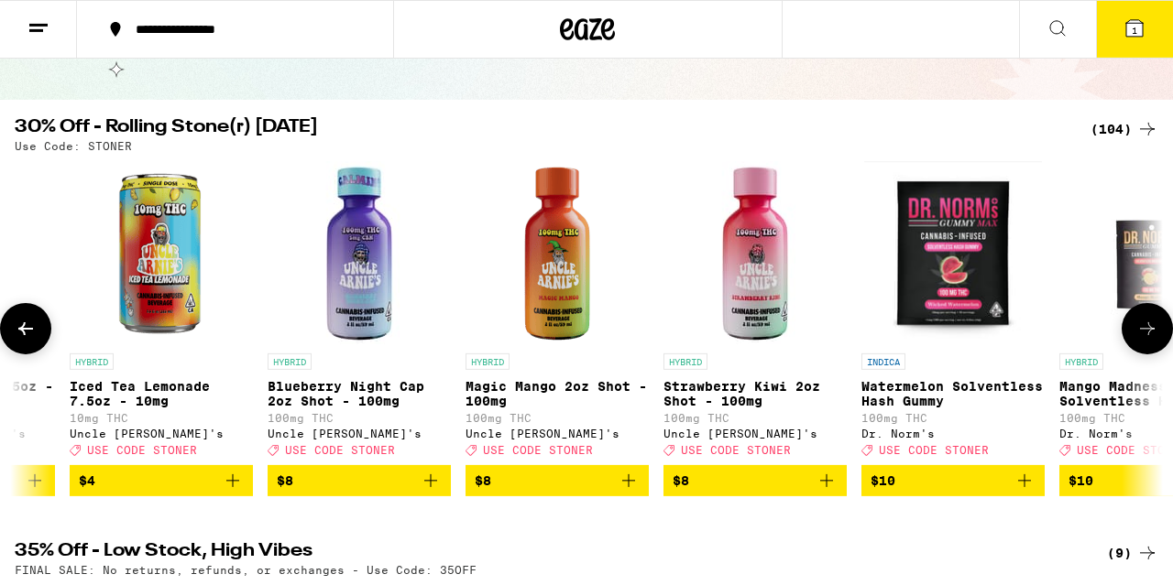
scroll to position [0, 944]
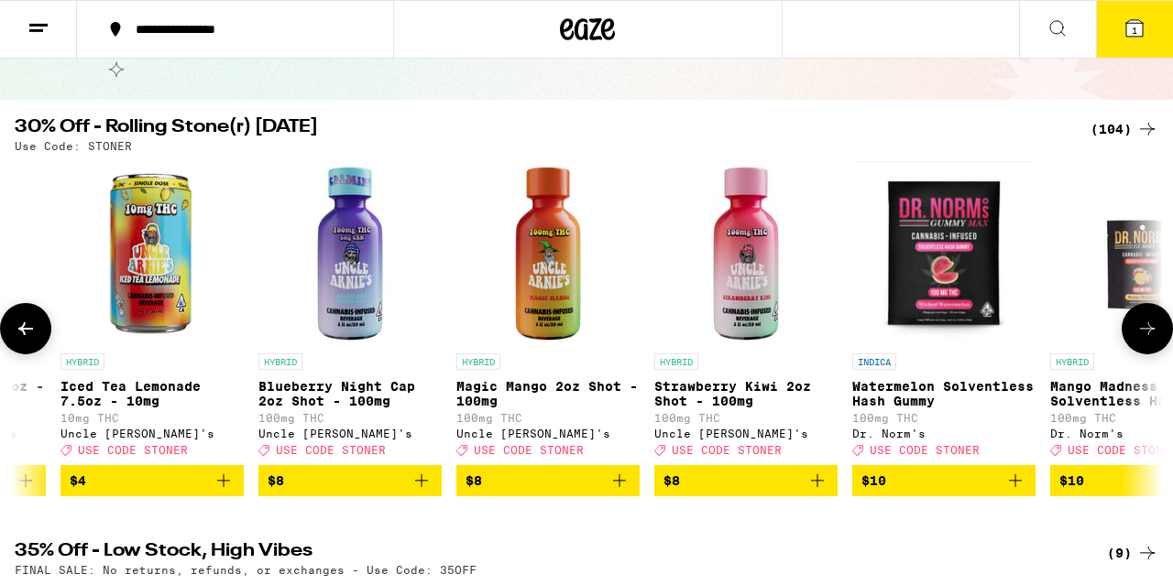
click at [1147, 335] on icon at bounding box center [1147, 328] width 15 height 13
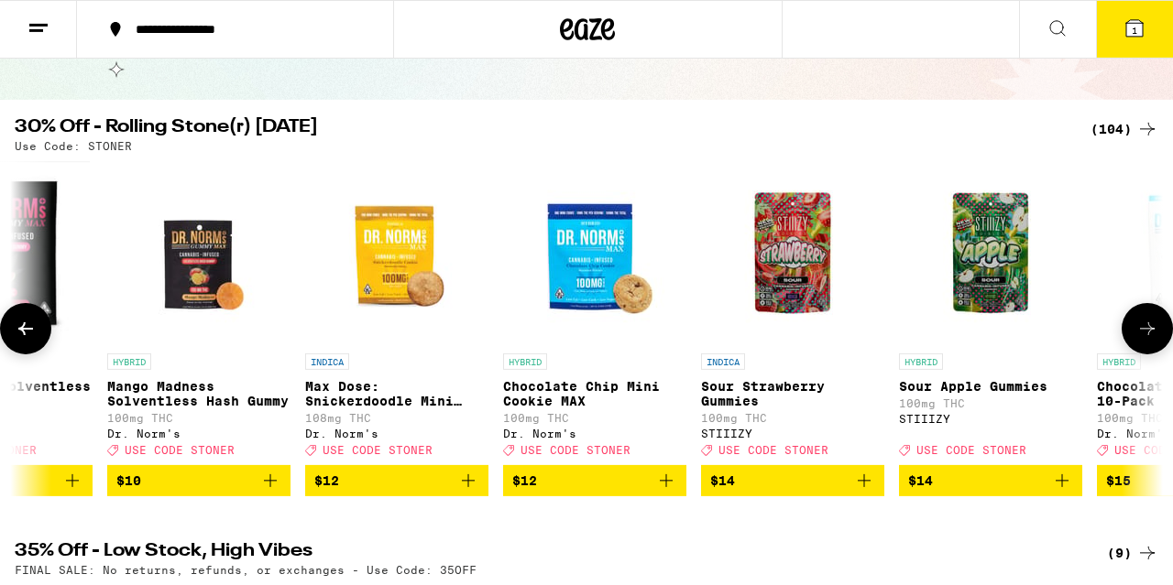
scroll to position [0, 1887]
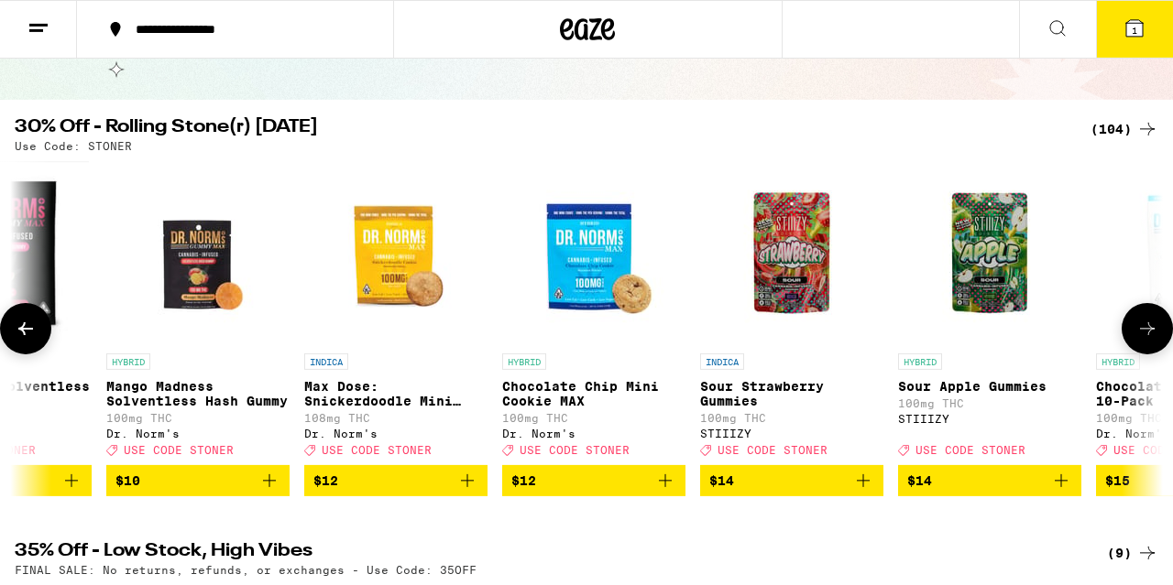
click at [1147, 335] on icon at bounding box center [1147, 328] width 15 height 13
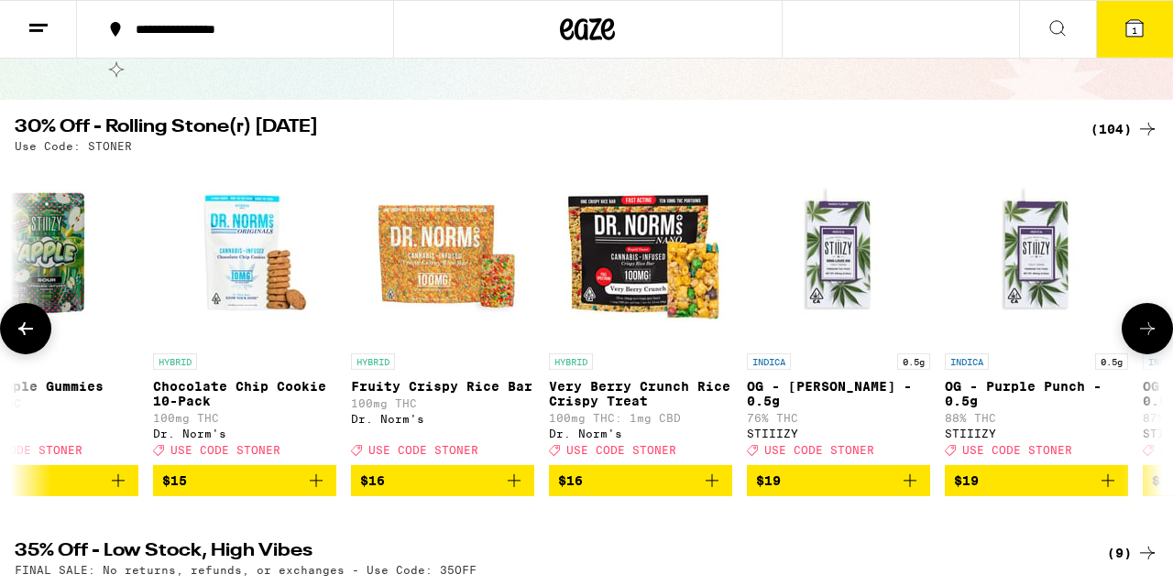
scroll to position [0, 2831]
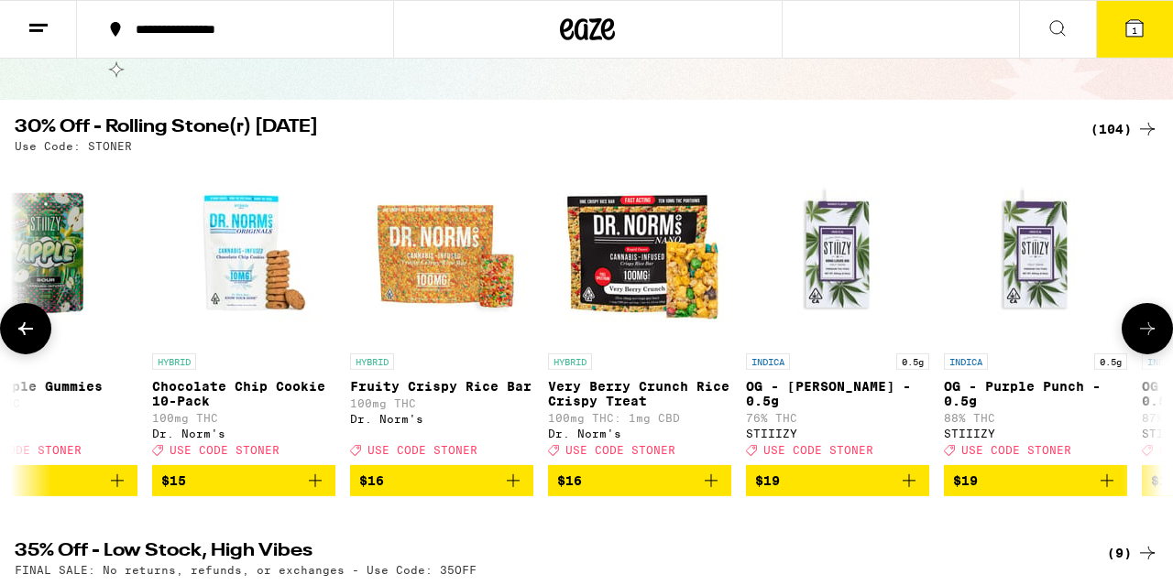
click at [23, 319] on button at bounding box center [25, 328] width 51 height 51
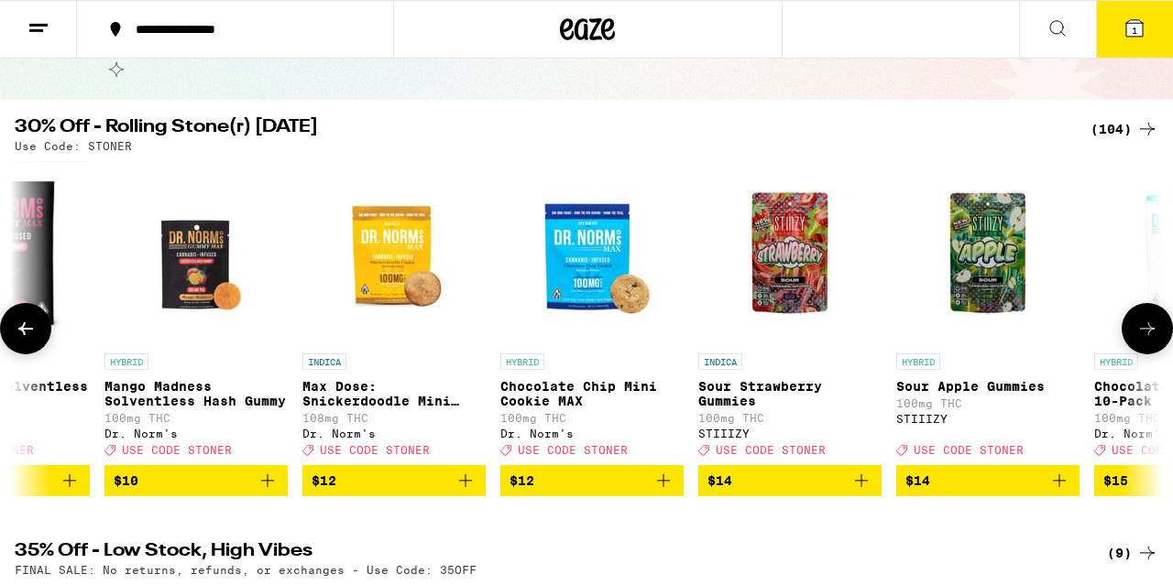
scroll to position [0, 1887]
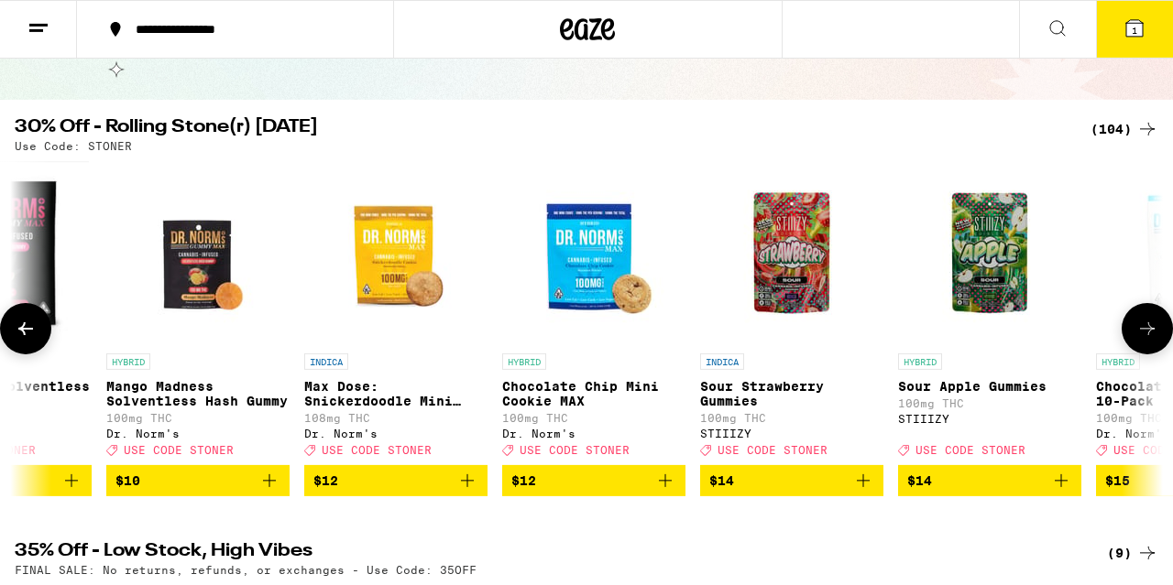
click at [365, 492] on span "$12" at bounding box center [395, 481] width 165 height 22
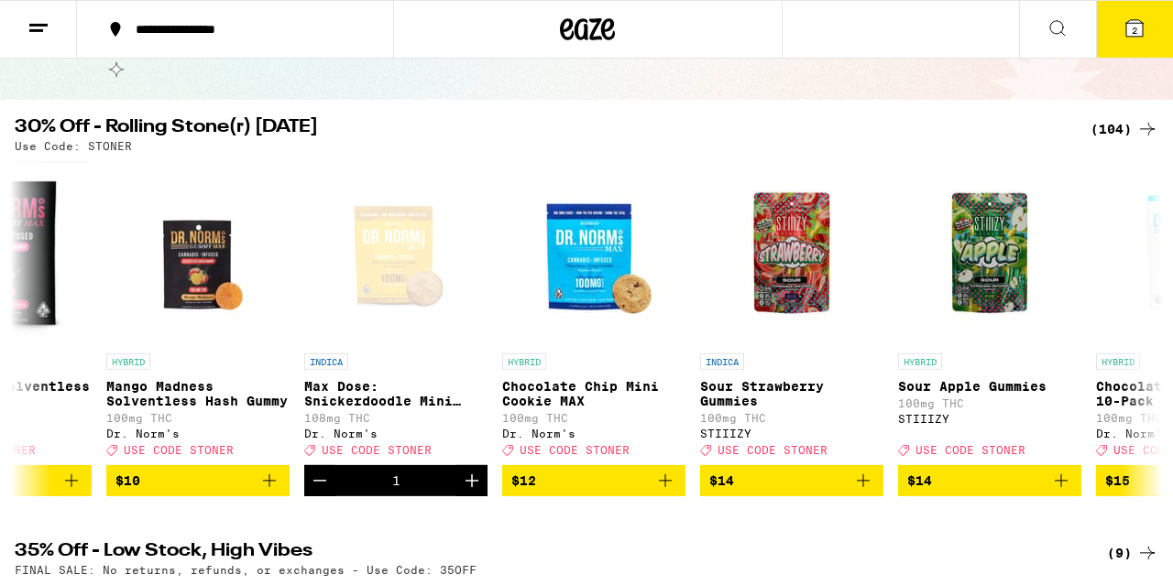
click at [1138, 20] on icon at bounding box center [1134, 28] width 16 height 16
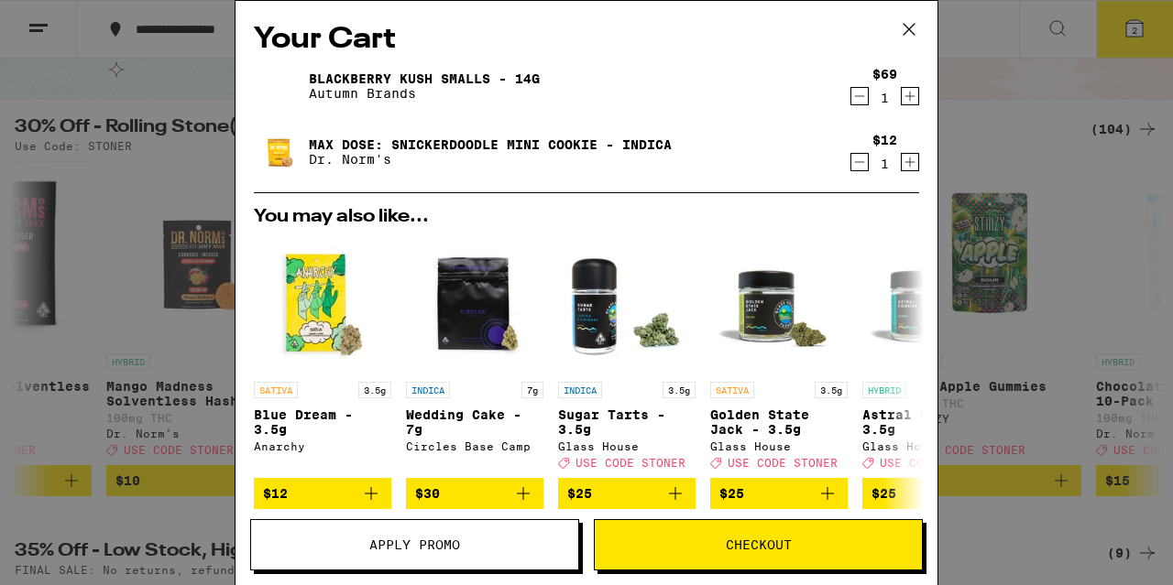
click at [376, 555] on button "Apply Promo" at bounding box center [414, 544] width 329 height 51
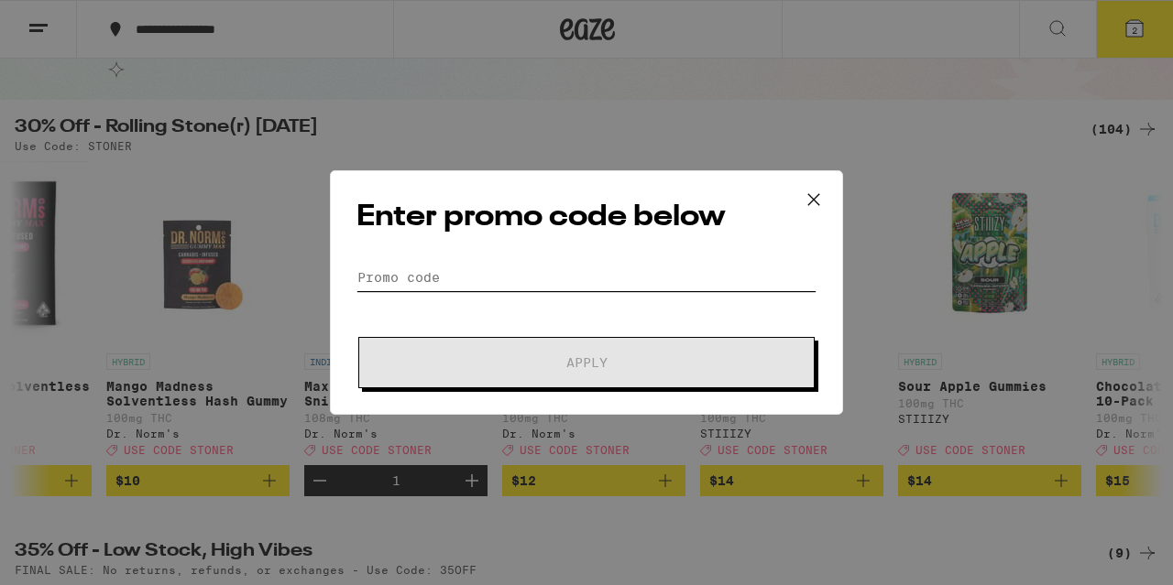
click at [419, 267] on input "Promo Code" at bounding box center [586, 277] width 460 height 27
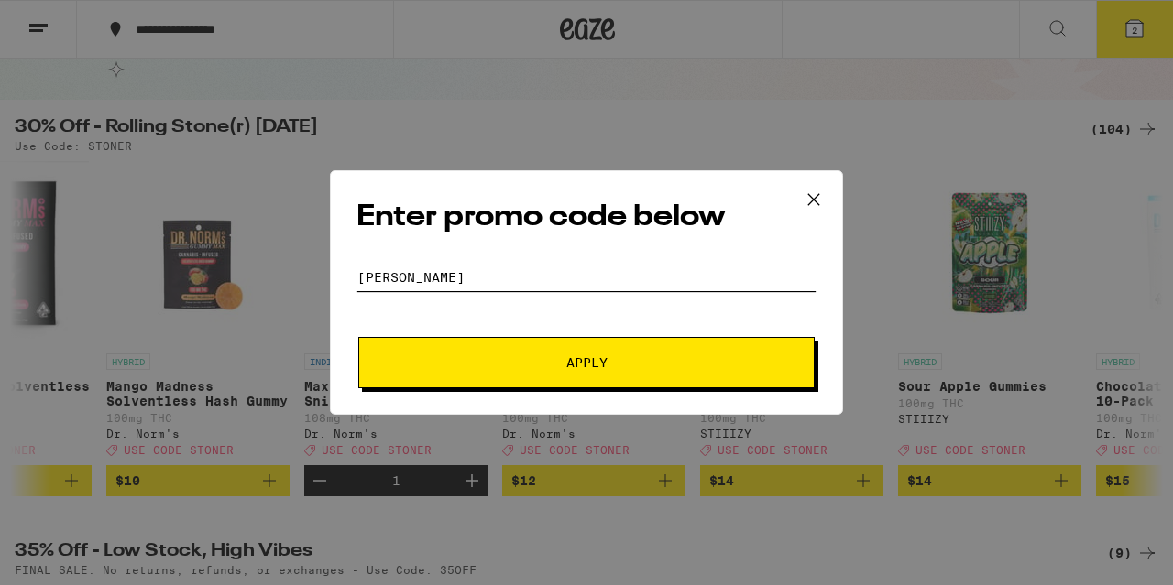
type input "[PERSON_NAME]"
click at [591, 354] on button "Apply" at bounding box center [586, 362] width 456 height 51
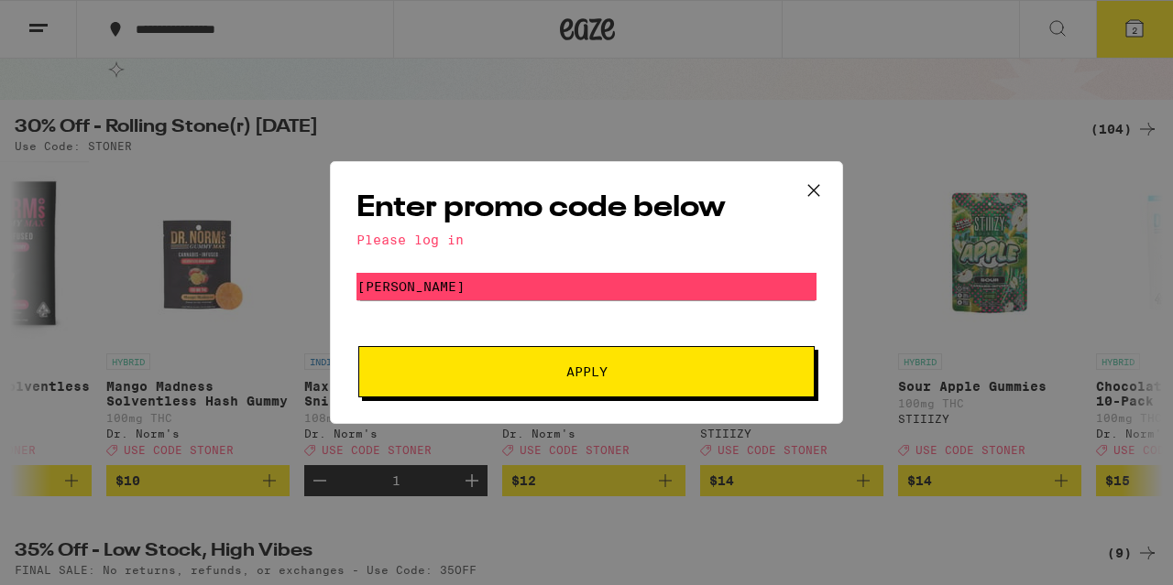
click at [815, 181] on icon at bounding box center [813, 190] width 27 height 27
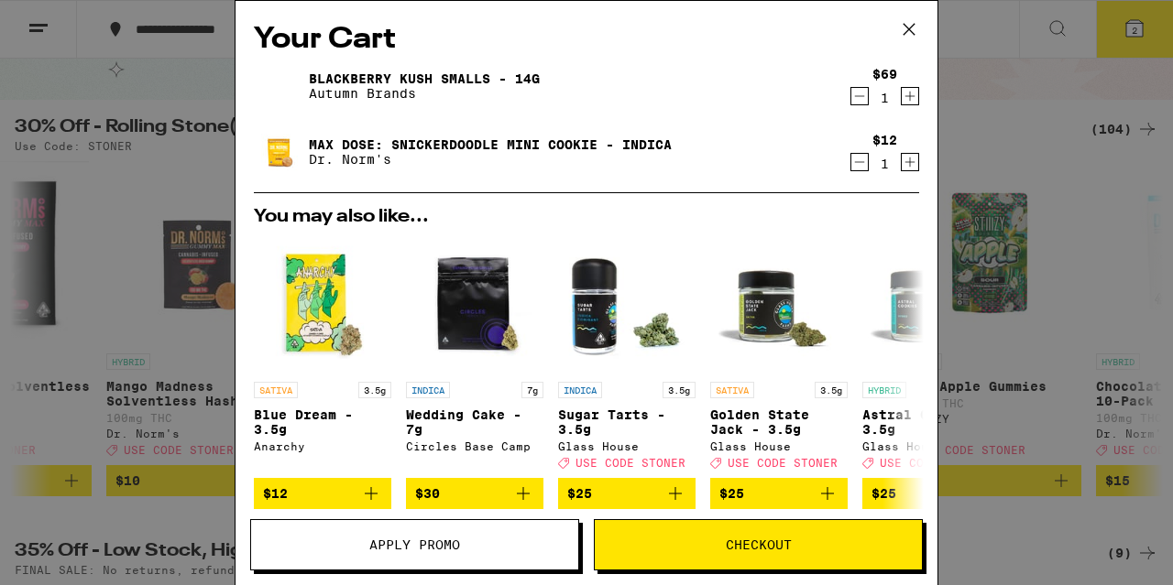
scroll to position [0, 1887]
click at [906, 26] on icon at bounding box center [908, 29] width 11 height 11
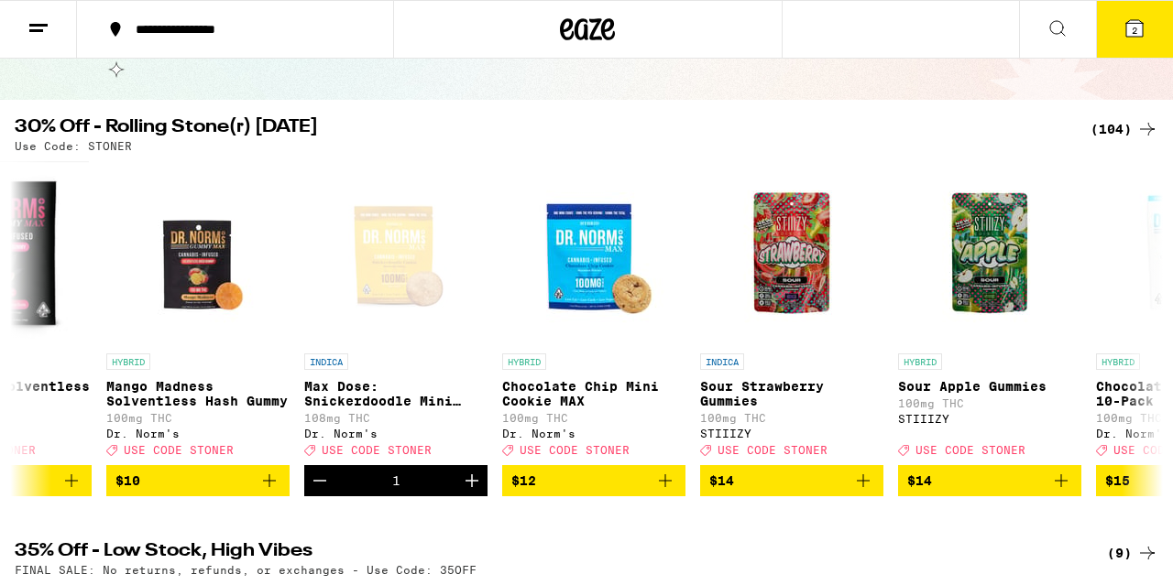
scroll to position [0, 1887]
